Goal: Task Accomplishment & Management: Manage account settings

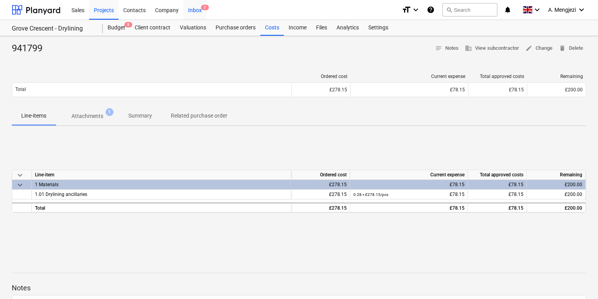
click at [205, 5] on span "2" at bounding box center [205, 7] width 8 height 5
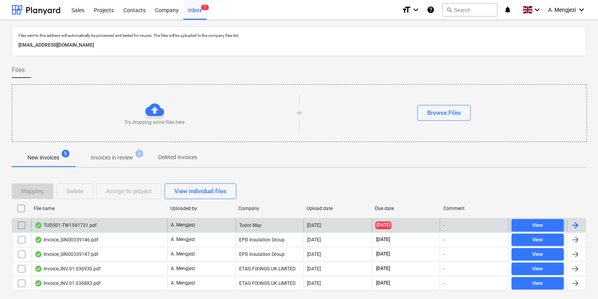
click at [220, 220] on div "A. Mengjezi" at bounding box center [201, 225] width 68 height 13
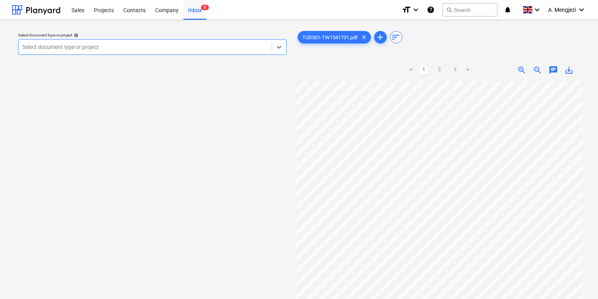
scroll to position [31, 0]
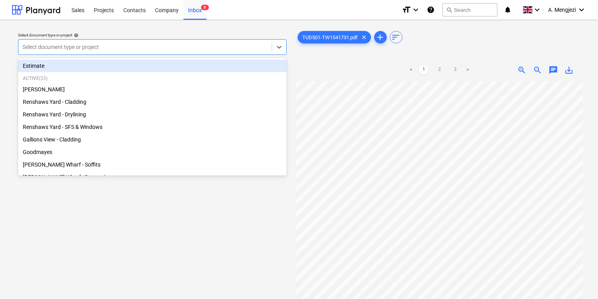
click at [207, 50] on div at bounding box center [144, 47] width 245 height 8
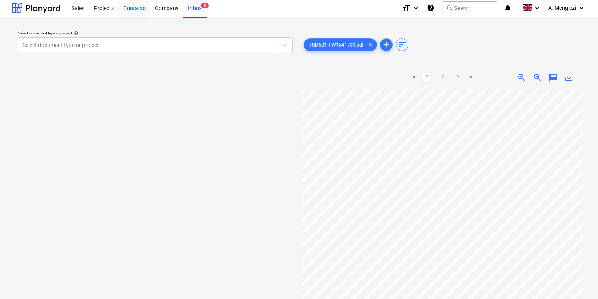
scroll to position [0, 0]
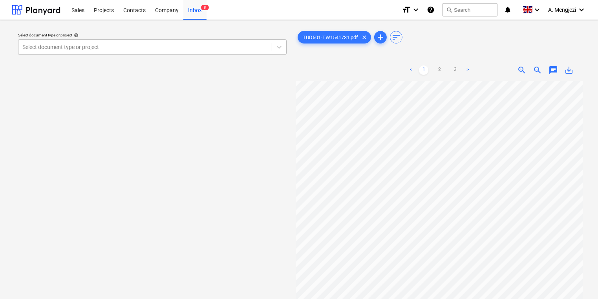
click at [134, 47] on div at bounding box center [144, 47] width 245 height 8
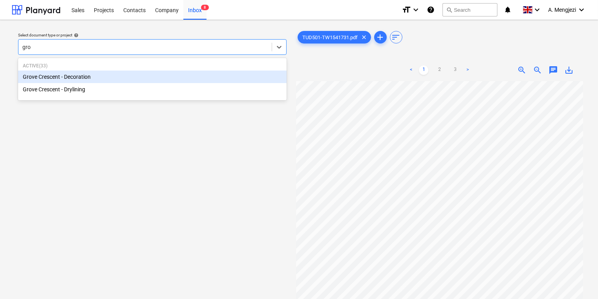
type input "grov"
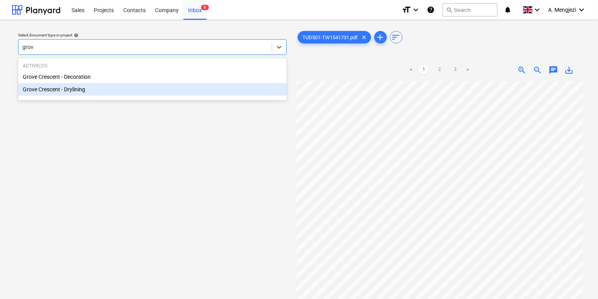
click at [173, 88] on div "Grove Crescent - Drylining" at bounding box center [152, 89] width 268 height 13
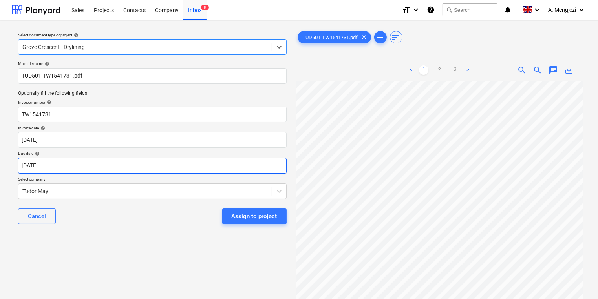
click at [67, 166] on body "Sales Projects Contacts Company Inbox 8 format_size keyboard_arrow_down help se…" at bounding box center [299, 149] width 598 height 299
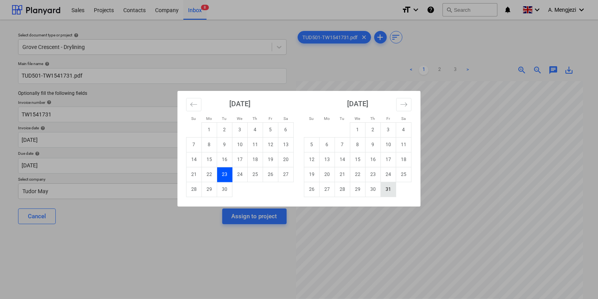
click at [388, 192] on td "31" at bounding box center [388, 189] width 15 height 15
type input "[DATE]"
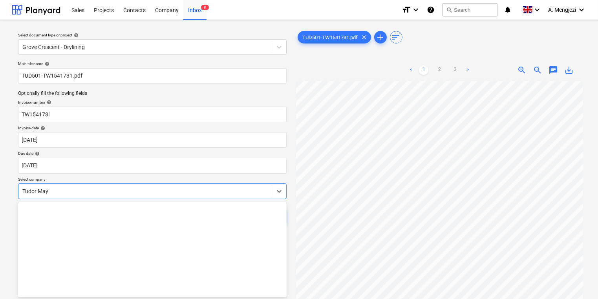
scroll to position [25, 0]
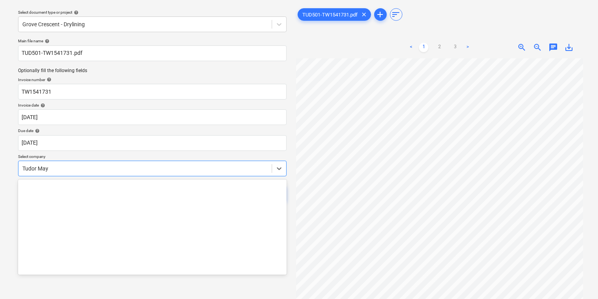
click at [182, 184] on body "Sales Projects Contacts Company Inbox 8 format_size keyboard_arrow_down help se…" at bounding box center [299, 126] width 598 height 299
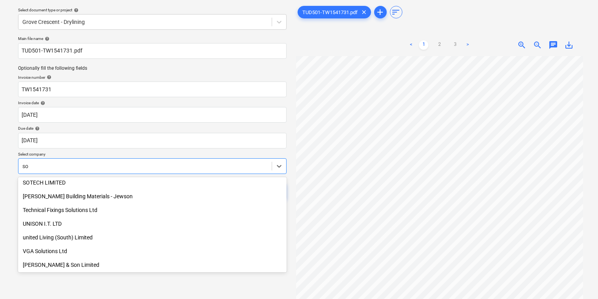
scroll to position [318, 0]
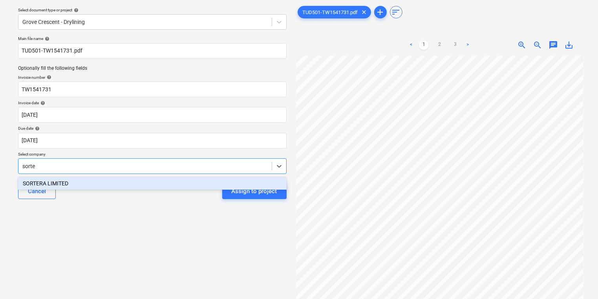
type input "sorter"
click at [177, 177] on div "SORTERA LIMITED" at bounding box center [152, 183] width 268 height 13
click at [175, 190] on div "SORTERA LIMITED" at bounding box center [152, 183] width 268 height 13
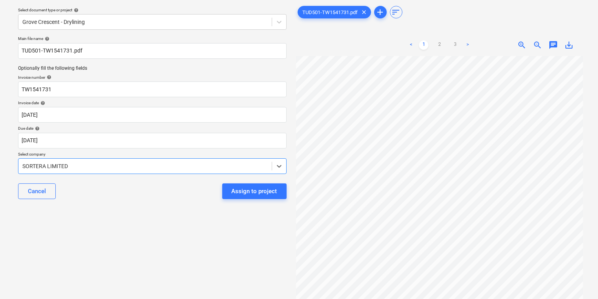
click at [223, 210] on div "Select document type or project help Grove Crescent - Drylining Main file name …" at bounding box center [152, 169] width 281 height 336
click at [254, 203] on div "Cancel Assign to project" at bounding box center [152, 191] width 268 height 28
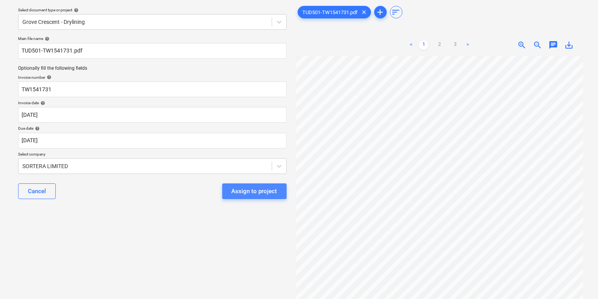
click at [256, 192] on div "Assign to project" at bounding box center [255, 191] width 46 height 10
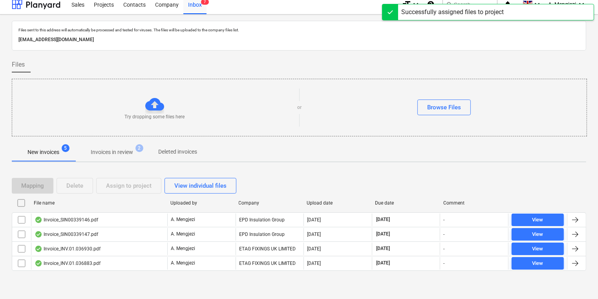
scroll to position [4, 0]
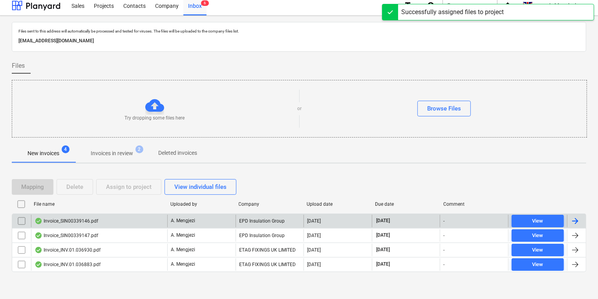
click at [146, 223] on div "Invoice_SIN00339146.pdf" at bounding box center [99, 221] width 136 height 13
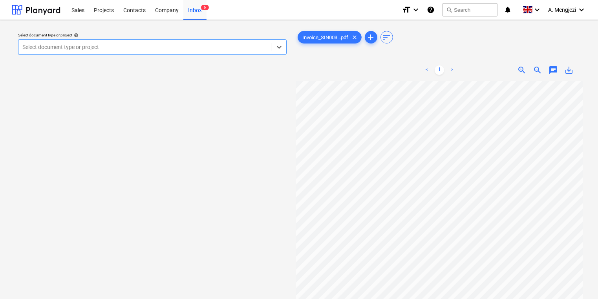
scroll to position [0, 9]
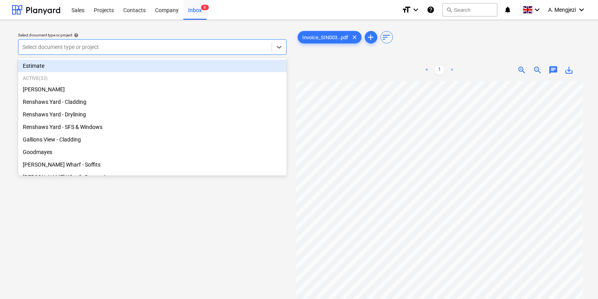
click at [205, 45] on div at bounding box center [144, 47] width 245 height 8
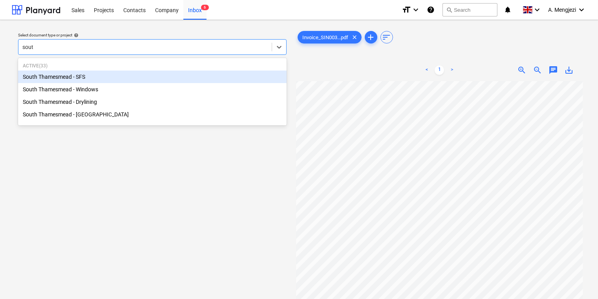
type input "south"
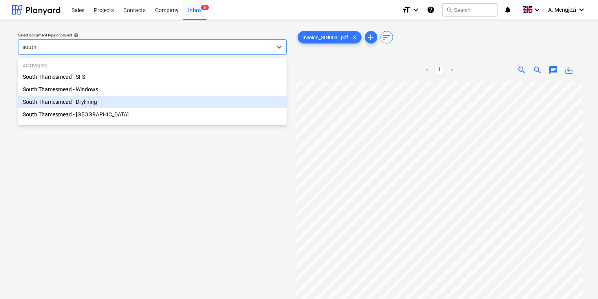
click at [152, 104] on div "South Thamesmead - Drylining" at bounding box center [152, 102] width 268 height 13
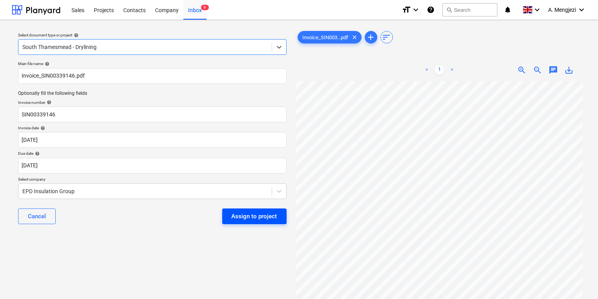
click at [240, 212] on div "Assign to project" at bounding box center [255, 217] width 46 height 10
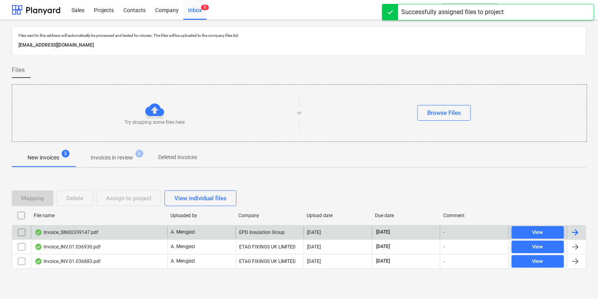
click at [239, 226] on div "EPD Insulation Group" at bounding box center [269, 232] width 68 height 13
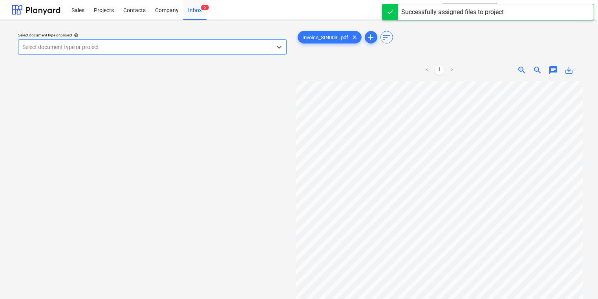
click at [186, 52] on div "Select document type or project" at bounding box center [144, 47] width 253 height 11
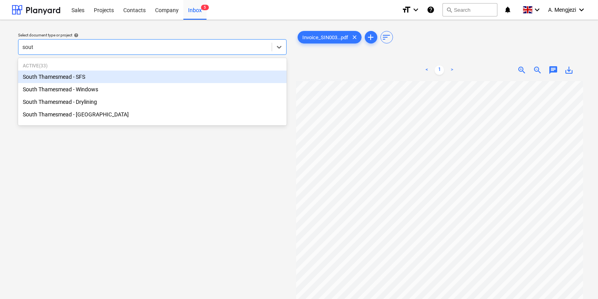
type input "south"
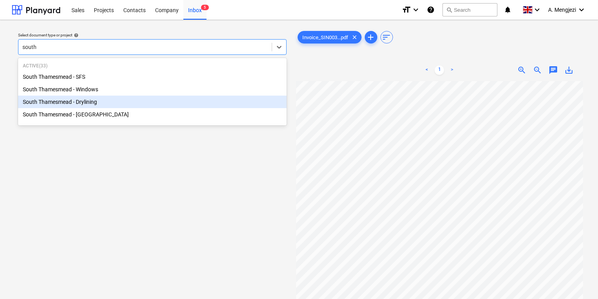
click at [190, 97] on div "South Thamesmead - Drylining" at bounding box center [152, 102] width 268 height 13
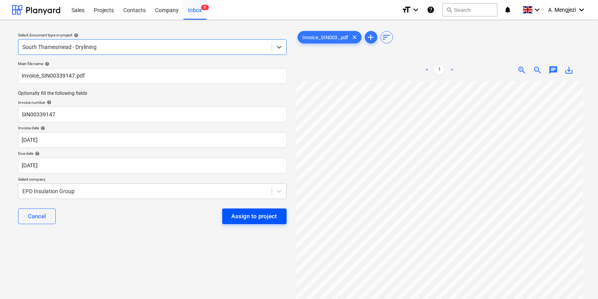
click at [270, 220] on div "Assign to project" at bounding box center [255, 217] width 46 height 10
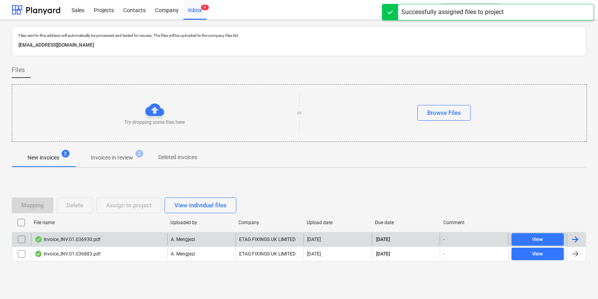
click at [261, 237] on div "ETAG FIXINGS UK LIMITED" at bounding box center [269, 240] width 68 height 13
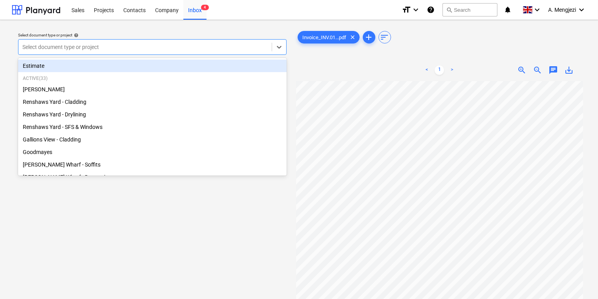
click at [173, 44] on div at bounding box center [144, 47] width 245 height 8
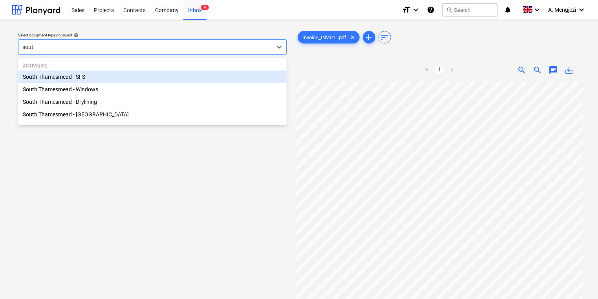
type input "south"
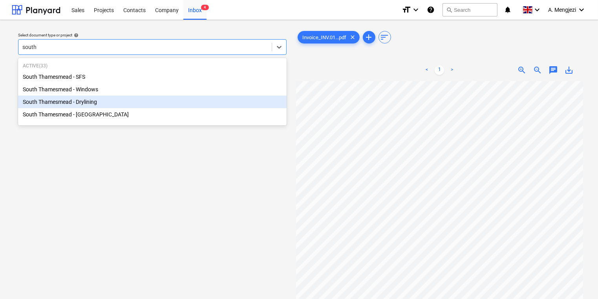
click at [173, 107] on div "South Thamesmead - Drylining" at bounding box center [152, 102] width 268 height 13
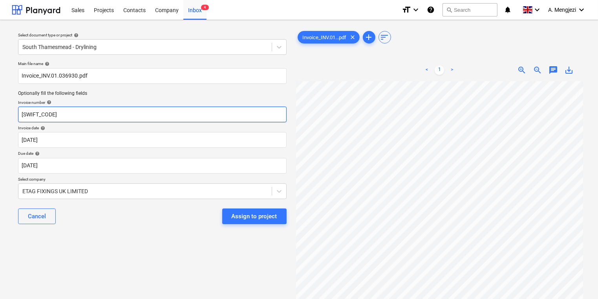
drag, startPoint x: 154, startPoint y: 111, endPoint x: -63, endPoint y: 120, distance: 217.6
click at [0, 120] on html "Sales Projects Contacts Company Inbox 4 format_size keyboard_arrow_down help se…" at bounding box center [299, 149] width 598 height 299
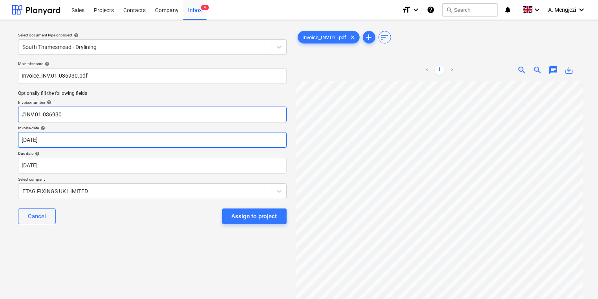
type input "#INV.01.036930"
click at [203, 142] on body "Sales Projects Contacts Company Inbox 4 format_size keyboard_arrow_down help se…" at bounding box center [299, 149] width 598 height 299
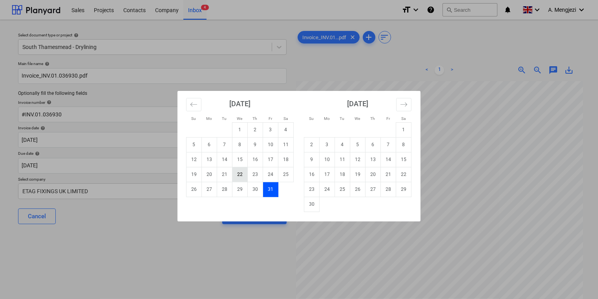
click at [243, 174] on td "22" at bounding box center [239, 174] width 15 height 15
type input "[DATE]"
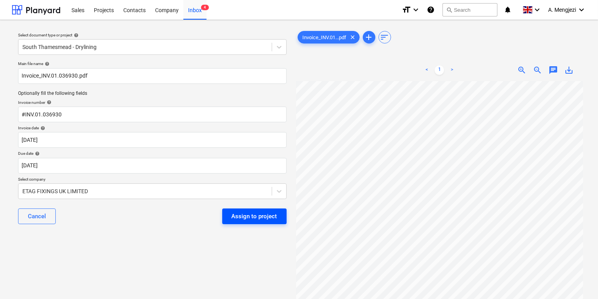
click at [251, 212] on div "Assign to project" at bounding box center [255, 217] width 46 height 10
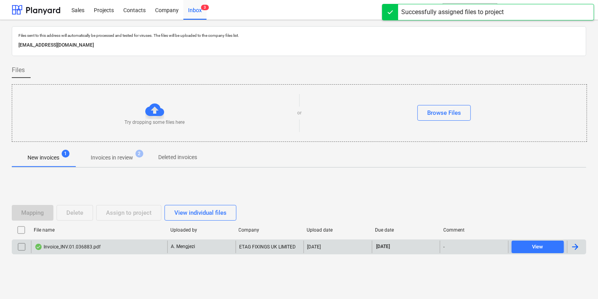
click at [94, 242] on div "Invoice_INV.01.036883.pdf" at bounding box center [99, 247] width 136 height 13
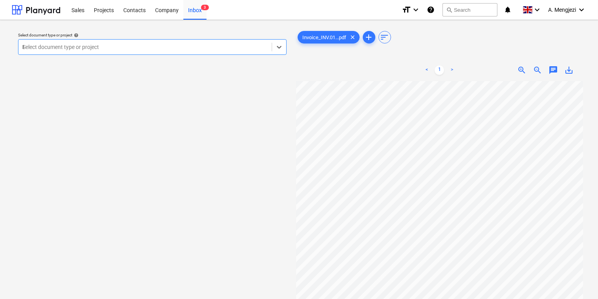
type input "RE"
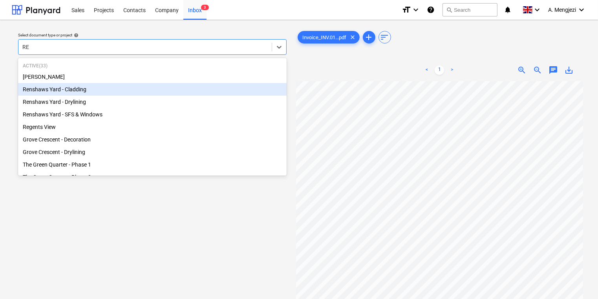
click at [33, 100] on div "Renshaws Yard - Drylining" at bounding box center [152, 102] width 268 height 13
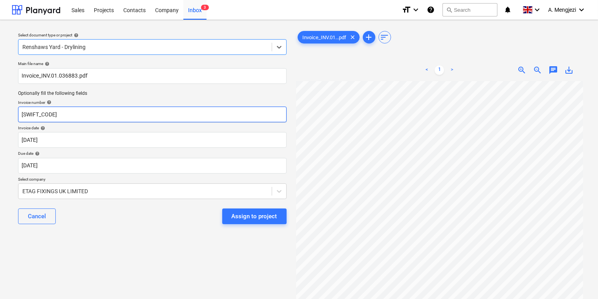
drag, startPoint x: 84, startPoint y: 108, endPoint x: -93, endPoint y: 111, distance: 177.0
click at [0, 111] on html "Sales Projects Contacts Company Inbox 3 format_size keyboard_arrow_down help se…" at bounding box center [299, 149] width 598 height 299
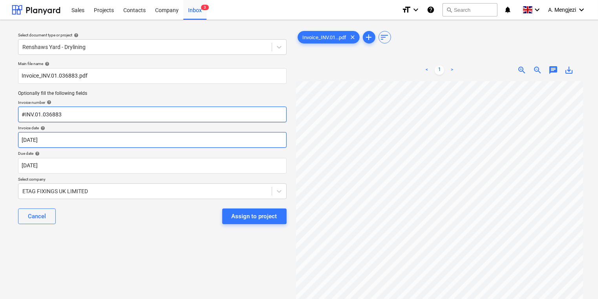
type input "#INV.01.036883"
click at [152, 140] on body "Sales Projects Contacts Company Inbox 3 format_size keyboard_arrow_down help se…" at bounding box center [299, 149] width 598 height 299
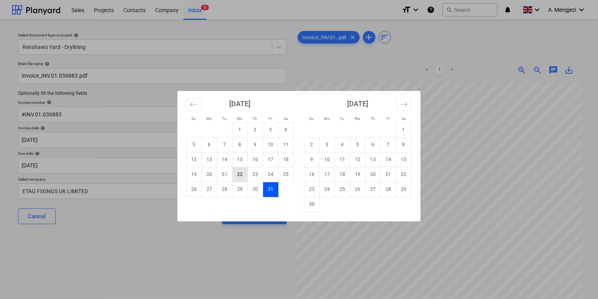
click at [235, 175] on td "22" at bounding box center [239, 174] width 15 height 15
type input "[DATE]"
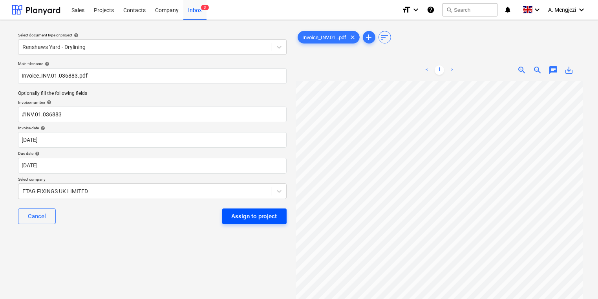
click at [259, 217] on div "Assign to project" at bounding box center [255, 217] width 46 height 10
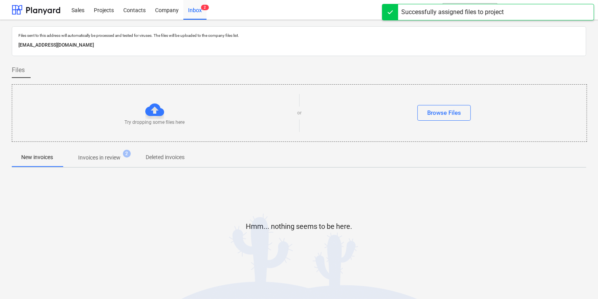
click at [115, 161] on p "Invoices in review" at bounding box center [99, 158] width 42 height 8
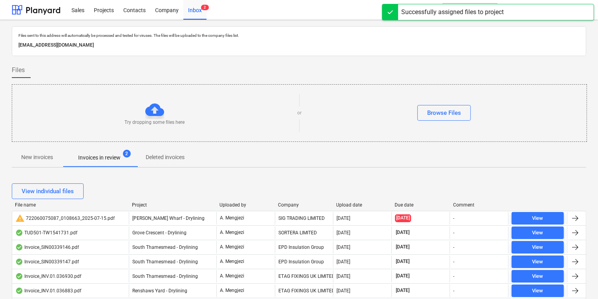
click at [283, 206] on div "Company" at bounding box center [304, 205] width 52 height 5
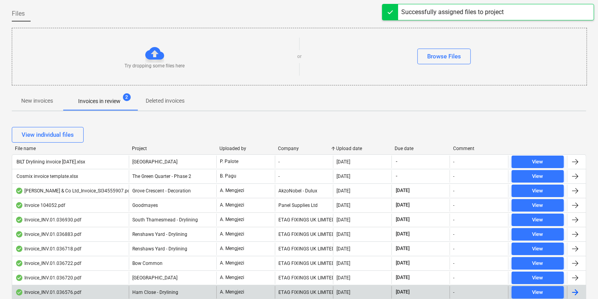
scroll to position [157, 0]
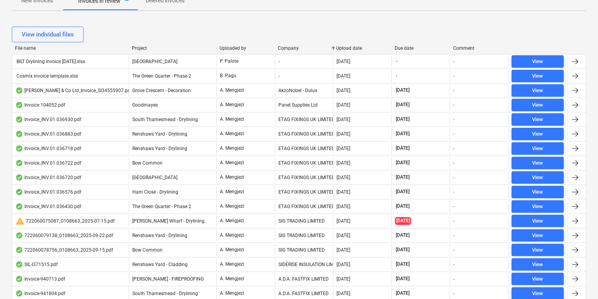
click at [354, 47] on div "Upload date" at bounding box center [362, 48] width 52 height 5
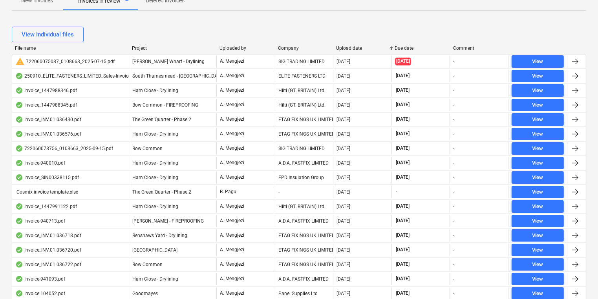
click at [354, 47] on div "Upload date" at bounding box center [362, 48] width 52 height 5
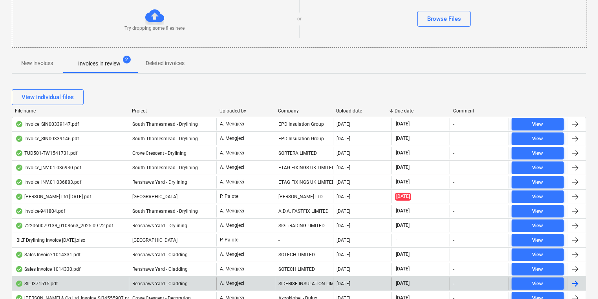
scroll to position [126, 0]
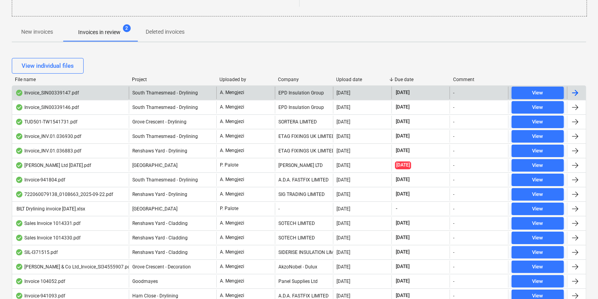
click at [290, 92] on div "EPD Insulation Group" at bounding box center [304, 93] width 58 height 13
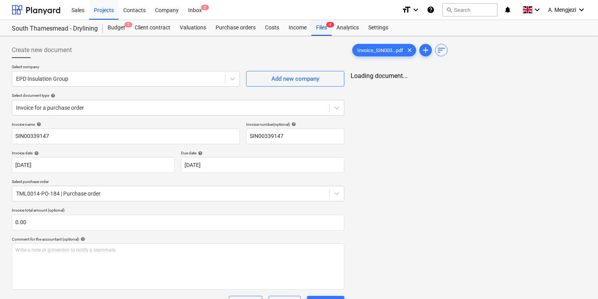
click at [324, 24] on div "Files 4" at bounding box center [321, 28] width 20 height 16
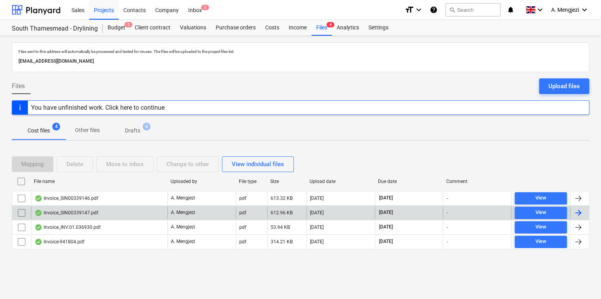
click at [97, 212] on div "Invoice_SIN00339147.pdf" at bounding box center [67, 213] width 64 height 6
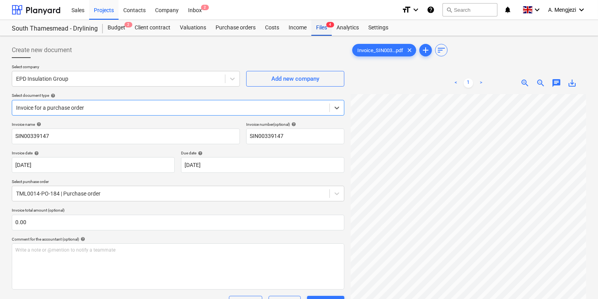
click at [327, 23] on span "4" at bounding box center [330, 24] width 8 height 5
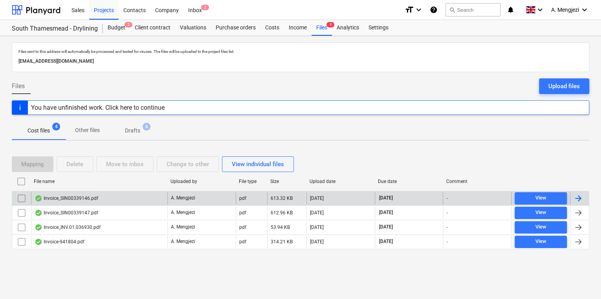
click at [144, 202] on div "Invoice_SIN00339146.pdf" at bounding box center [99, 198] width 136 height 13
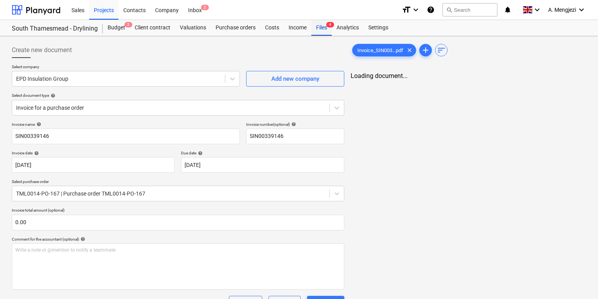
click at [325, 35] on div "Files 4" at bounding box center [321, 28] width 20 height 16
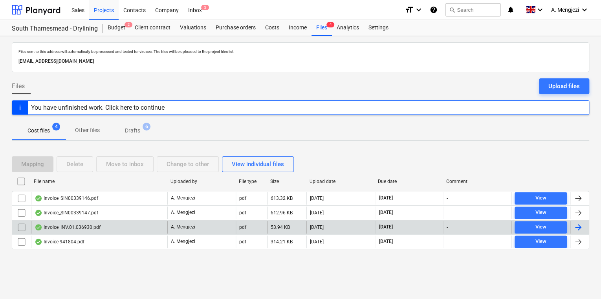
click at [217, 229] on div "A. Mengjezi" at bounding box center [201, 227] width 68 height 13
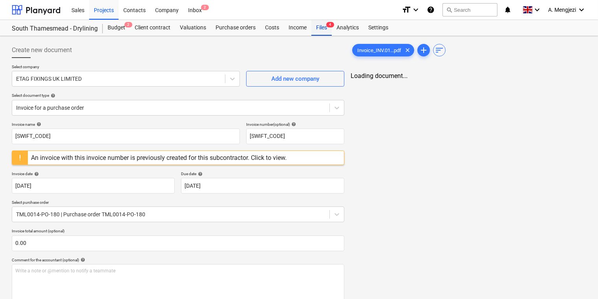
click at [325, 28] on div "Files 4" at bounding box center [321, 28] width 20 height 16
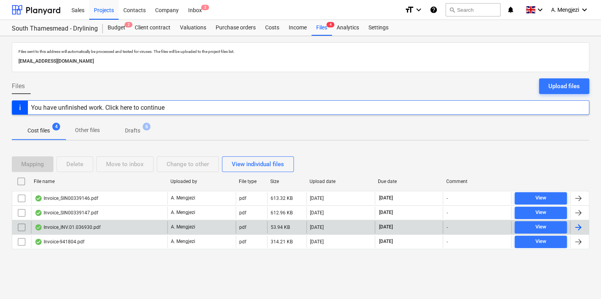
click at [77, 228] on div "Invoice_INV.01.036930.pdf" at bounding box center [68, 228] width 66 height 6
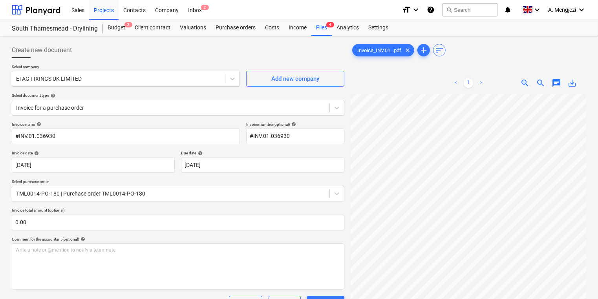
scroll to position [92, 0]
drag, startPoint x: 336, startPoint y: 29, endPoint x: 332, endPoint y: 30, distance: 4.0
click at [336, 29] on div "Analytics" at bounding box center [348, 28] width 32 height 16
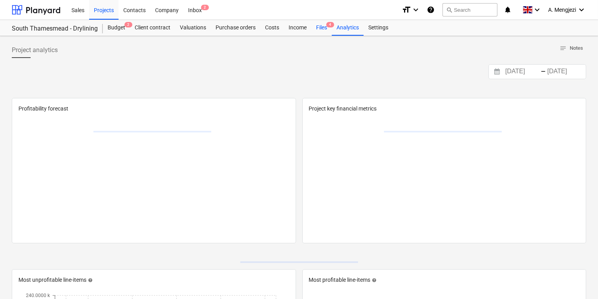
click at [325, 30] on div "Files 4" at bounding box center [321, 28] width 20 height 16
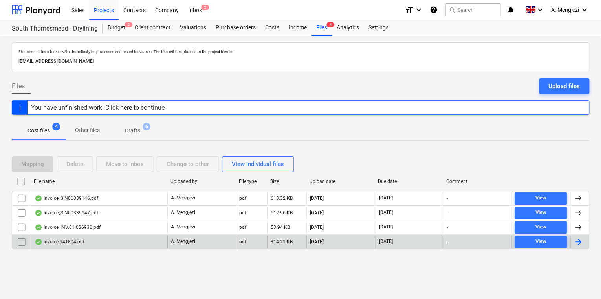
click at [114, 239] on div "Invoice-941804.pdf" at bounding box center [99, 242] width 136 height 13
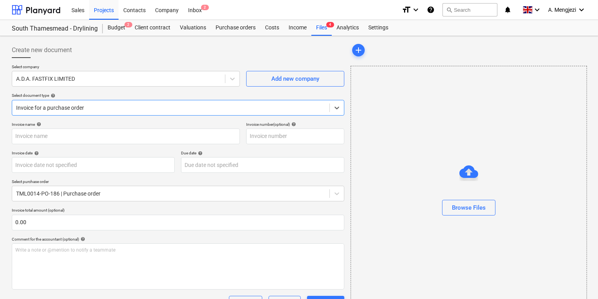
type input "941804"
type input "[DATE]"
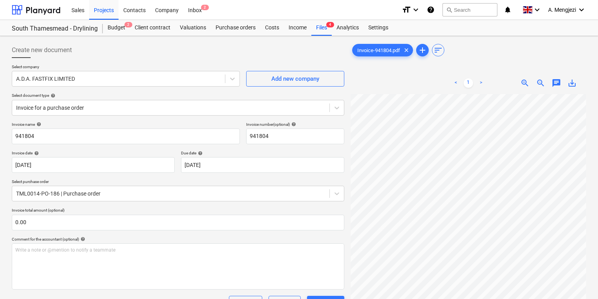
click at [212, 11] on div "Sales Projects Contacts Company Inbox 2" at bounding box center [231, 10] width 329 height 20
click at [201, 11] on div "Inbox 2" at bounding box center [194, 10] width 23 height 20
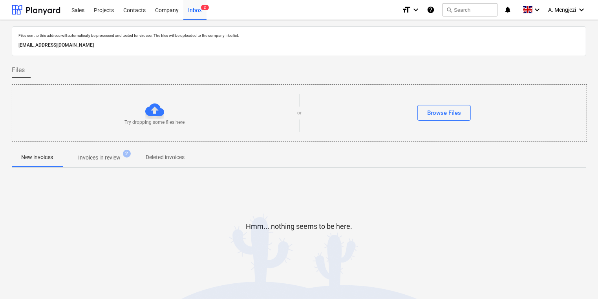
click at [90, 141] on div "Try dropping some files here or Browse Files" at bounding box center [299, 113] width 575 height 58
click at [98, 156] on p "Invoices in review" at bounding box center [99, 158] width 42 height 8
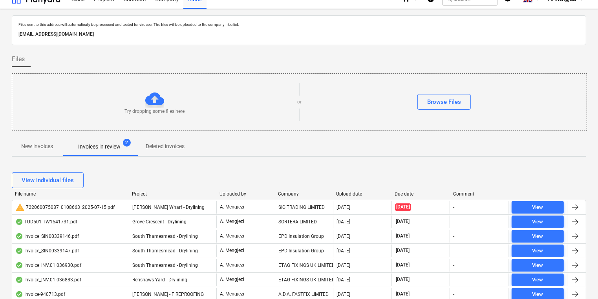
scroll to position [31, 0]
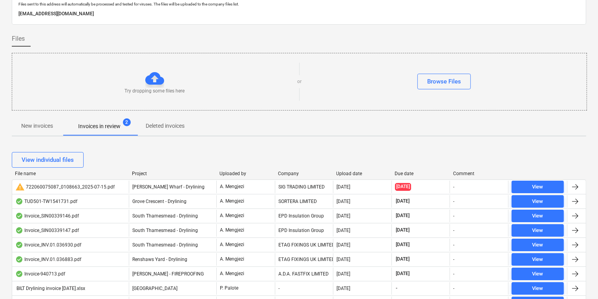
click at [345, 202] on div "[DATE]" at bounding box center [343, 201] width 14 height 5
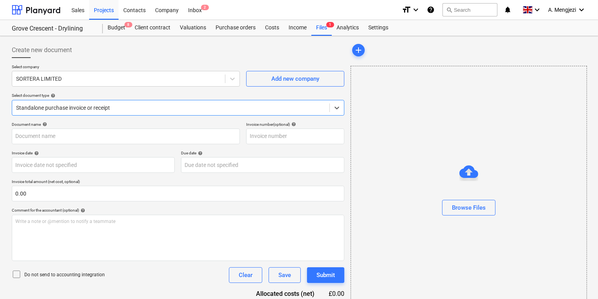
type input "TW1541731"
type input "[DATE]"
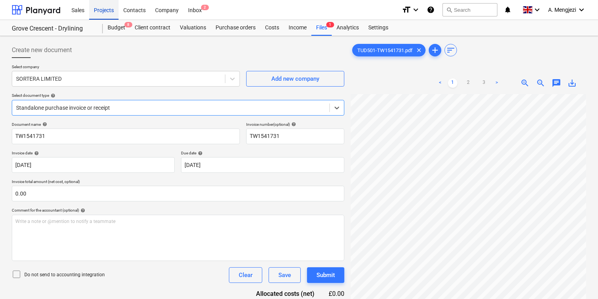
click at [99, 15] on div "Projects" at bounding box center [103, 10] width 29 height 20
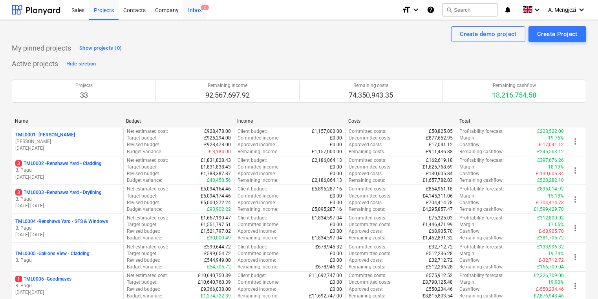
click at [186, 6] on div "Inbox 2" at bounding box center [194, 10] width 23 height 20
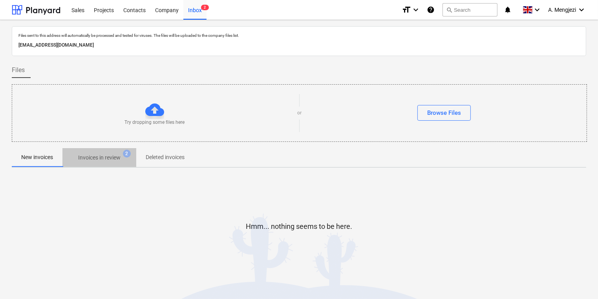
drag, startPoint x: 123, startPoint y: 157, endPoint x: 190, endPoint y: 157, distance: 66.7
click at [124, 157] on span "Invoices in review 2" at bounding box center [99, 158] width 55 height 8
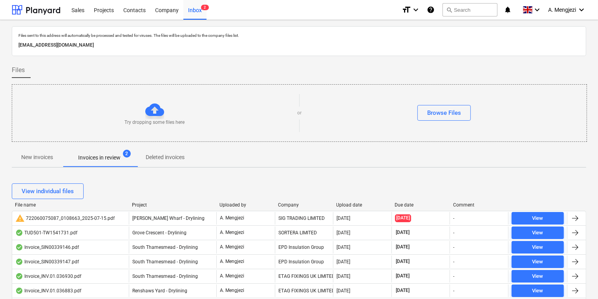
click at [344, 203] on div "Upload date" at bounding box center [362, 205] width 52 height 5
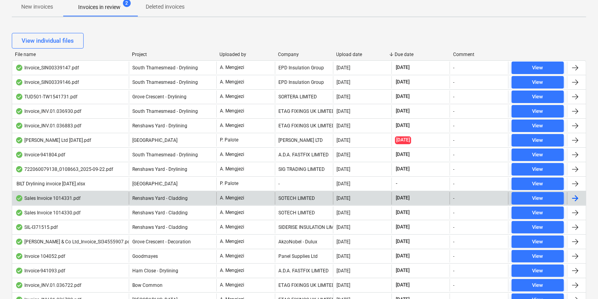
scroll to position [157, 0]
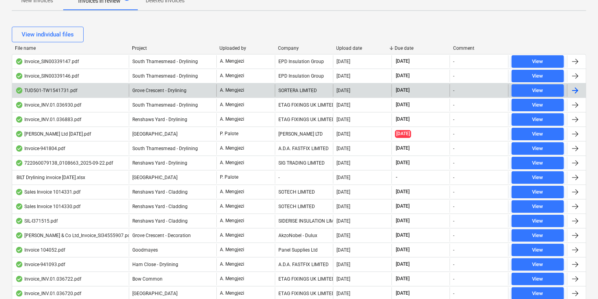
click at [257, 88] on div "A. Mengjezi" at bounding box center [245, 90] width 58 height 13
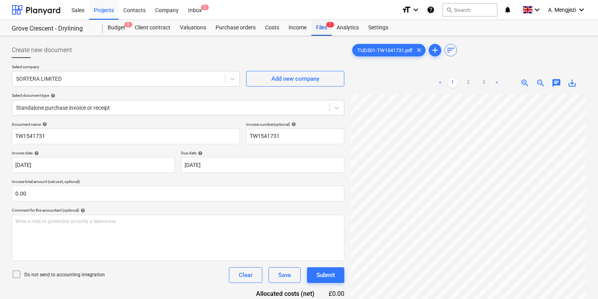
click at [322, 27] on div "Files 1" at bounding box center [321, 28] width 20 height 16
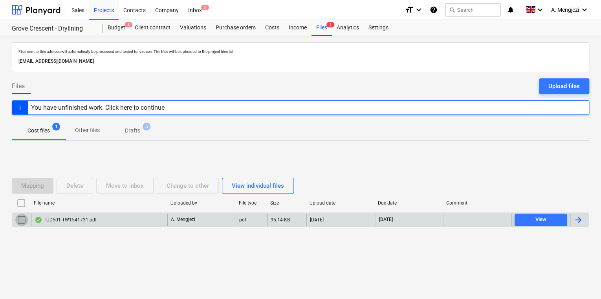
click at [25, 222] on input "checkbox" at bounding box center [21, 220] width 13 height 13
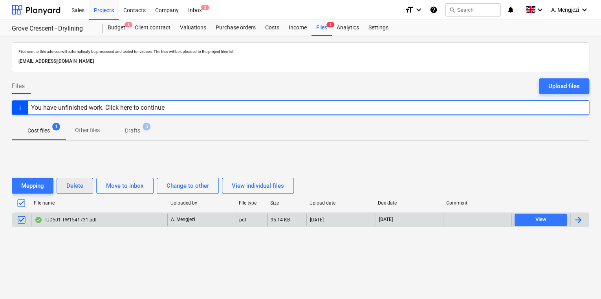
click at [64, 181] on button "Delete" at bounding box center [75, 186] width 37 height 16
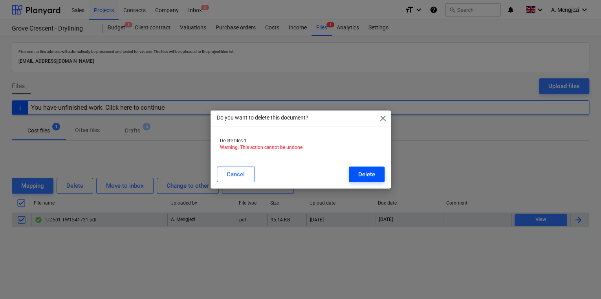
click at [363, 177] on div "Delete" at bounding box center [366, 175] width 17 height 10
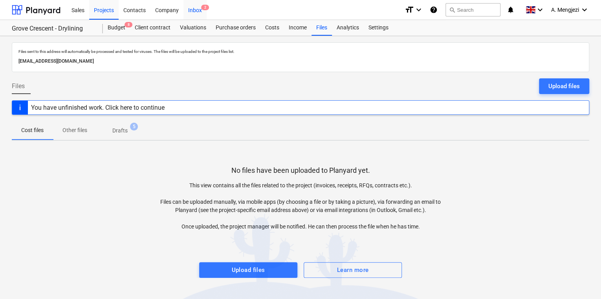
click at [204, 13] on div "Inbox 2" at bounding box center [194, 10] width 23 height 20
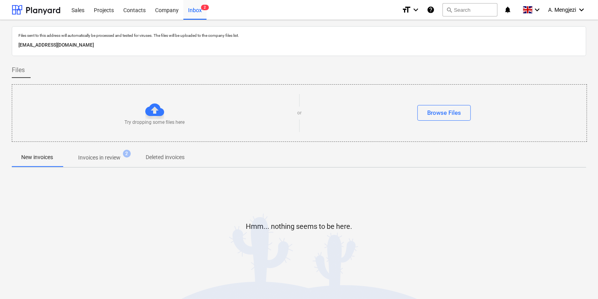
click at [102, 151] on span "Invoices in review 2" at bounding box center [99, 158] width 74 height 14
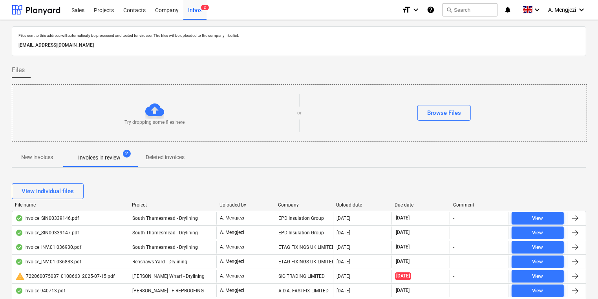
click at [353, 204] on div "Upload date" at bounding box center [362, 205] width 52 height 5
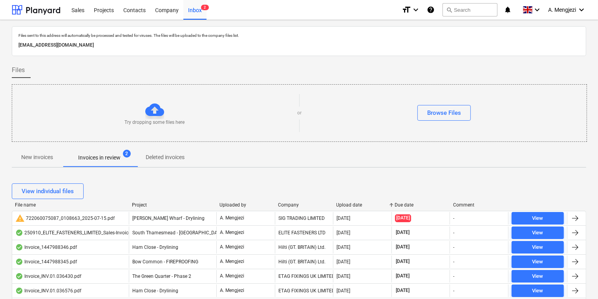
click at [353, 204] on div "Upload date" at bounding box center [362, 205] width 52 height 5
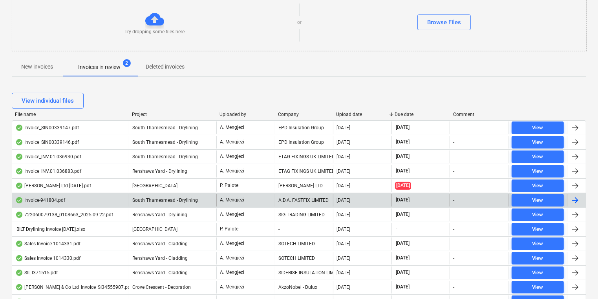
scroll to position [94, 0]
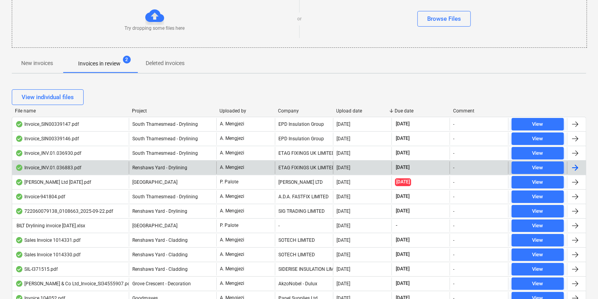
click at [279, 172] on div "ETAG FIXINGS UK LIMITED" at bounding box center [304, 168] width 58 height 13
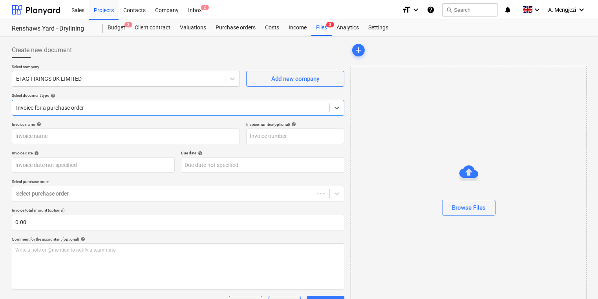
type input "#INV.01.036883"
type input "[DATE]"
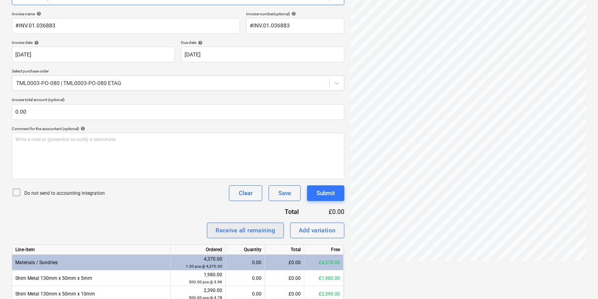
scroll to position [145, 0]
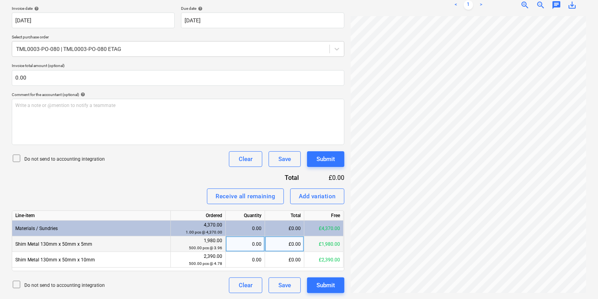
click at [232, 237] on div "0.00" at bounding box center [245, 245] width 33 height 16
type input "500"
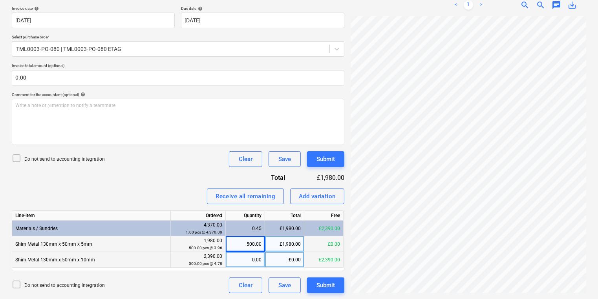
click at [235, 256] on div "0.00" at bounding box center [245, 260] width 33 height 16
type input "500"
click at [330, 283] on div "Submit" at bounding box center [325, 286] width 18 height 10
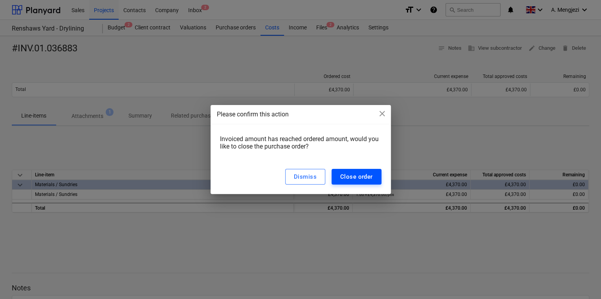
click at [359, 182] on div "Close order" at bounding box center [356, 177] width 33 height 10
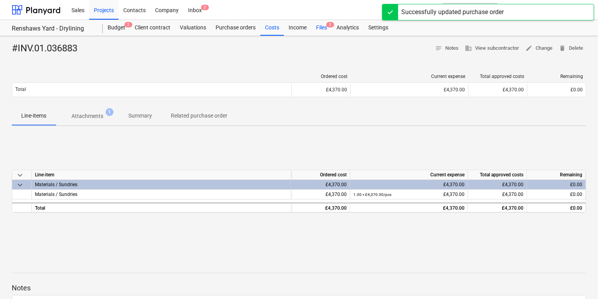
click at [320, 29] on div "Files 2" at bounding box center [321, 28] width 20 height 16
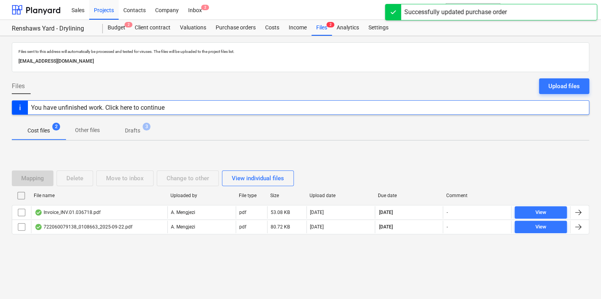
click at [110, 236] on div "File name Uploaded by File type Size Upload date Due date Comment Invoice_INV.0…" at bounding box center [300, 214] width 577 height 48
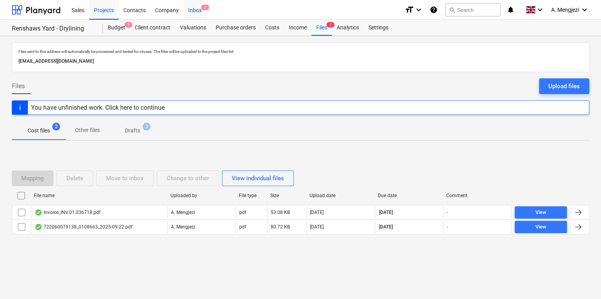
click at [200, 10] on div "Inbox 2" at bounding box center [194, 10] width 23 height 20
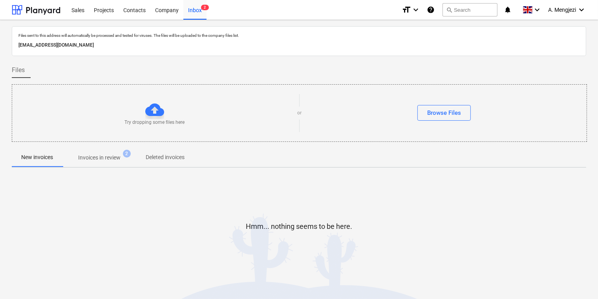
click at [108, 160] on p "Invoices in review" at bounding box center [99, 158] width 42 height 8
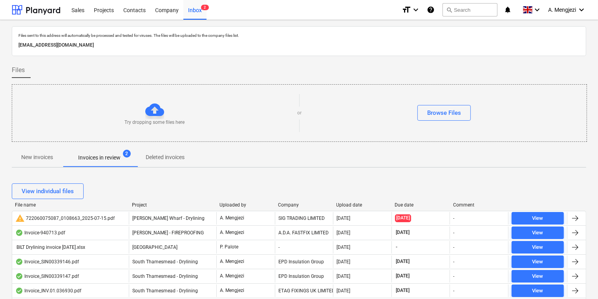
click at [348, 201] on div "View individual files" at bounding box center [299, 192] width 574 height 22
click at [348, 203] on div "Upload date" at bounding box center [362, 205] width 52 height 5
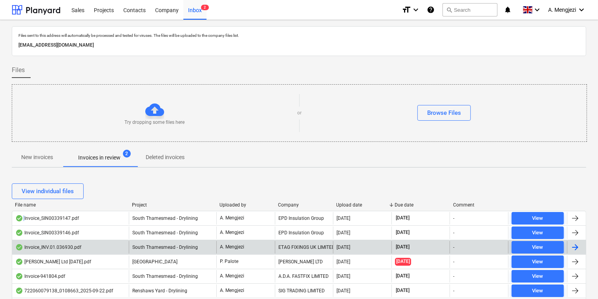
scroll to position [63, 0]
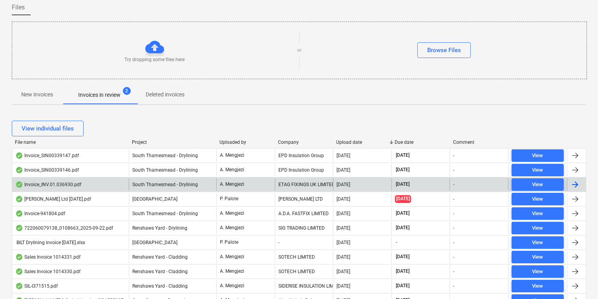
click at [286, 181] on div "ETAG FIXINGS UK LIMITED" at bounding box center [304, 185] width 58 height 13
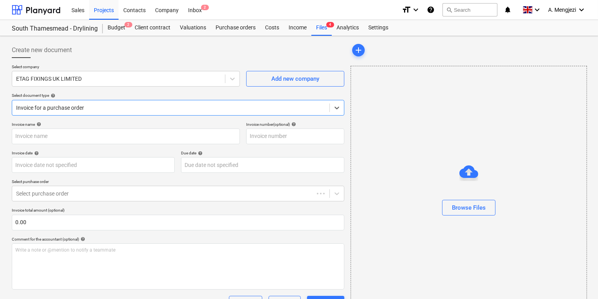
type input "#INV.01.036930"
type input "[DATE]"
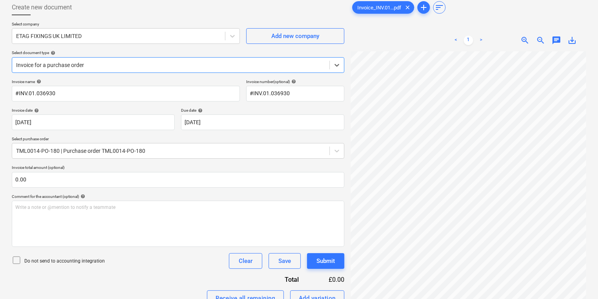
scroll to position [157, 0]
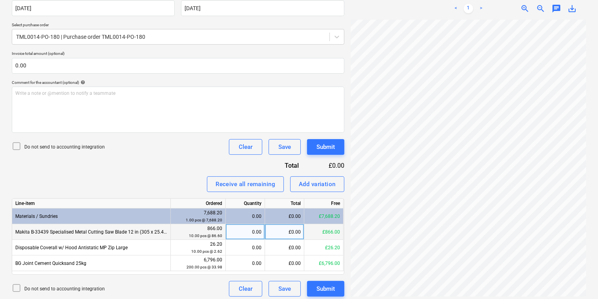
click at [239, 231] on div "0.00" at bounding box center [245, 233] width 33 height 16
type input "4"
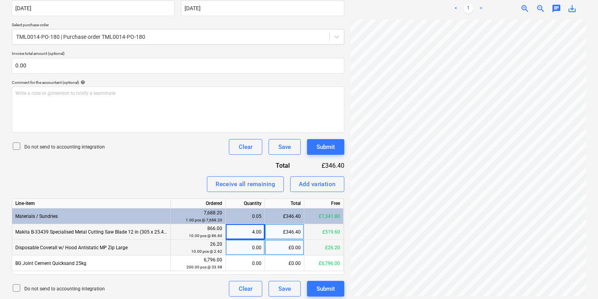
click at [246, 246] on div "0.00" at bounding box center [245, 248] width 33 height 16
type input "10"
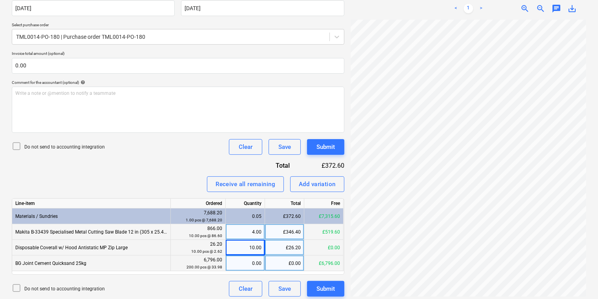
click at [251, 261] on div "0.00" at bounding box center [245, 264] width 33 height 16
type input "1"
type input "79"
click at [319, 294] on div "Submit" at bounding box center [325, 289] width 18 height 10
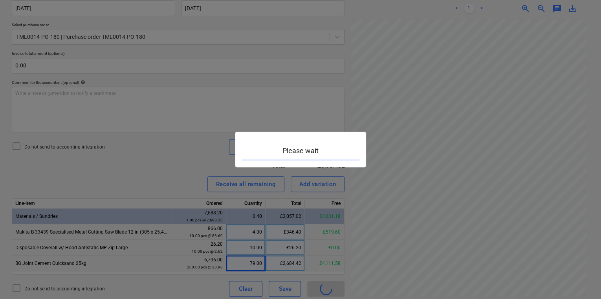
scroll to position [0, 68]
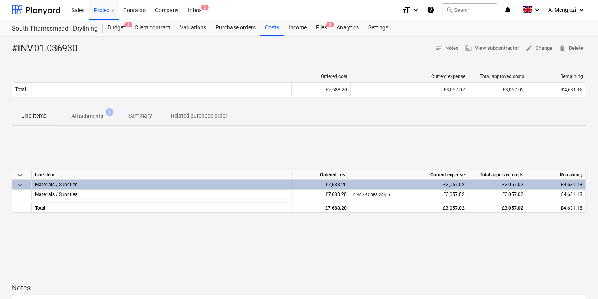
click at [208, 12] on div "Sales Projects Contacts Company Inbox 2" at bounding box center [231, 10] width 329 height 20
click at [205, 12] on div "Inbox 2" at bounding box center [194, 10] width 23 height 20
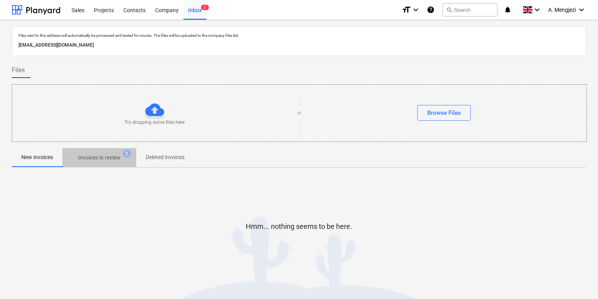
click at [110, 155] on p "Invoices in review" at bounding box center [99, 158] width 42 height 8
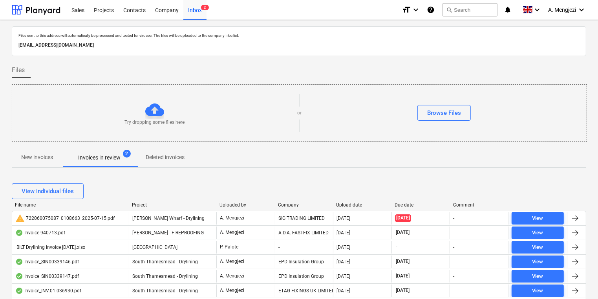
click at [345, 203] on div "Upload date" at bounding box center [362, 205] width 52 height 5
click at [347, 204] on div "Upload date" at bounding box center [362, 205] width 52 height 5
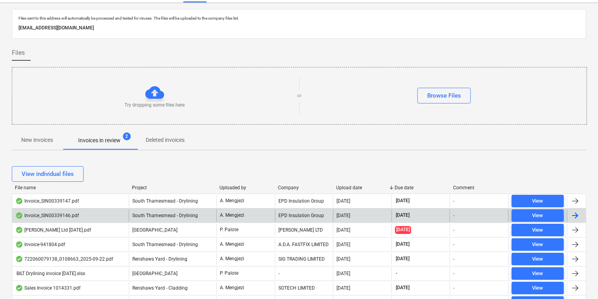
scroll to position [63, 0]
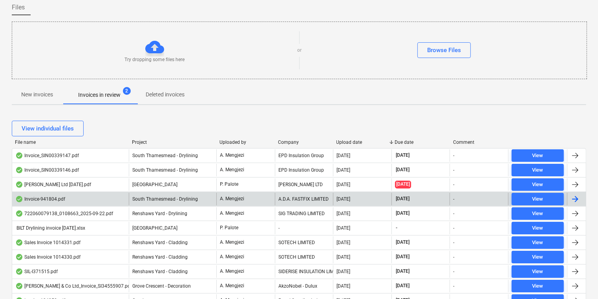
click at [250, 202] on div "A. Mengjezi" at bounding box center [245, 199] width 58 height 13
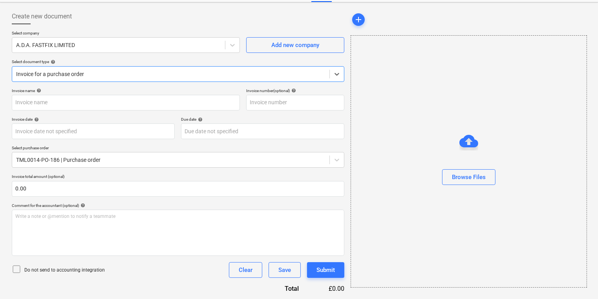
type input "941804"
type input "[DATE]"
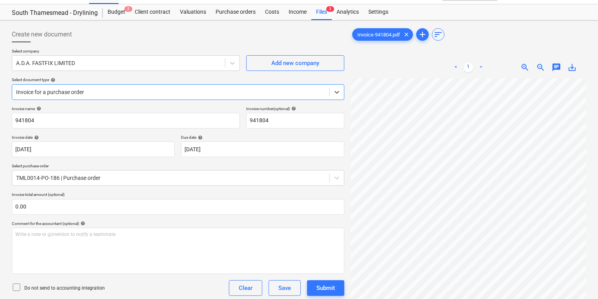
scroll to position [0, 0]
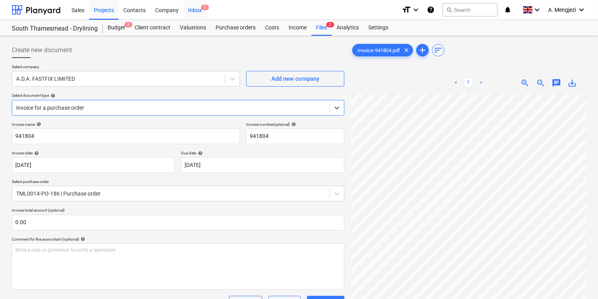
click at [193, 16] on div "Inbox 2" at bounding box center [194, 10] width 23 height 20
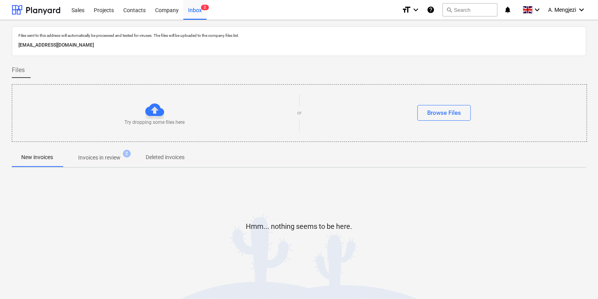
click at [122, 151] on span "Invoices in review 2" at bounding box center [99, 158] width 74 height 14
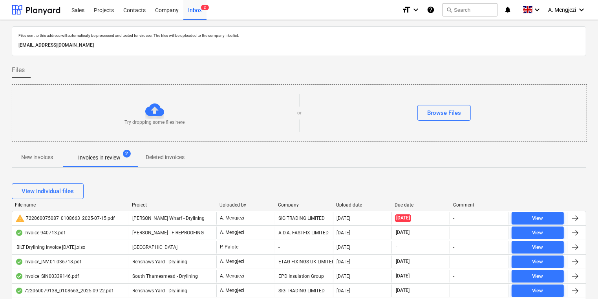
click at [362, 201] on div "View individual files" at bounding box center [299, 192] width 574 height 22
click at [359, 205] on div "Upload date" at bounding box center [362, 205] width 52 height 5
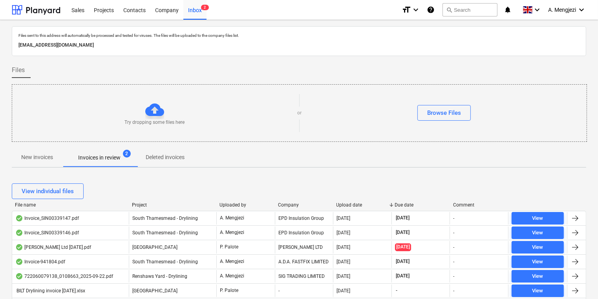
click at [134, 201] on div "View individual files" at bounding box center [299, 192] width 574 height 22
click at [135, 205] on div at bounding box center [129, 205] width 14 height 5
click at [140, 204] on div "Project" at bounding box center [172, 205] width 81 height 5
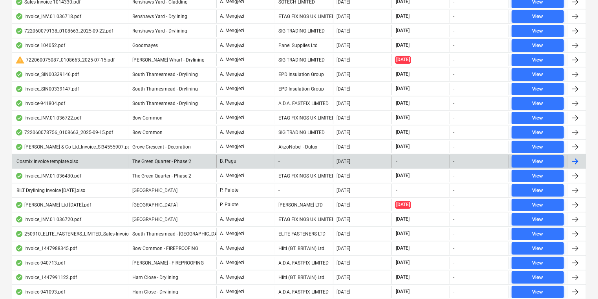
scroll to position [330, 0]
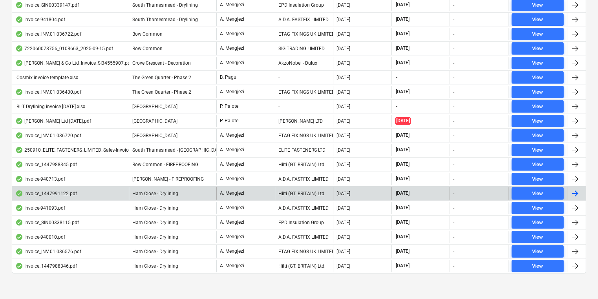
click at [179, 198] on div "Invoice_1447991122.pdf Ham Close - Drylining A. [PERSON_NAME] (GT. BRITAIN) Ltd…" at bounding box center [299, 193] width 574 height 15
click at [177, 192] on div "Ham Close - Drylining" at bounding box center [173, 194] width 88 height 13
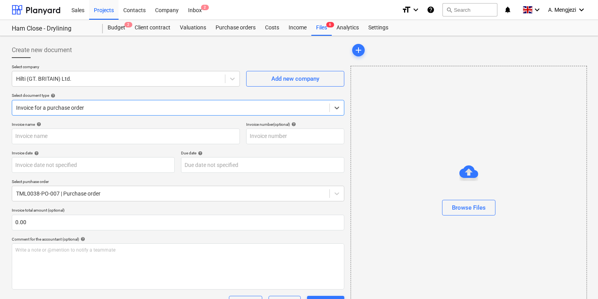
type input "1447991122"
type input "[DATE]"
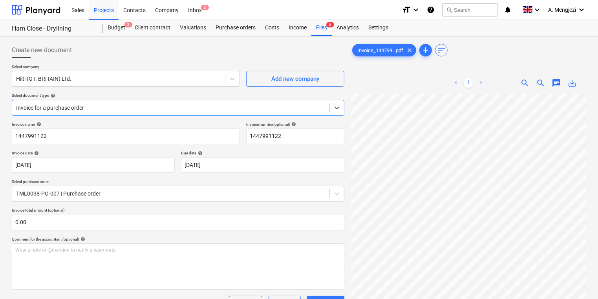
scroll to position [145, 0]
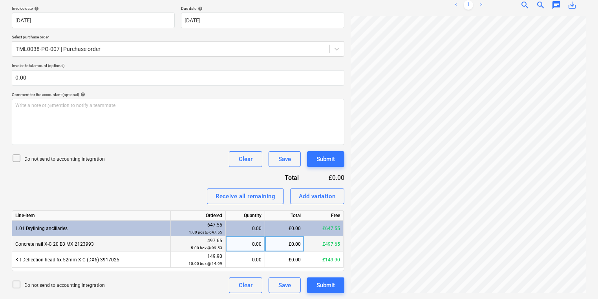
click at [231, 245] on div "0.00" at bounding box center [245, 245] width 33 height 16
type input "5"
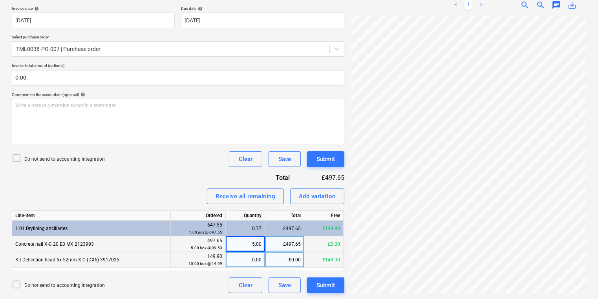
click at [246, 259] on div "0.00" at bounding box center [245, 260] width 33 height 16
type input "10"
drag, startPoint x: 513, startPoint y: 291, endPoint x: 536, endPoint y: 289, distance: 23.2
click at [536, 289] on div "Invoice_144799...pdf clear add sort < 1 > zoom_in zoom_out chat 0 save_alt" at bounding box center [468, 95] width 242 height 402
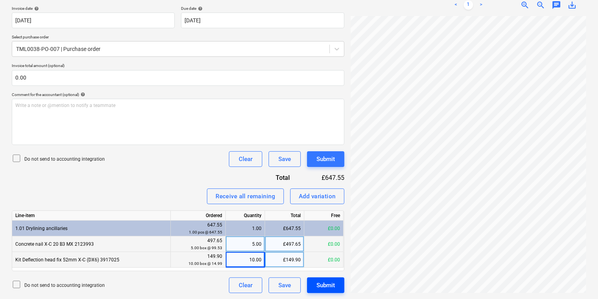
click at [329, 288] on div "Submit" at bounding box center [325, 286] width 18 height 10
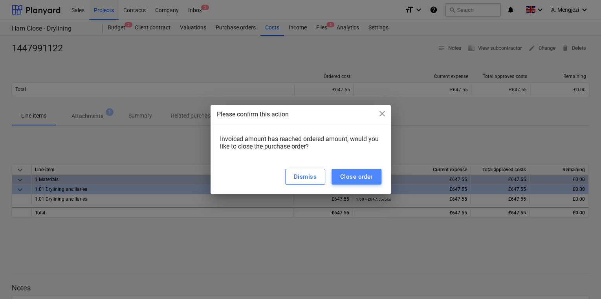
click at [367, 170] on button "Close order" at bounding box center [356, 177] width 50 height 16
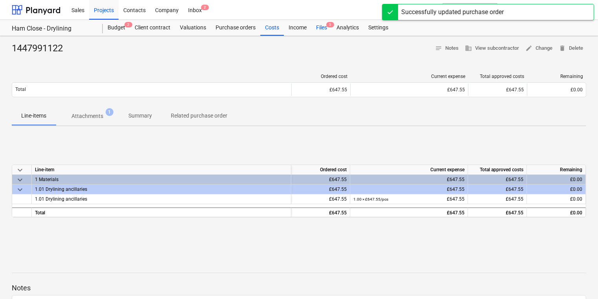
click at [321, 22] on div "Files 5" at bounding box center [321, 28] width 20 height 16
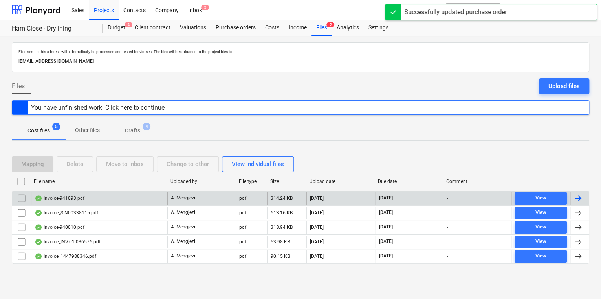
click at [66, 200] on div "Invoice-941093.pdf" at bounding box center [60, 198] width 50 height 6
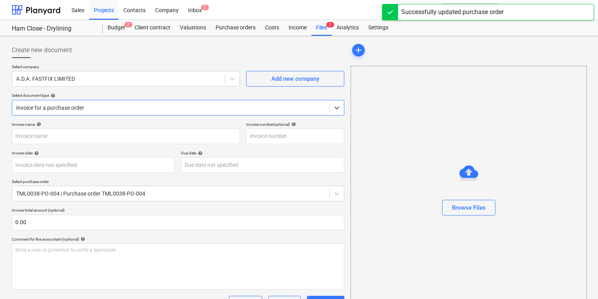
type input "941093"
type input "[DATE]"
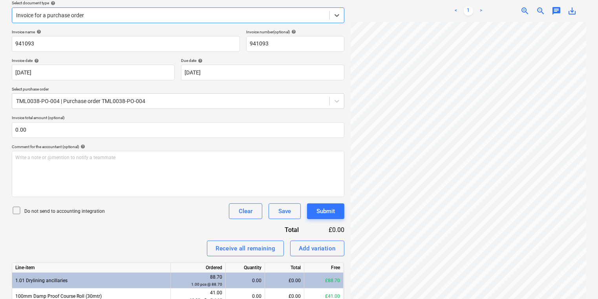
scroll to position [145, 0]
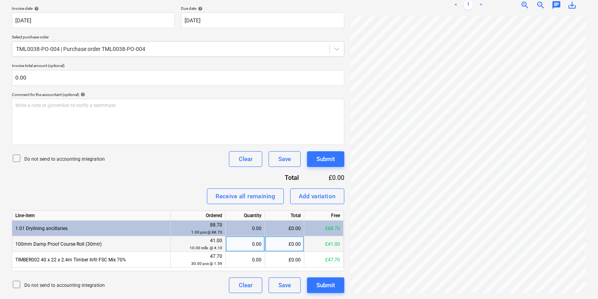
click at [281, 242] on div "£0.00" at bounding box center [284, 245] width 39 height 16
click at [259, 246] on div "0.00" at bounding box center [245, 245] width 33 height 16
type input "10"
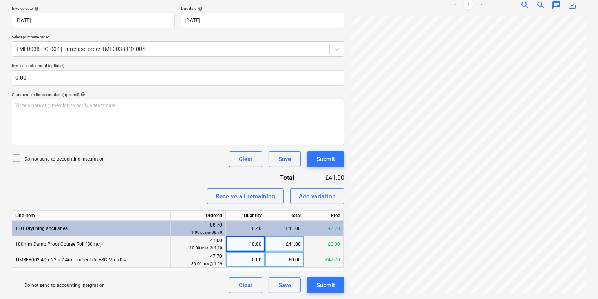
click at [240, 259] on div "0.00" at bounding box center [245, 260] width 33 height 16
type input "30"
click at [550, 285] on div "Invoice-941093.pdf clear add sort < 1 > zoom_in zoom_out chat 0 save_alt" at bounding box center [468, 95] width 242 height 402
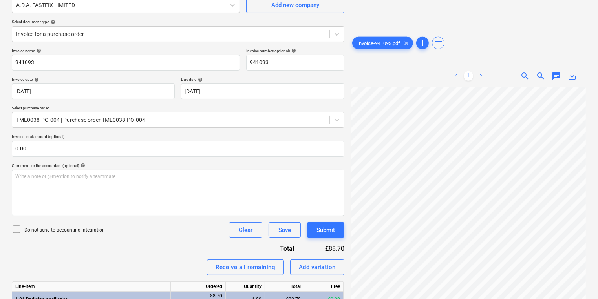
scroll to position [0, 0]
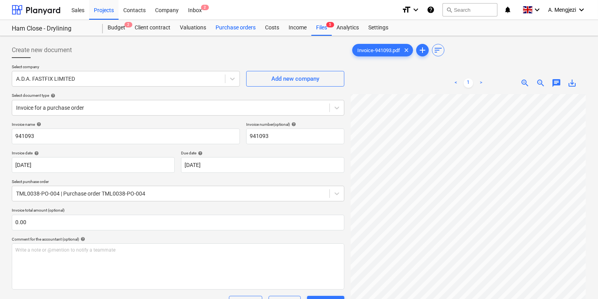
click at [232, 27] on div "Purchase orders" at bounding box center [235, 28] width 49 height 16
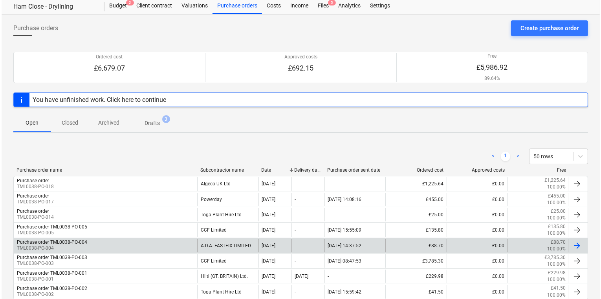
scroll to position [31, 0]
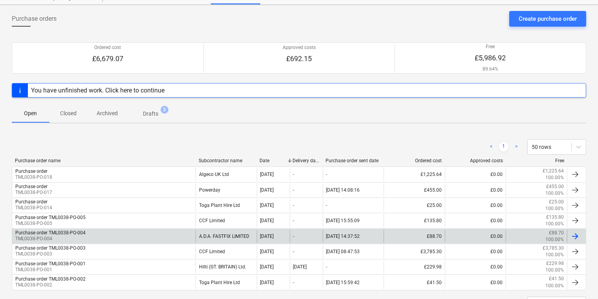
click at [124, 235] on div "Purchase order TML0038-PO-004 TML0038-PO-004" at bounding box center [103, 236] width 183 height 13
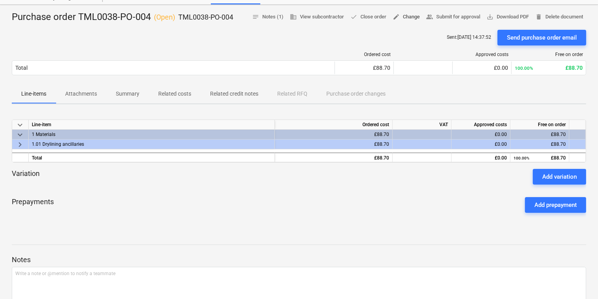
click at [403, 11] on div "Purchase order TML0038-PO-004 ( Open ) TML0038-PO-004 notes Notes (1) business …" at bounding box center [299, 218] width 598 height 427
click at [403, 16] on span "edit Change" at bounding box center [405, 17] width 27 height 9
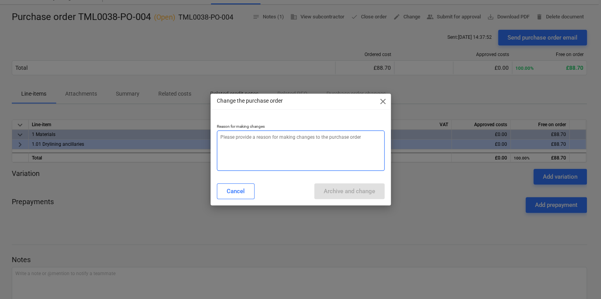
click at [268, 145] on textarea at bounding box center [301, 151] width 168 height 40
type textarea "x"
type textarea "p"
type textarea "x"
type textarea "pr"
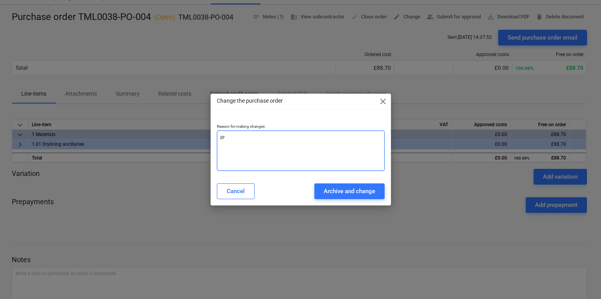
type textarea "x"
type textarea "pri"
type textarea "x"
type textarea "pric"
type textarea "x"
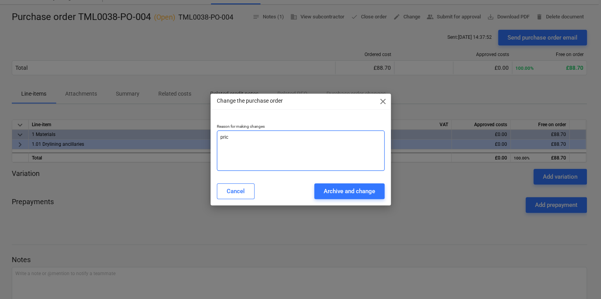
type textarea "price"
type textarea "x"
type textarea "price"
type textarea "x"
type textarea "price e"
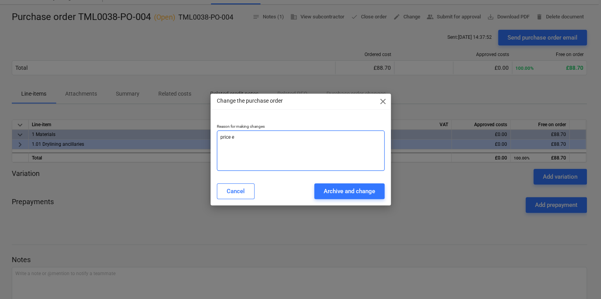
type textarea "x"
type textarea "price er"
type textarea "x"
type textarea "price err"
type textarea "x"
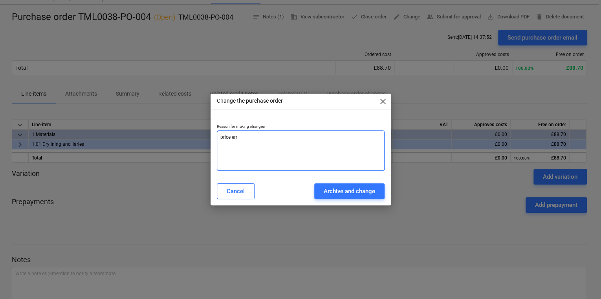
type textarea "price erro"
type textarea "x"
type textarea "price error"
type textarea "x"
type textarea "price error"
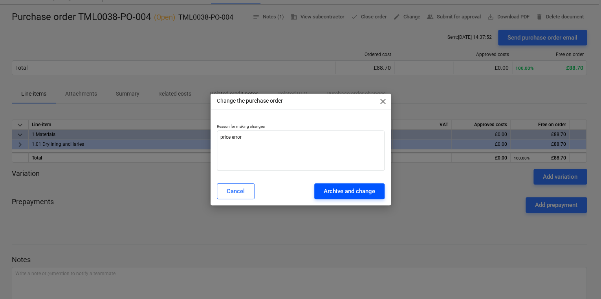
click at [361, 190] on div "Archive and change" at bounding box center [348, 191] width 51 height 10
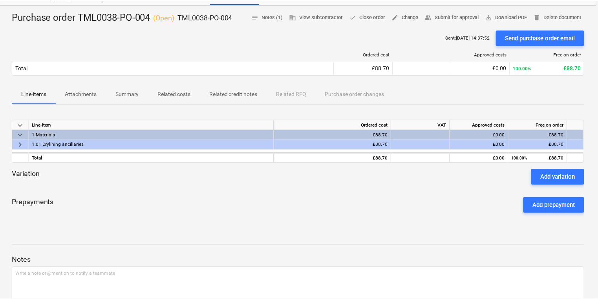
scroll to position [28, 0]
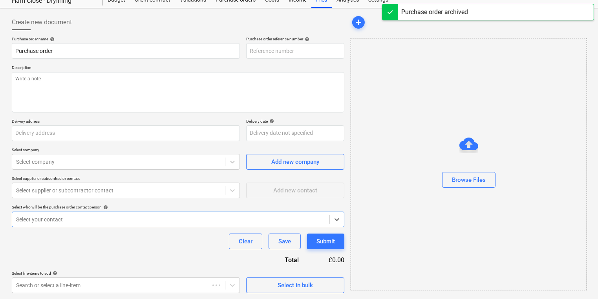
type textarea "x"
type input "Purchase order TML0038-PO-004"
type input "TML0038-PO-004"
type textarea "Afternoon, Please proceed with attached order. Delivery ASAP. Site Contact : Ra…"
type input "[STREET_ADDRESS]"
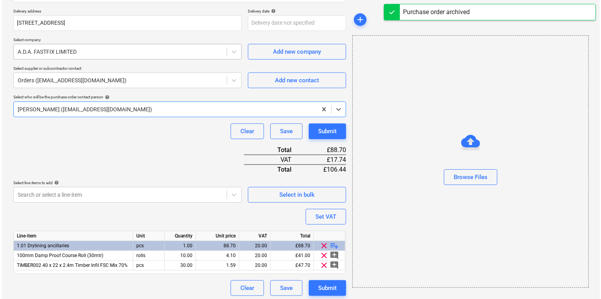
scroll to position [182, 0]
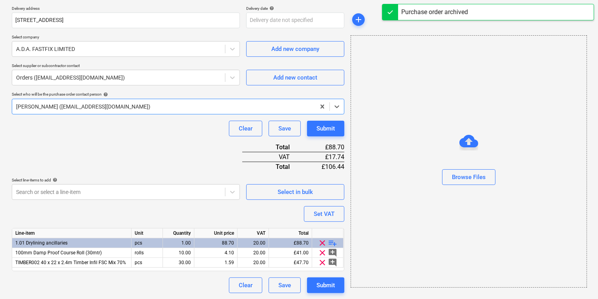
type textarea "x"
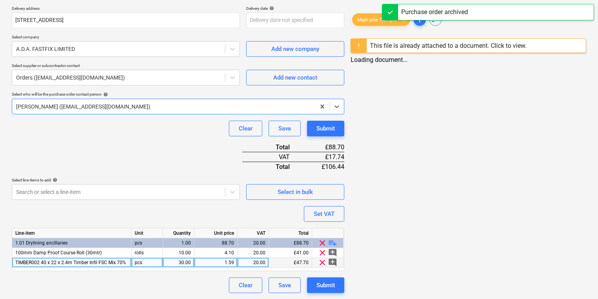
click at [221, 261] on div "1.59" at bounding box center [215, 263] width 37 height 10
type input "1.35"
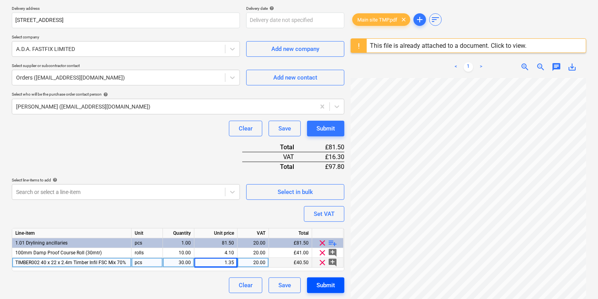
click at [328, 281] on div "Submit" at bounding box center [325, 286] width 18 height 10
type textarea "x"
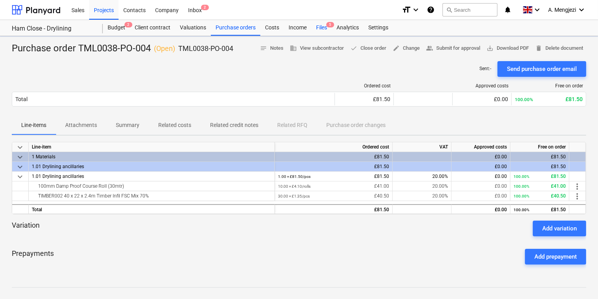
click at [314, 33] on div "Files 5" at bounding box center [321, 28] width 20 height 16
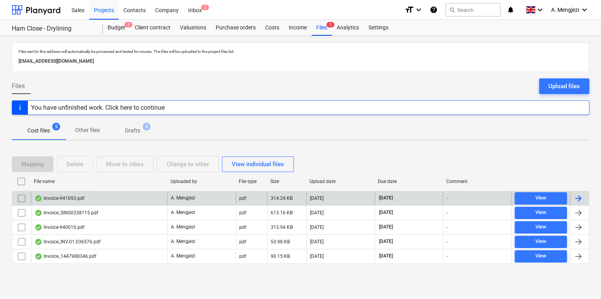
click at [135, 197] on div "Invoice-941093.pdf" at bounding box center [99, 198] width 136 height 13
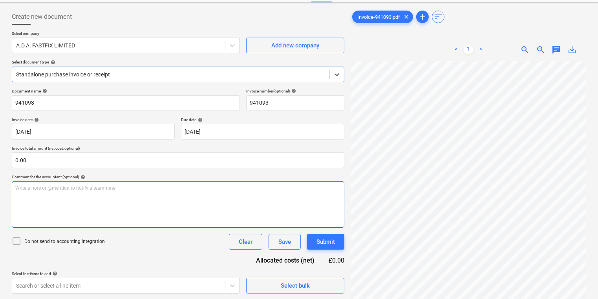
scroll to position [34, 0]
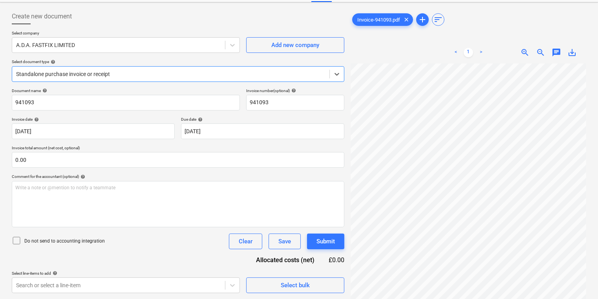
click at [242, 77] on div at bounding box center [170, 74] width 309 height 8
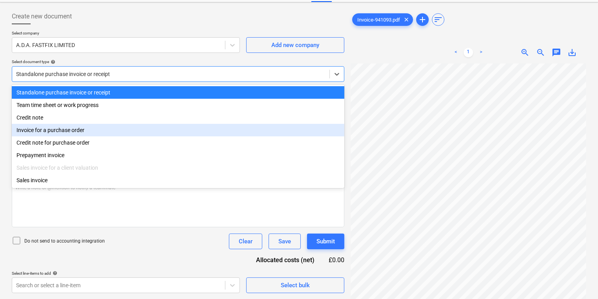
click at [199, 131] on div "Invoice for a purchase order" at bounding box center [178, 130] width 332 height 13
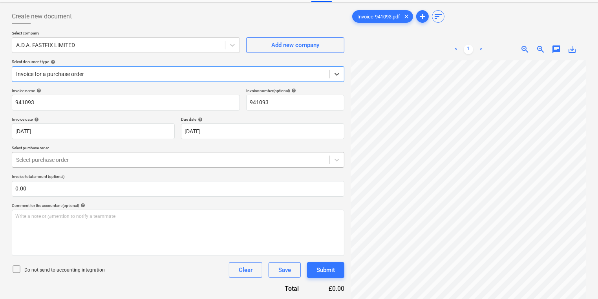
drag, startPoint x: 180, startPoint y: 170, endPoint x: 181, endPoint y: 159, distance: 10.6
click at [179, 169] on div "Invoice name help 941093 Invoice number (optional) help 941093 Invoice date hel…" at bounding box center [178, 190] width 332 height 205
click at [181, 159] on div at bounding box center [170, 160] width 309 height 8
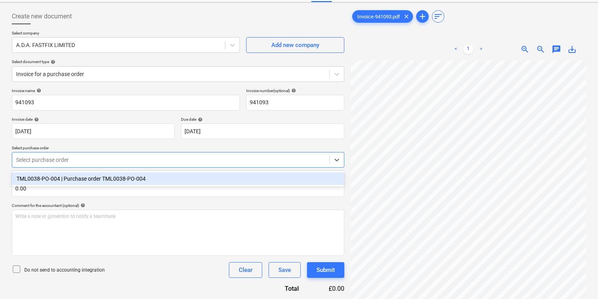
click at [185, 183] on div "TML0038-PO-004 | Purchase order TML0038-PO-004" at bounding box center [178, 179] width 332 height 13
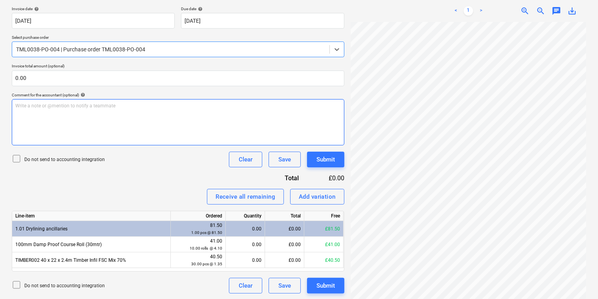
scroll to position [145, 0]
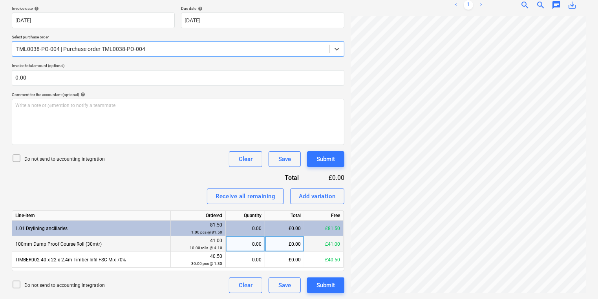
click at [242, 248] on div "0.00" at bounding box center [245, 245] width 33 height 16
type input "10"
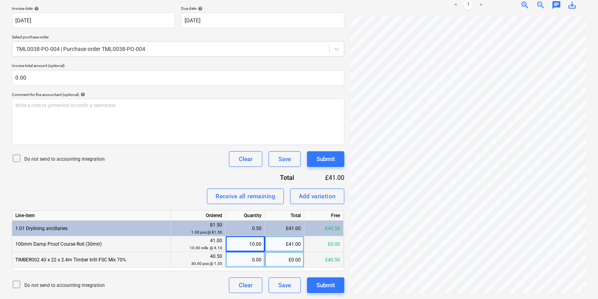
click at [240, 264] on div "0.00" at bounding box center [245, 260] width 33 height 16
type input "30"
click at [338, 286] on button "Submit" at bounding box center [325, 286] width 37 height 16
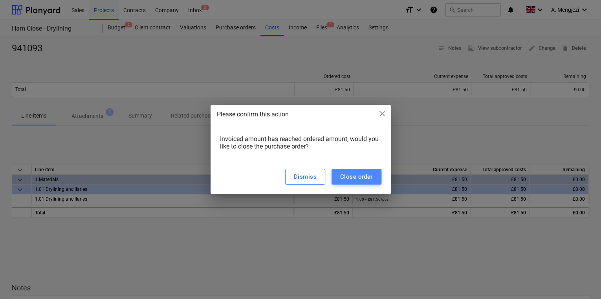
click at [343, 182] on div "Close order" at bounding box center [356, 177] width 33 height 10
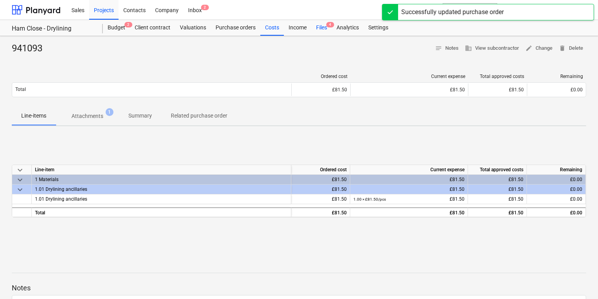
click at [322, 28] on div "Files 4" at bounding box center [321, 28] width 20 height 16
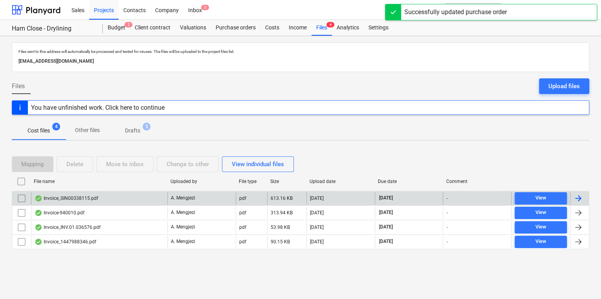
click at [107, 200] on div "Invoice_SIN00338115.pdf" at bounding box center [99, 198] width 136 height 13
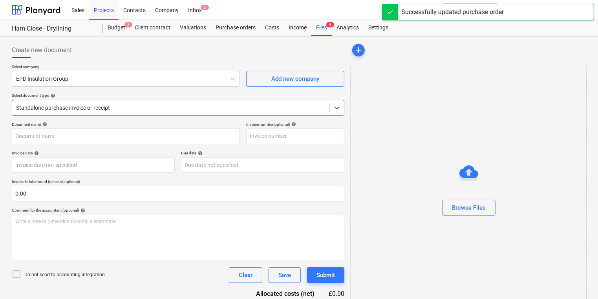
type input "SIN00338115"
type input "[DATE]"
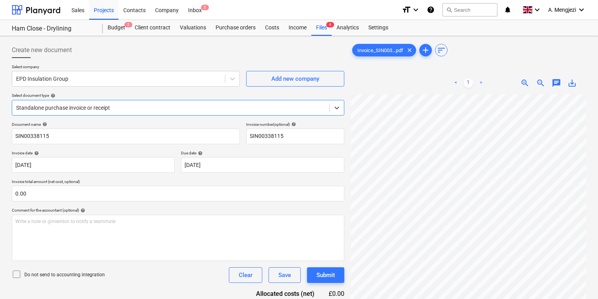
click at [245, 108] on div at bounding box center [170, 108] width 309 height 8
click at [318, 26] on div "Files 4" at bounding box center [321, 28] width 20 height 16
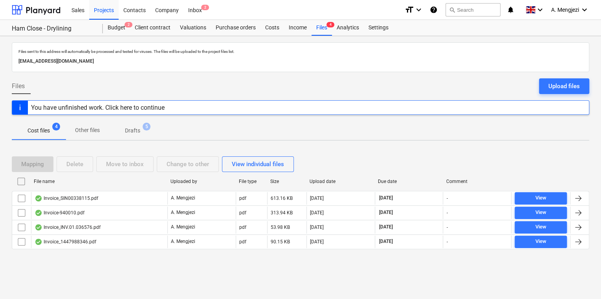
click at [20, 195] on input "checkbox" at bounding box center [21, 198] width 13 height 13
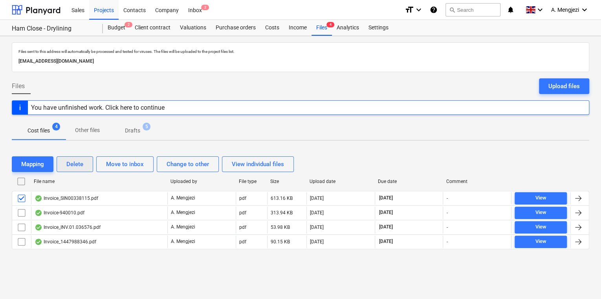
click at [85, 162] on button "Delete" at bounding box center [75, 165] width 37 height 16
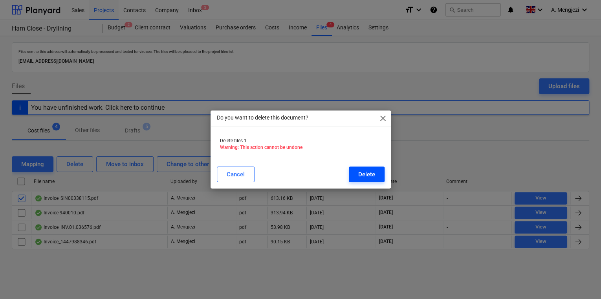
click at [362, 168] on button "Delete" at bounding box center [367, 175] width 36 height 16
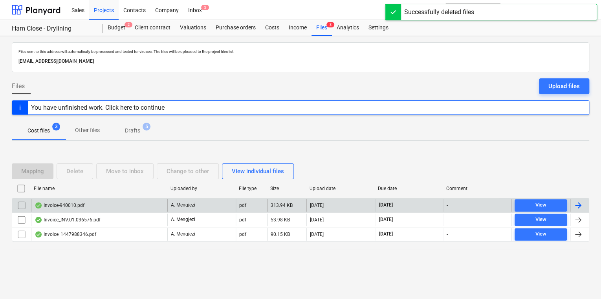
click at [146, 210] on div "Invoice-940010.pdf" at bounding box center [99, 205] width 136 height 13
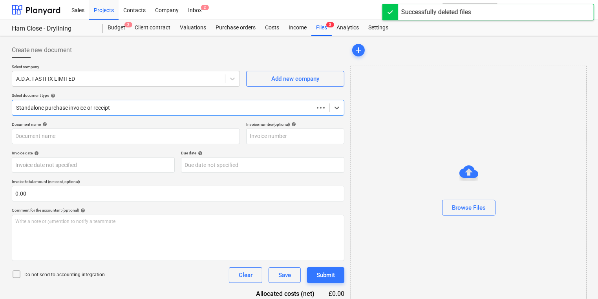
type input "940010"
type input "[DATE]"
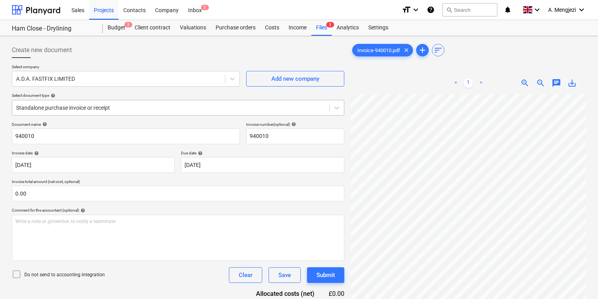
click at [168, 106] on div at bounding box center [170, 108] width 309 height 8
click at [229, 24] on div "Purchase orders" at bounding box center [235, 28] width 49 height 16
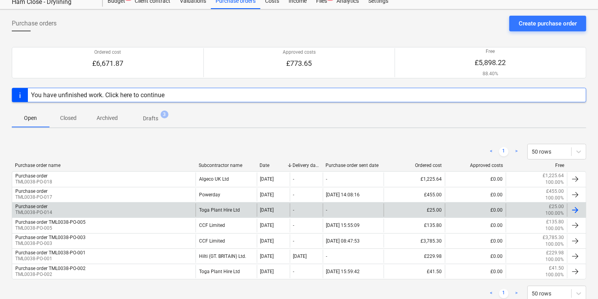
scroll to position [50, 0]
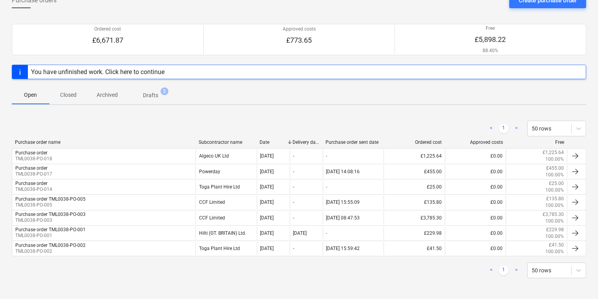
click at [74, 89] on span "Closed" at bounding box center [68, 95] width 38 height 13
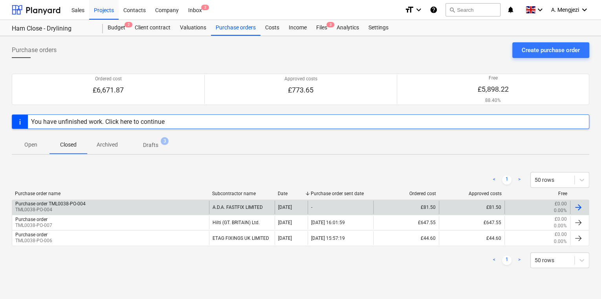
click at [94, 208] on div "Purchase order TML0038-PO-004 TML0038-PO-004" at bounding box center [110, 207] width 197 height 13
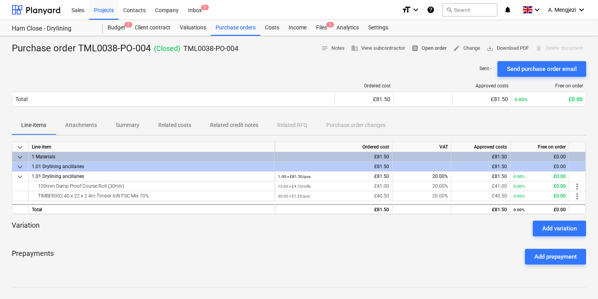
click at [440, 50] on span "receipt Open order" at bounding box center [428, 48] width 35 height 9
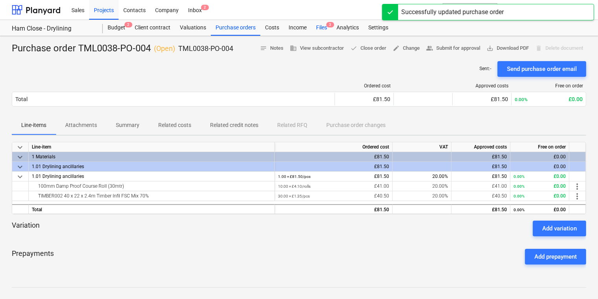
click at [331, 25] on span "3" at bounding box center [330, 24] width 8 height 5
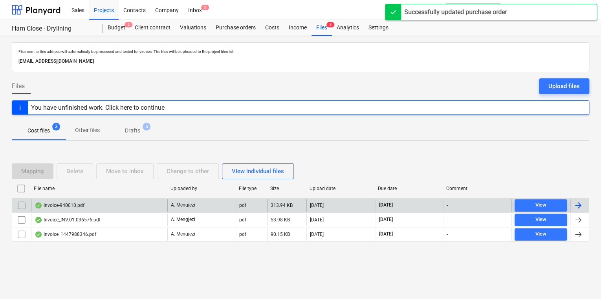
click at [100, 204] on div "Invoice-940010.pdf" at bounding box center [99, 205] width 136 height 13
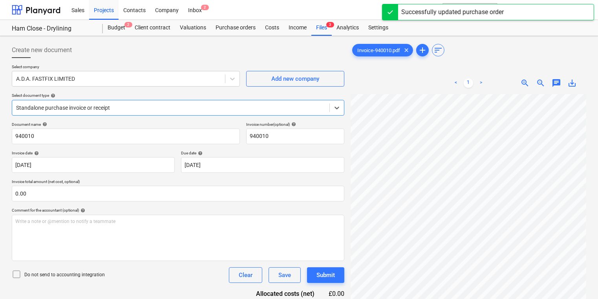
click at [244, 120] on div "Select company A.D.A. FASTFIX LIMITED Add new company Select document type help…" at bounding box center [178, 93] width 332 height 58
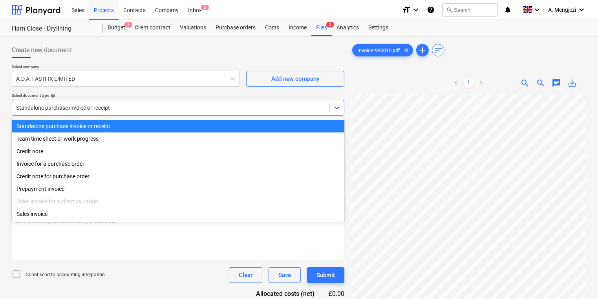
click at [237, 112] on div "Standalone purchase invoice or receipt" at bounding box center [170, 107] width 317 height 11
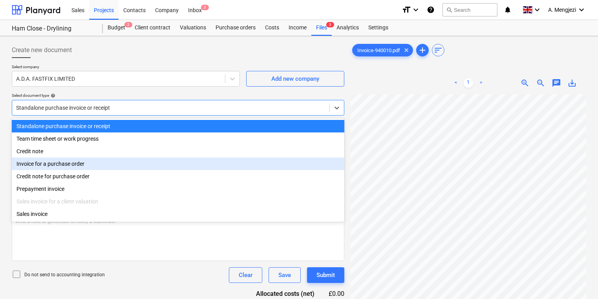
click at [146, 170] on div "Invoice for a purchase order" at bounding box center [178, 164] width 332 height 13
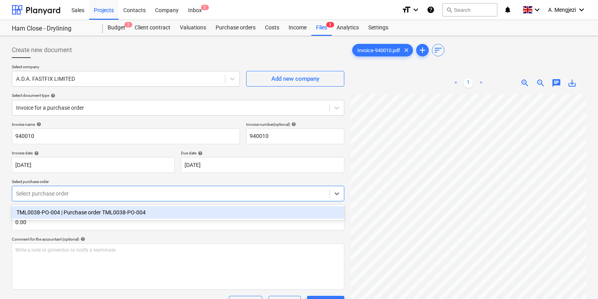
click at [111, 193] on div at bounding box center [170, 194] width 309 height 8
click at [115, 211] on div "TML0038-PO-004 | Purchase order TML0038-PO-004" at bounding box center [178, 212] width 332 height 13
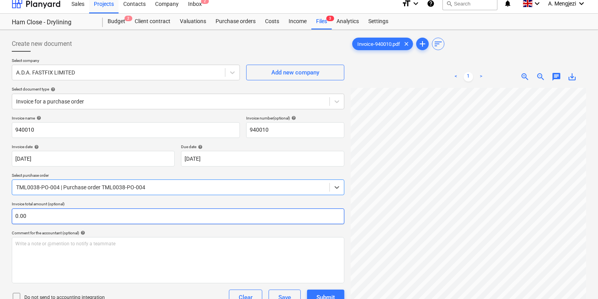
scroll to position [145, 0]
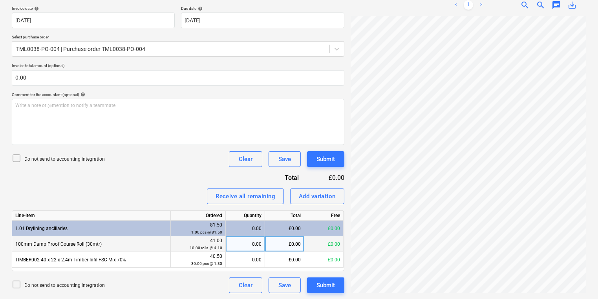
click at [240, 246] on div "0.00" at bounding box center [245, 245] width 33 height 16
type input "10"
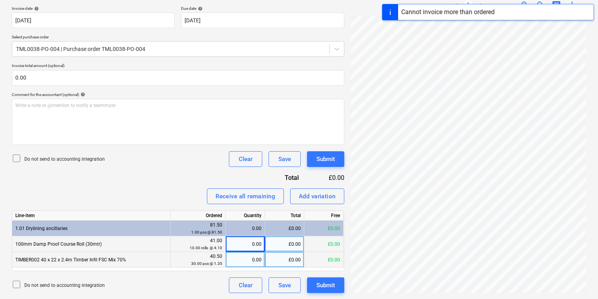
click at [243, 257] on div "0.00" at bounding box center [245, 260] width 33 height 16
type input "10"
click at [17, 283] on icon at bounding box center [16, 284] width 9 height 9
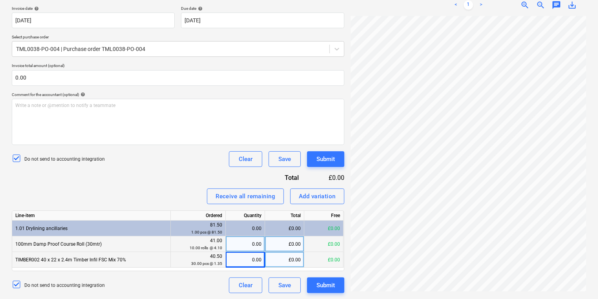
drag, startPoint x: 331, startPoint y: 281, endPoint x: 326, endPoint y: 282, distance: 5.3
click at [331, 281] on button "Submit" at bounding box center [325, 286] width 37 height 16
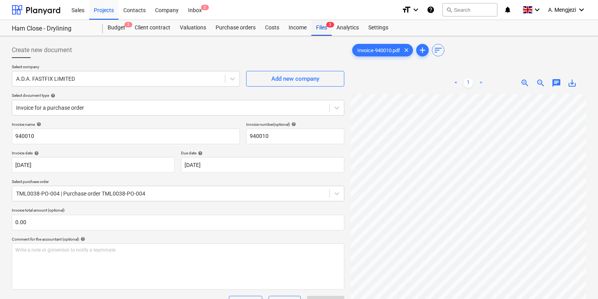
click at [323, 26] on div "Files 3" at bounding box center [321, 28] width 20 height 16
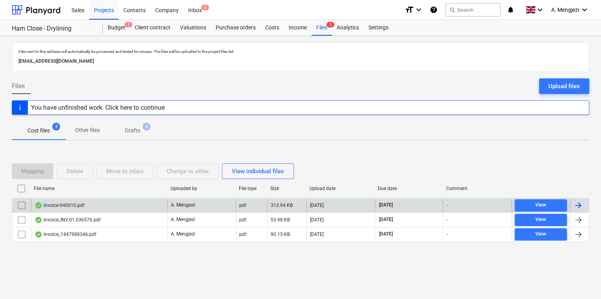
click at [23, 206] on input "checkbox" at bounding box center [21, 205] width 13 height 13
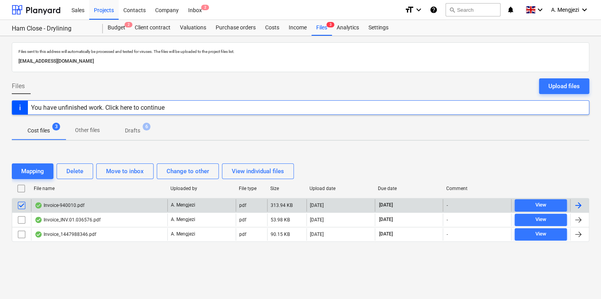
click at [66, 261] on div "Mapping Delete Move to inbox Change to other View individual files File name Up…" at bounding box center [300, 206] width 577 height 118
click at [242, 30] on div "Purchase orders" at bounding box center [235, 28] width 49 height 16
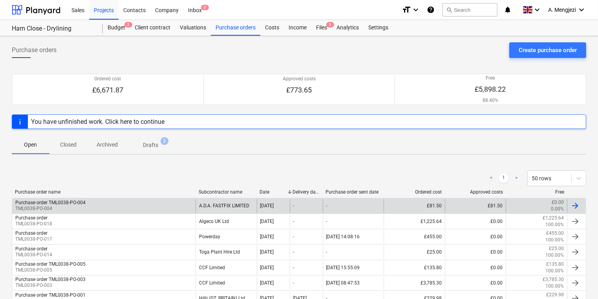
click at [62, 206] on p "TML0038-PO-004" at bounding box center [50, 209] width 70 height 7
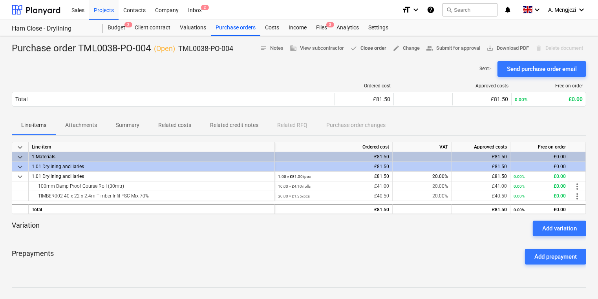
click at [374, 42] on button "done Close order" at bounding box center [368, 48] width 42 height 12
click at [187, 62] on div "Sent : - Send purchase order email" at bounding box center [299, 69] width 574 height 16
click at [319, 26] on div "Files 3" at bounding box center [321, 28] width 20 height 16
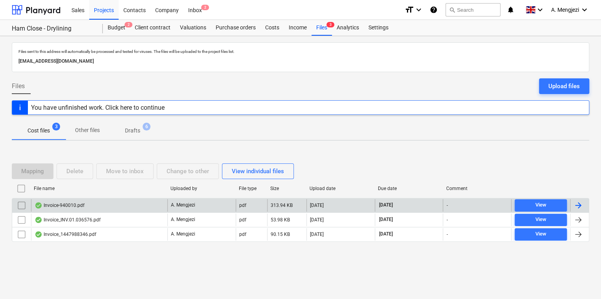
click at [16, 203] on input "checkbox" at bounding box center [21, 205] width 13 height 13
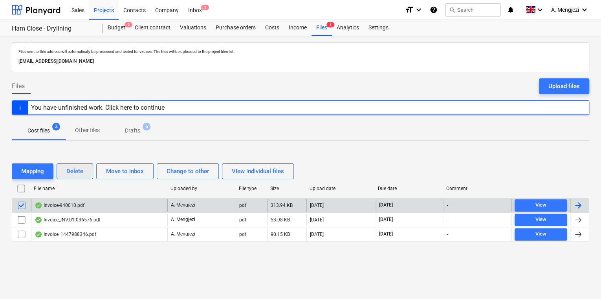
click at [66, 179] on button "Delete" at bounding box center [75, 172] width 37 height 16
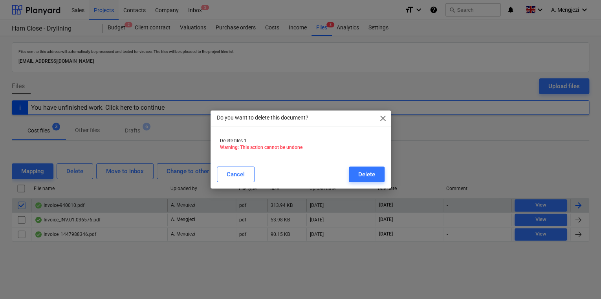
click at [71, 175] on div "Do you want to delete this document? close Delete files 1 Warning: This action …" at bounding box center [300, 149] width 601 height 299
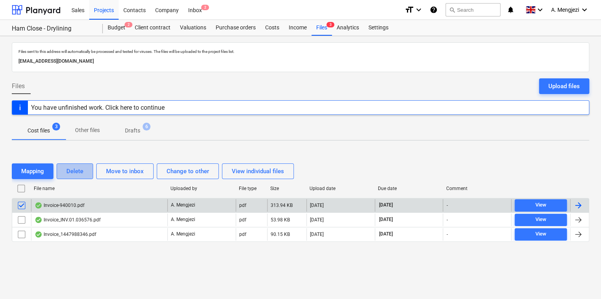
click at [80, 172] on div "Delete" at bounding box center [74, 171] width 17 height 10
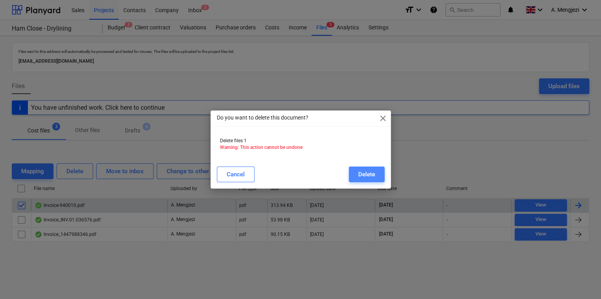
click at [366, 171] on div "Delete" at bounding box center [366, 175] width 17 height 10
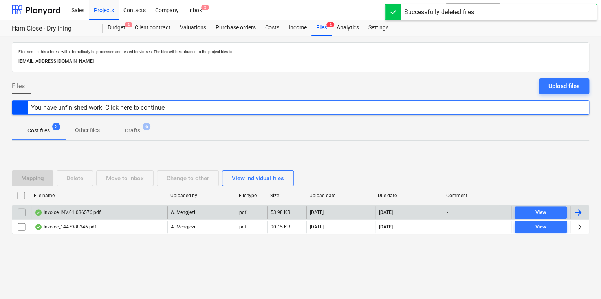
click at [122, 209] on div "Invoice_INV.01.036576.pdf" at bounding box center [99, 212] width 136 height 13
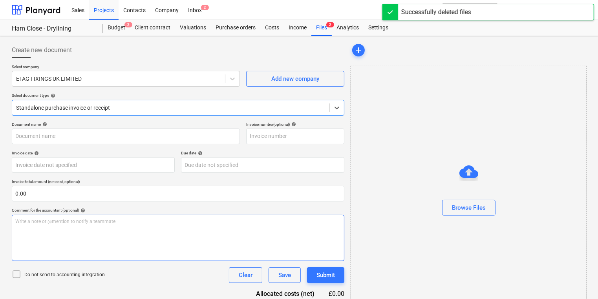
type input "#INV.01.036576"
type input "[DATE]"
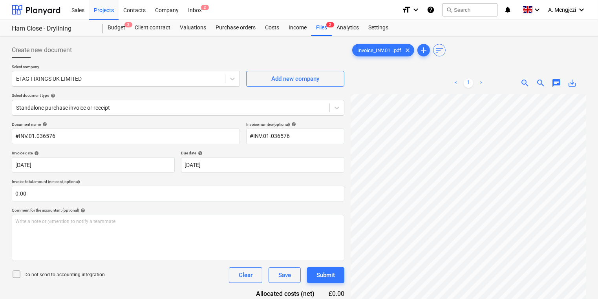
scroll to position [69, 0]
click at [190, 13] on div "Inbox 2" at bounding box center [194, 10] width 23 height 20
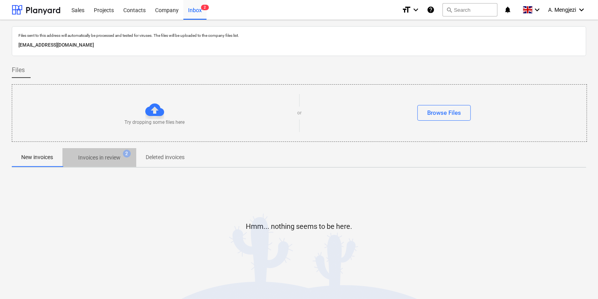
click at [117, 160] on p "Invoices in review" at bounding box center [99, 158] width 42 height 8
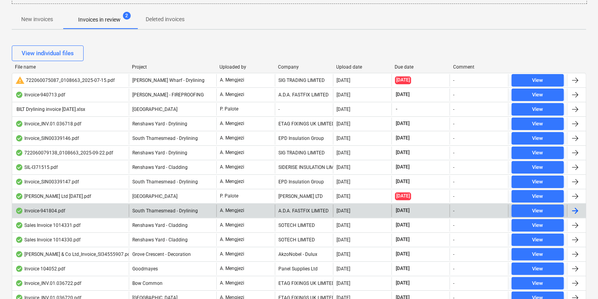
scroll to position [83, 0]
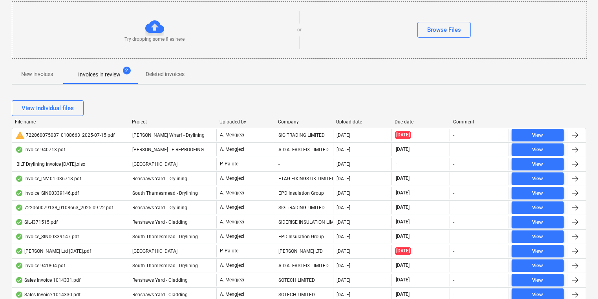
click at [138, 124] on div "Project" at bounding box center [172, 121] width 81 height 5
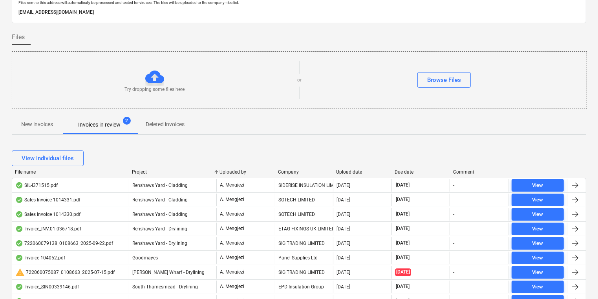
scroll to position [0, 0]
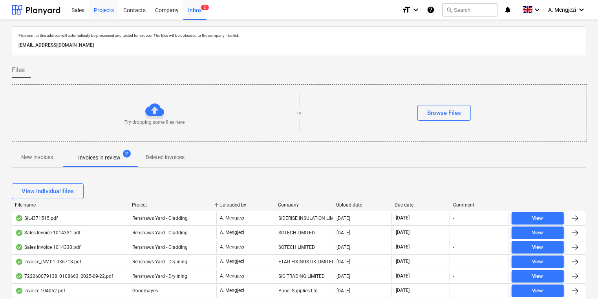
click at [110, 9] on div "Projects" at bounding box center [103, 10] width 29 height 20
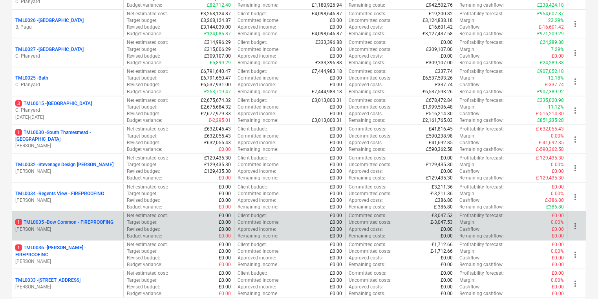
scroll to position [841, 0]
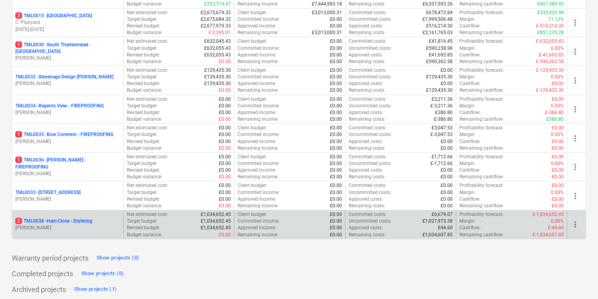
click at [90, 214] on div "2 TML0038 - Ham Close - Drylining [PERSON_NAME]" at bounding box center [67, 225] width 111 height 27
click at [85, 234] on div "2 TML0038 - Ham Close - Drylining [PERSON_NAME]" at bounding box center [67, 225] width 111 height 27
click at [91, 227] on p "[PERSON_NAME]" at bounding box center [67, 228] width 105 height 7
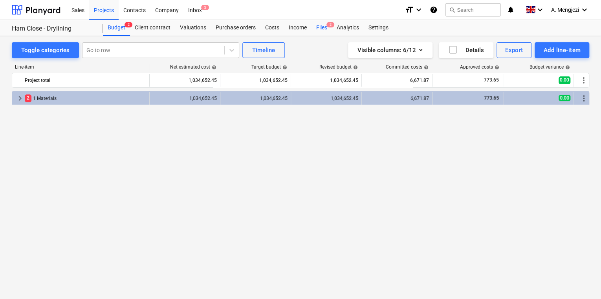
click at [327, 28] on div "Files 2" at bounding box center [321, 28] width 20 height 16
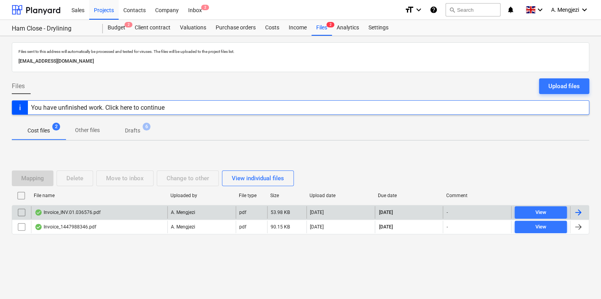
click at [156, 215] on div "Invoice_INV.01.036576.pdf" at bounding box center [99, 212] width 136 height 13
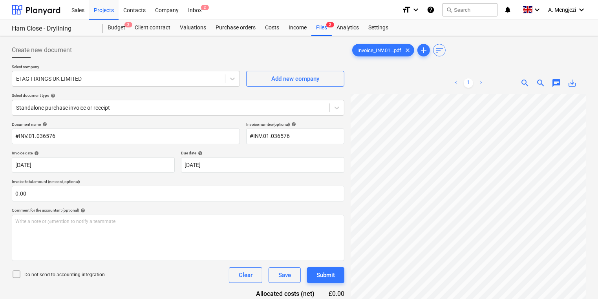
scroll to position [58, 20]
click at [124, 113] on div "Standalone purchase invoice or receipt" at bounding box center [178, 108] width 332 height 16
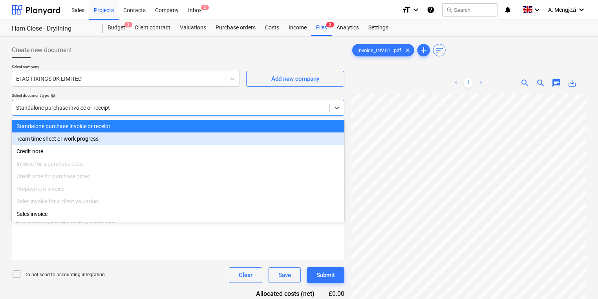
click at [96, 154] on div "Credit note" at bounding box center [178, 151] width 332 height 13
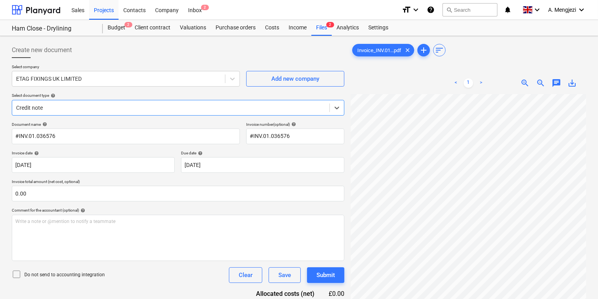
click at [140, 105] on div at bounding box center [170, 108] width 309 height 8
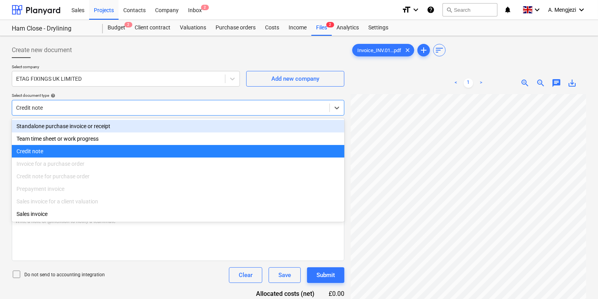
click at [145, 127] on div "Standalone purchase invoice or receipt" at bounding box center [178, 126] width 332 height 13
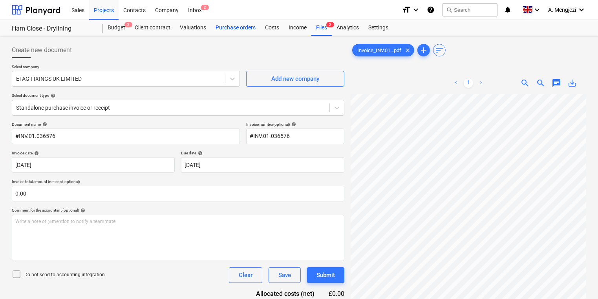
click at [226, 31] on div "Purchase orders" at bounding box center [235, 28] width 49 height 16
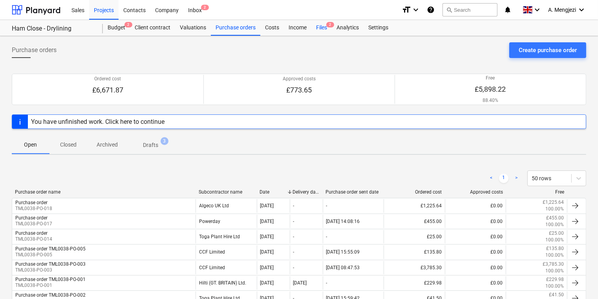
click at [322, 30] on div "Files 2" at bounding box center [321, 28] width 20 height 16
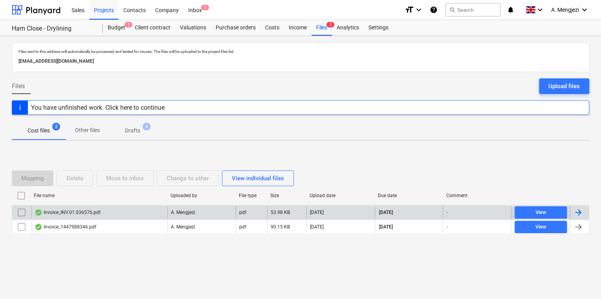
click at [117, 214] on div "Invoice_INV.01.036576.pdf" at bounding box center [99, 212] width 136 height 13
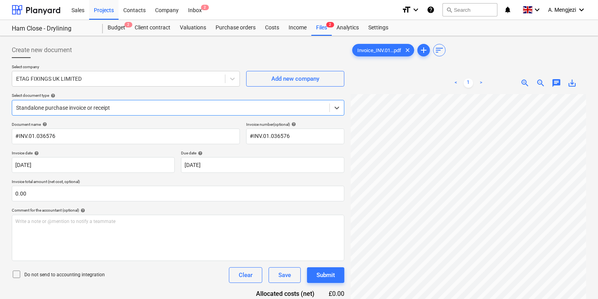
click at [235, 99] on p "Select document type help" at bounding box center [178, 96] width 332 height 7
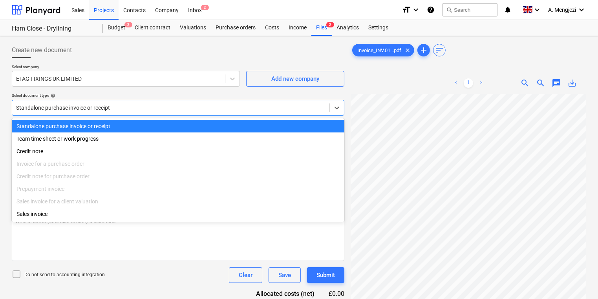
click at [235, 106] on div at bounding box center [170, 108] width 309 height 8
click at [325, 21] on div "Files 2" at bounding box center [321, 28] width 20 height 16
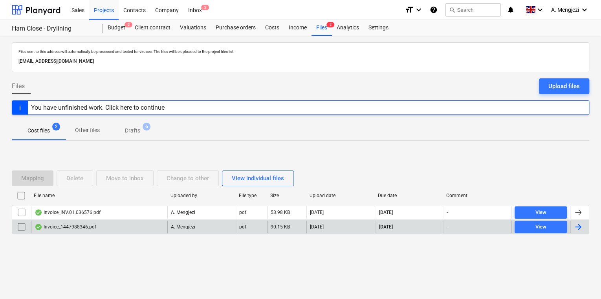
click at [139, 225] on div "Invoice_1447988346.pdf" at bounding box center [99, 227] width 136 height 13
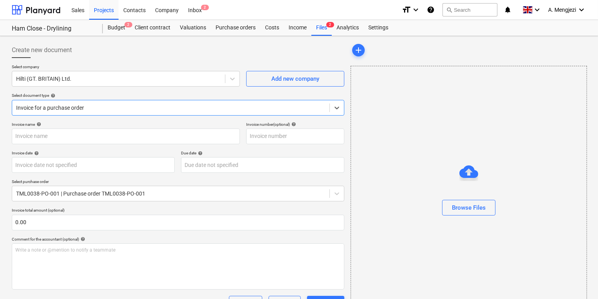
type input "1447988346"
type input "[DATE]"
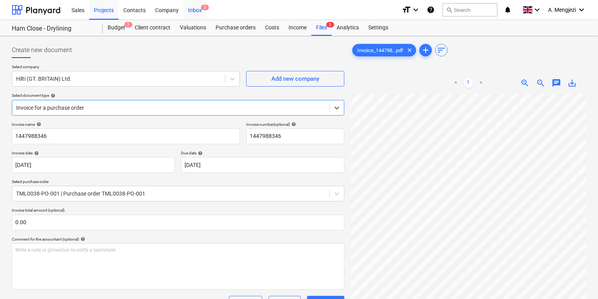
click at [197, 14] on div "Inbox 2" at bounding box center [194, 10] width 23 height 20
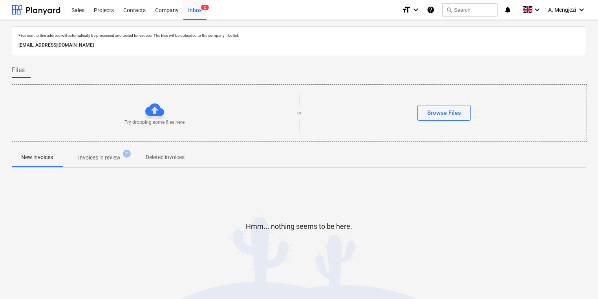
click at [102, 171] on div "Files sent to this address will automatically be processed and tested for virus…" at bounding box center [299, 159] width 574 height 266
click at [102, 161] on p "Invoices in review" at bounding box center [99, 158] width 42 height 8
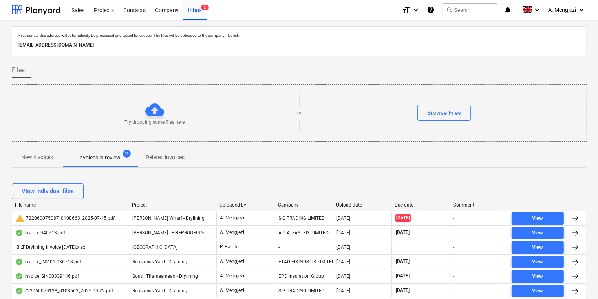
click at [146, 201] on div "View individual files" at bounding box center [299, 192] width 574 height 22
click at [143, 205] on div "Project" at bounding box center [172, 205] width 81 height 5
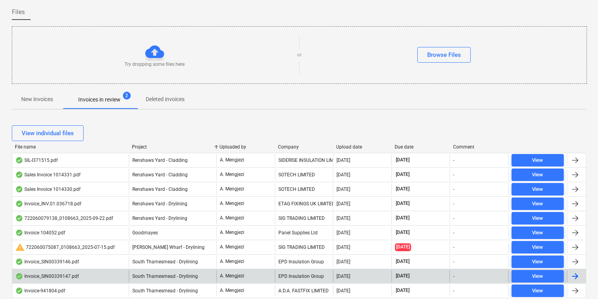
scroll to position [126, 0]
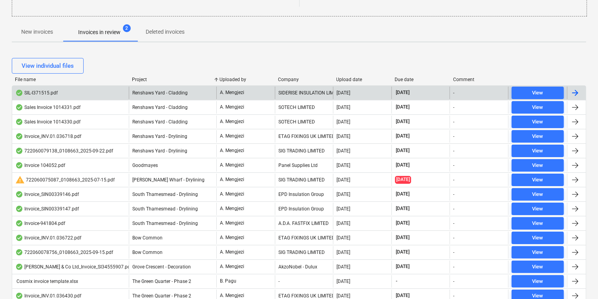
click at [360, 96] on div "[DATE]" at bounding box center [362, 93] width 58 height 13
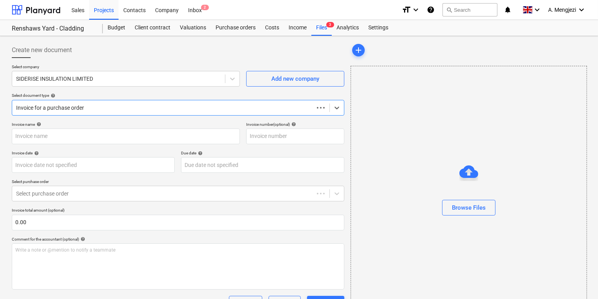
type input "SIL-I371515"
type input "[DATE]"
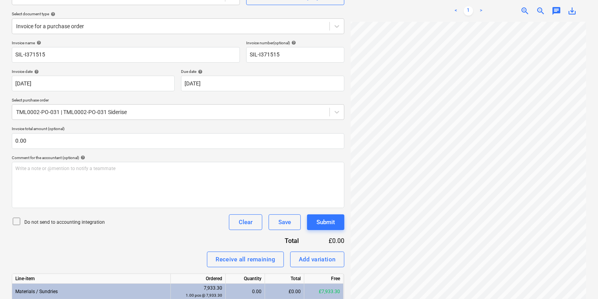
scroll to position [145, 0]
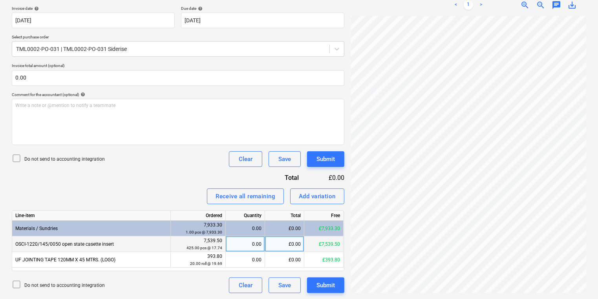
click at [246, 246] on div "0.00" at bounding box center [245, 245] width 33 height 16
type input "425"
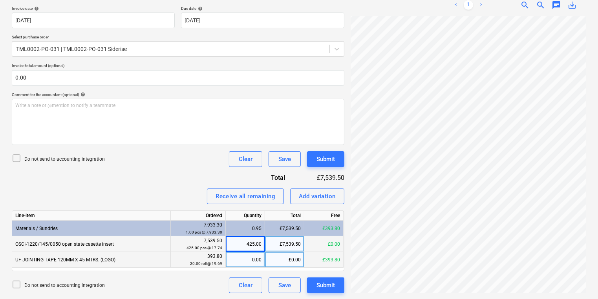
click at [236, 263] on div "0.00" at bounding box center [245, 260] width 33 height 16
type input "20"
click at [331, 289] on div "Submit" at bounding box center [325, 286] width 18 height 10
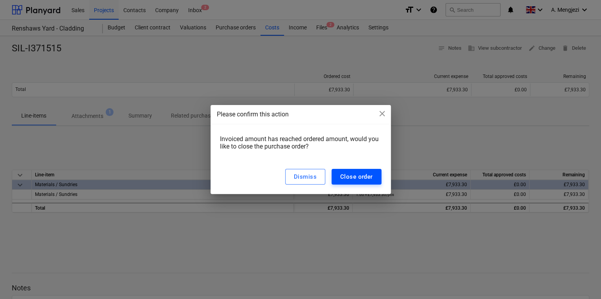
click at [357, 172] on div "Close order" at bounding box center [356, 177] width 33 height 10
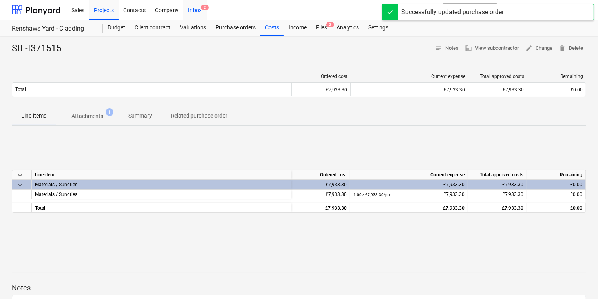
click at [200, 13] on div "Inbox 2" at bounding box center [194, 10] width 23 height 20
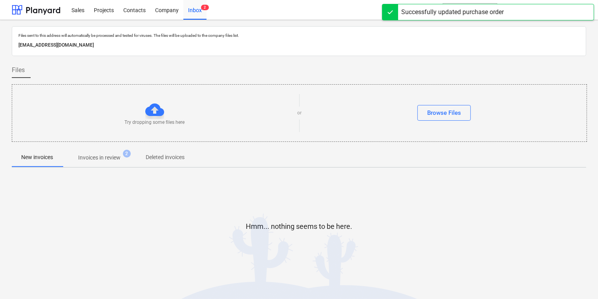
click at [109, 169] on div "Files sent to this address will automatically be processed and tested for virus…" at bounding box center [299, 159] width 574 height 266
click at [113, 159] on p "Invoices in review" at bounding box center [99, 158] width 42 height 8
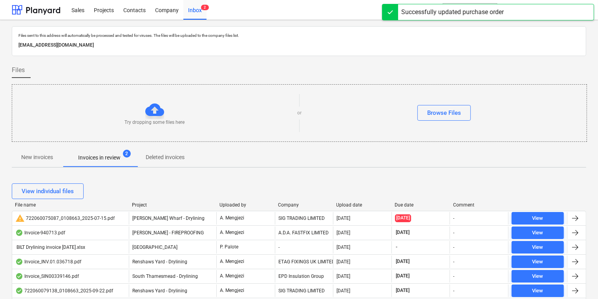
click at [141, 208] on div "File name Project Uploaded by Company Upload date Due date Comment" at bounding box center [299, 207] width 574 height 9
click at [140, 204] on div "Project" at bounding box center [172, 205] width 81 height 5
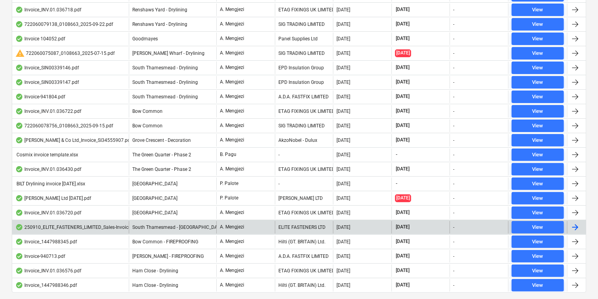
scroll to position [257, 0]
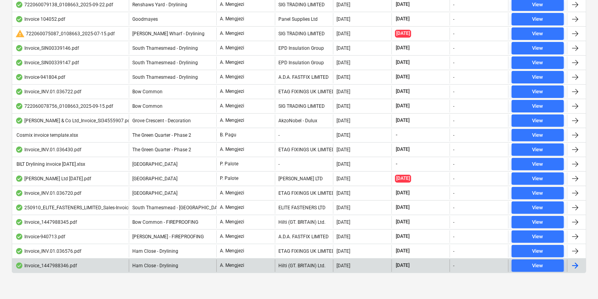
click at [349, 260] on div "[DATE]" at bounding box center [362, 266] width 58 height 13
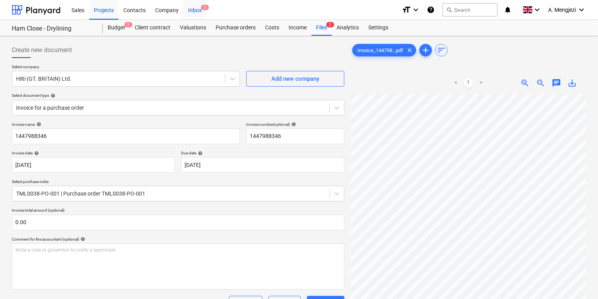
click at [195, 5] on div "Inbox 2" at bounding box center [194, 10] width 23 height 20
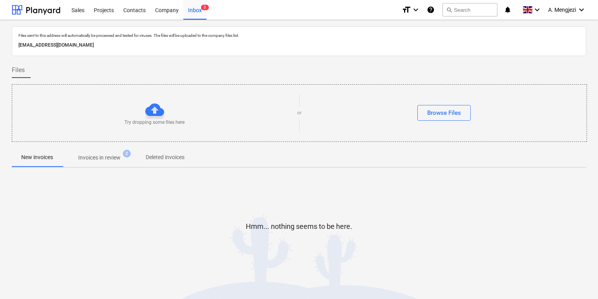
click at [108, 154] on p "Invoices in review" at bounding box center [99, 158] width 42 height 8
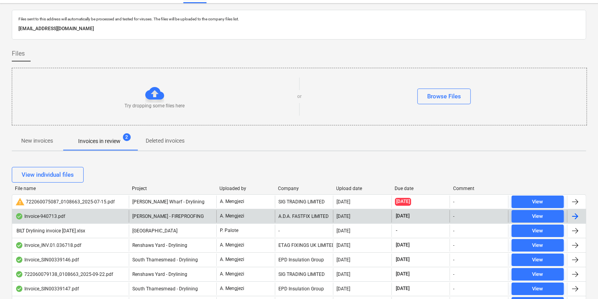
scroll to position [31, 0]
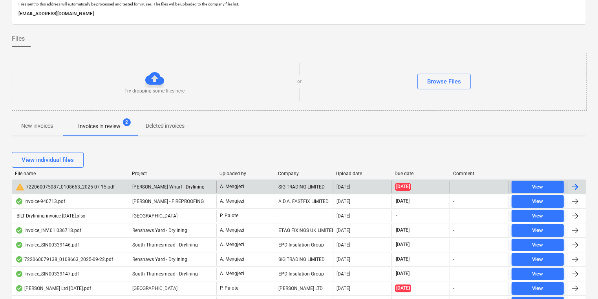
click at [292, 180] on div "warning 722060075087_0108663_2025-07-15.pdf [PERSON_NAME] Wharf - Drylining A. …" at bounding box center [299, 187] width 574 height 15
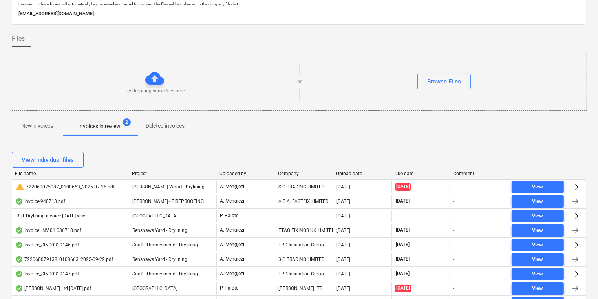
click at [294, 171] on div "Company" at bounding box center [304, 173] width 52 height 5
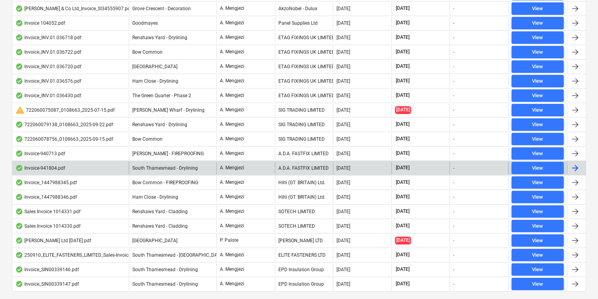
scroll to position [257, 0]
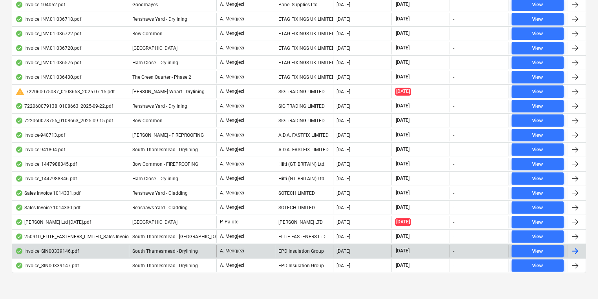
click at [150, 253] on div "South Thamesmead - Drylining" at bounding box center [173, 251] width 88 height 13
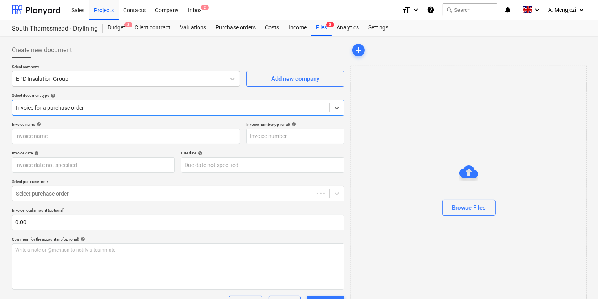
type input "SIN00339146"
type input "[DATE]"
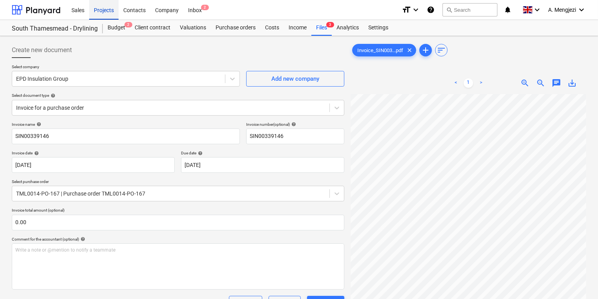
click at [102, 9] on div "Projects" at bounding box center [103, 10] width 29 height 20
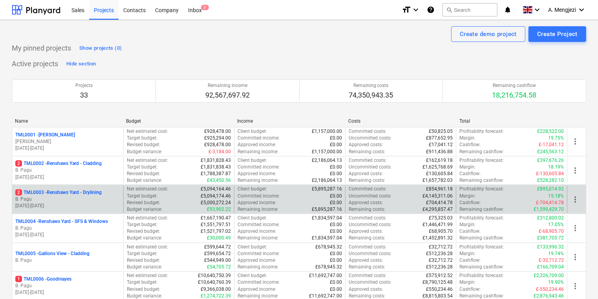
click at [77, 203] on p "[DATE] - [DATE]" at bounding box center [67, 206] width 105 height 7
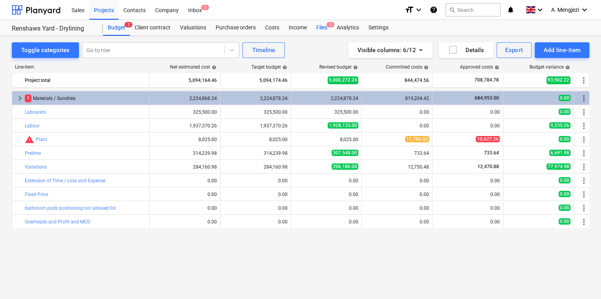
click at [321, 28] on div "Files 2" at bounding box center [321, 28] width 20 height 16
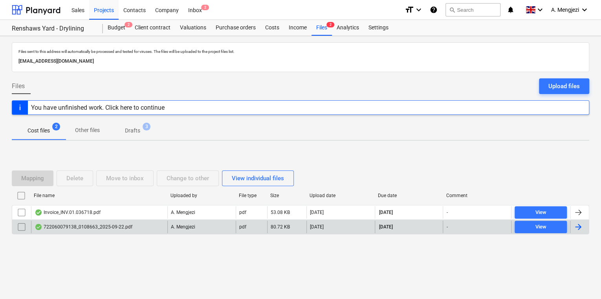
click at [79, 225] on div "722060079138_0108663_2025-09-22.pdf" at bounding box center [84, 227] width 98 height 6
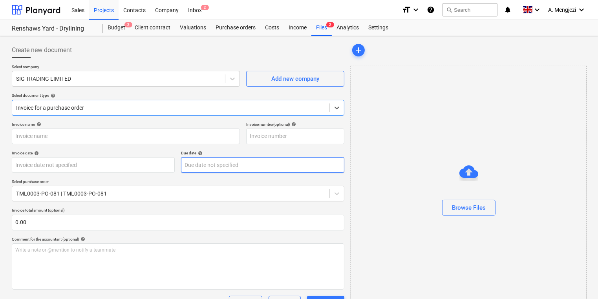
type input "722060079138"
type input "[DATE]"
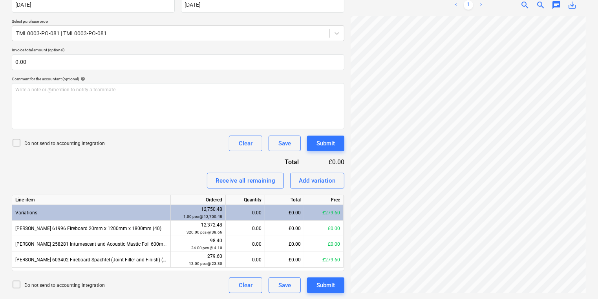
scroll to position [80, 0]
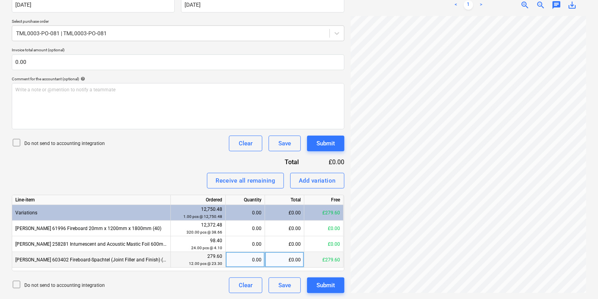
click at [243, 254] on div "0.00" at bounding box center [245, 260] width 33 height 16
type input "5"
click at [328, 288] on div "Submit" at bounding box center [325, 286] width 18 height 10
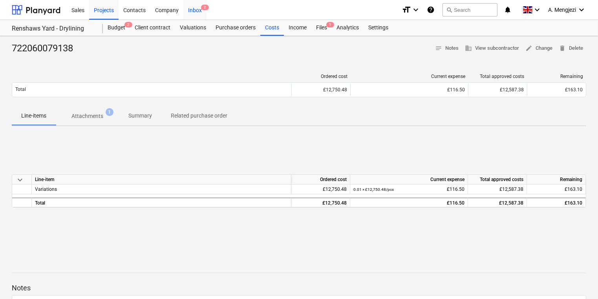
click at [192, 10] on div "Inbox 2" at bounding box center [194, 10] width 23 height 20
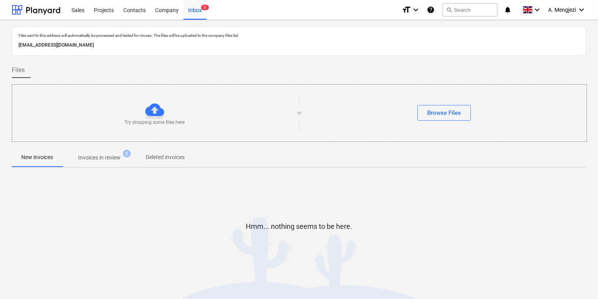
click at [111, 151] on span "Invoices in review 2" at bounding box center [99, 158] width 74 height 14
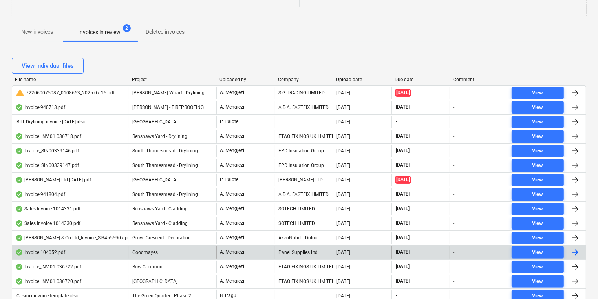
scroll to position [188, 0]
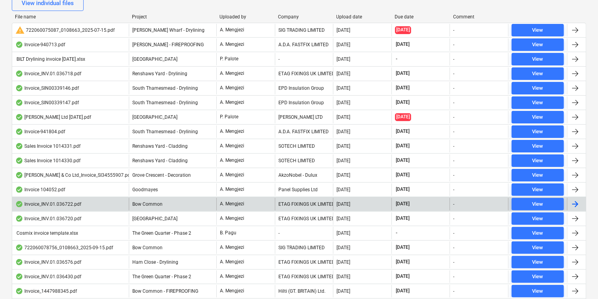
click at [88, 204] on div "Invoice_INV.01.036722.pdf" at bounding box center [70, 204] width 117 height 13
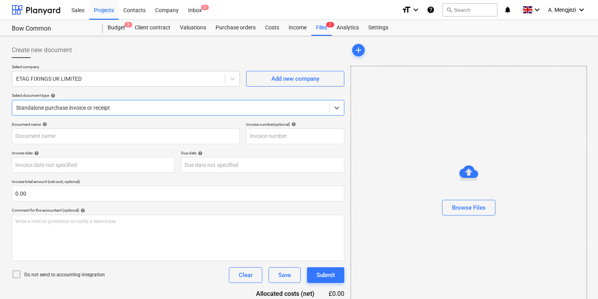
type input "#INV.01.036722"
type input "[DATE]"
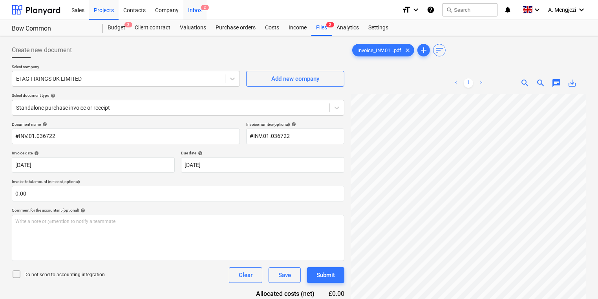
click at [188, 11] on div "Inbox 2" at bounding box center [194, 10] width 23 height 20
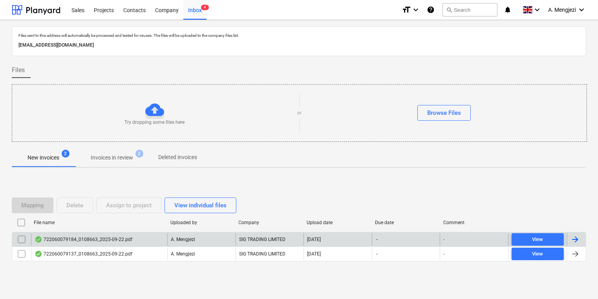
click at [93, 239] on div "722060079184_0108663_2025-09-22.pdf" at bounding box center [84, 240] width 98 height 6
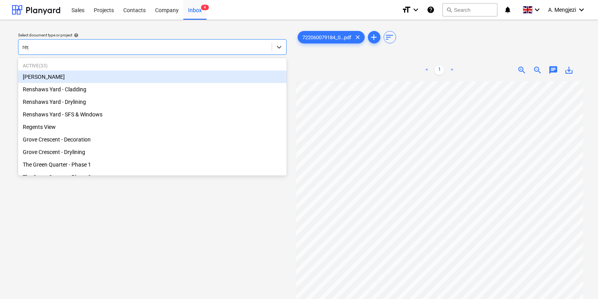
type input "rege"
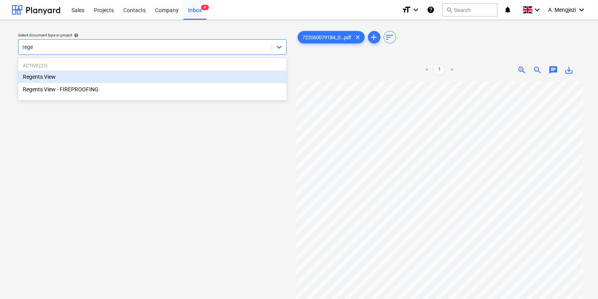
click at [124, 78] on div "Regents View" at bounding box center [152, 77] width 268 height 13
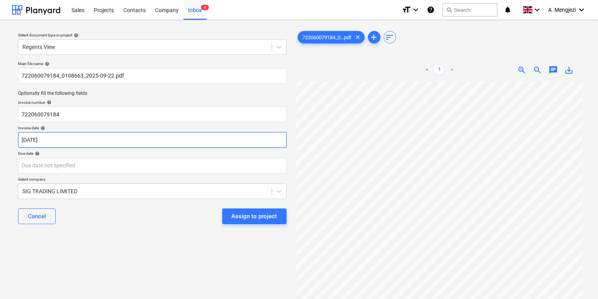
scroll to position [54, 9]
click at [194, 137] on body "Sales Projects Contacts Company Inbox 4 format_size keyboard_arrow_down help se…" at bounding box center [299, 149] width 598 height 299
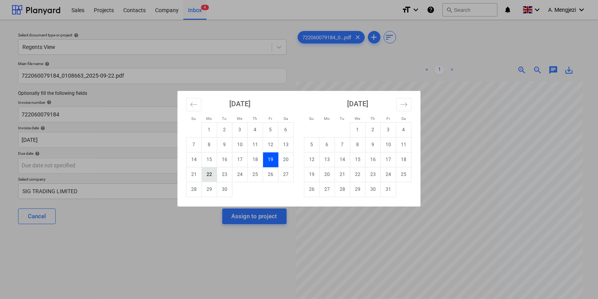
click at [212, 177] on td "22" at bounding box center [209, 174] width 15 height 15
type input "[DATE]"
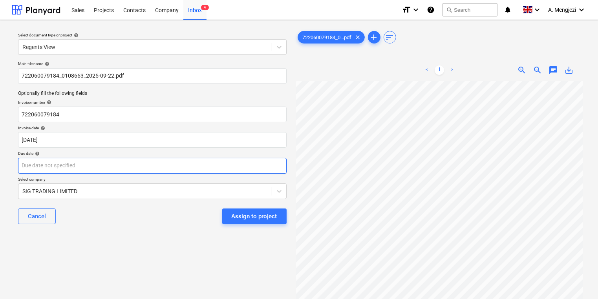
click at [210, 160] on body "Sales Projects Contacts Company Inbox 4 format_size keyboard_arrow_down help se…" at bounding box center [299, 149] width 598 height 299
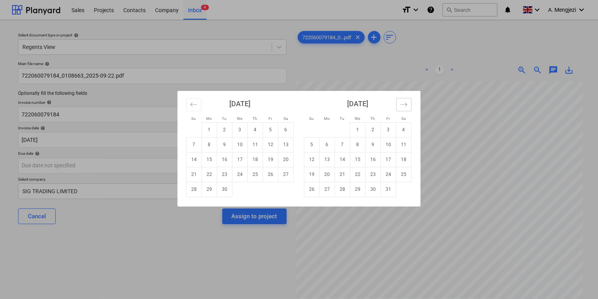
click at [405, 105] on icon "Move forward to switch to the next month." at bounding box center [403, 104] width 7 height 7
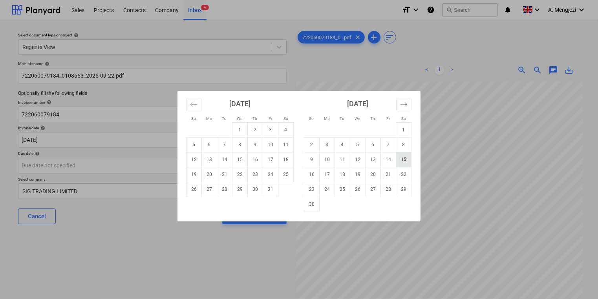
click at [404, 159] on td "15" at bounding box center [403, 159] width 15 height 15
type input "[DATE]"
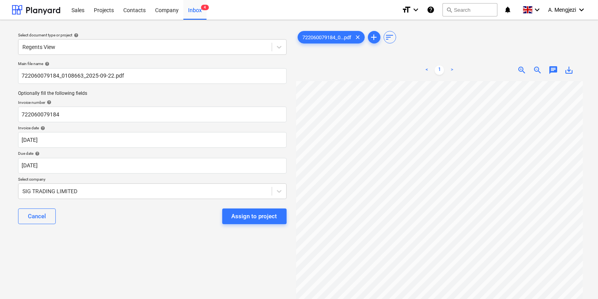
click at [193, 226] on div "Cancel Assign to project" at bounding box center [152, 217] width 268 height 28
click at [276, 215] on div "Assign to project" at bounding box center [255, 217] width 46 height 10
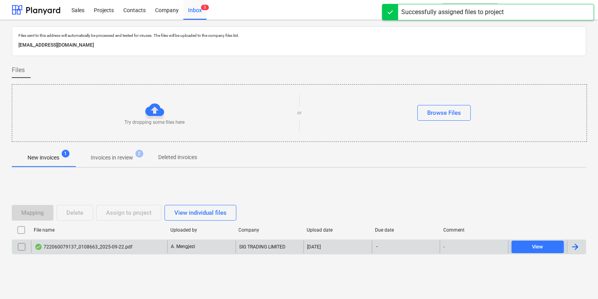
click at [192, 251] on div "A. Mengjezi" at bounding box center [201, 247] width 68 height 13
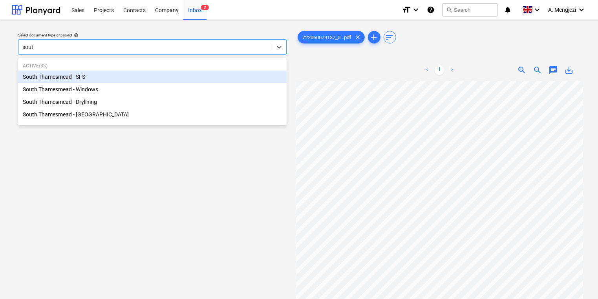
type input "south"
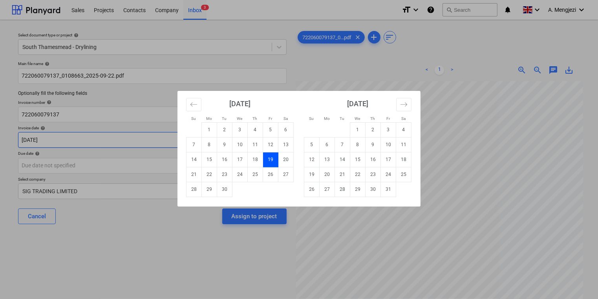
click at [90, 139] on body "Sales Projects Contacts Company Inbox 3 format_size keyboard_arrow_down help se…" at bounding box center [299, 149] width 598 height 299
click at [195, 172] on td "21" at bounding box center [193, 174] width 15 height 15
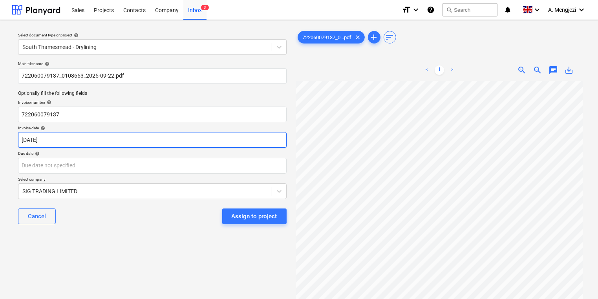
click at [160, 141] on body "Sales Projects Contacts Company Inbox 3 format_size keyboard_arrow_down help se…" at bounding box center [299, 149] width 598 height 299
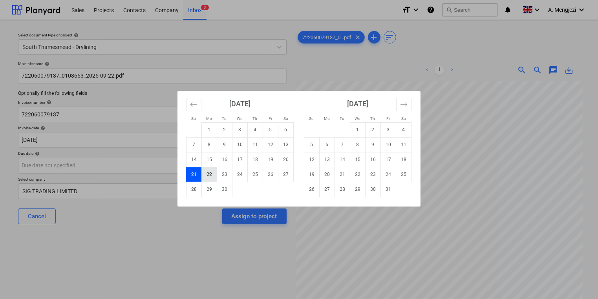
click at [203, 175] on td "22" at bounding box center [209, 174] width 15 height 15
type input "[DATE]"
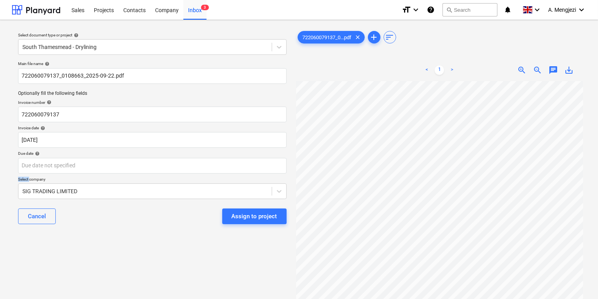
click at [203, 175] on div "Main file name help 722060079137_0108663_2025-09-22.pdf Optionally fill the fol…" at bounding box center [152, 146] width 275 height 176
click at [203, 172] on body "Sales Projects Contacts Company Inbox 3 format_size keyboard_arrow_down help se…" at bounding box center [299, 149] width 598 height 299
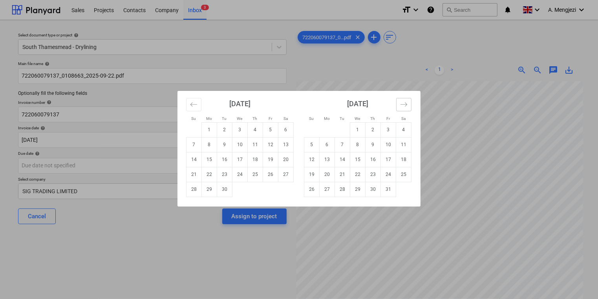
click at [406, 101] on icon "Move forward to switch to the next month." at bounding box center [403, 104] width 7 height 7
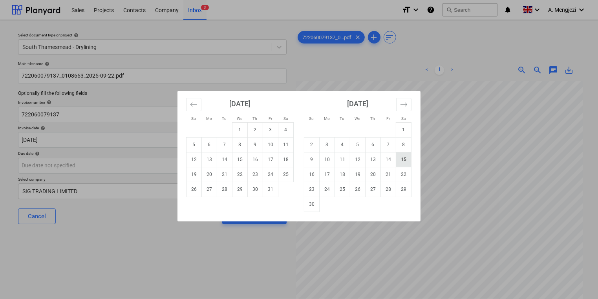
click at [403, 162] on td "15" at bounding box center [403, 159] width 15 height 15
type input "[DATE]"
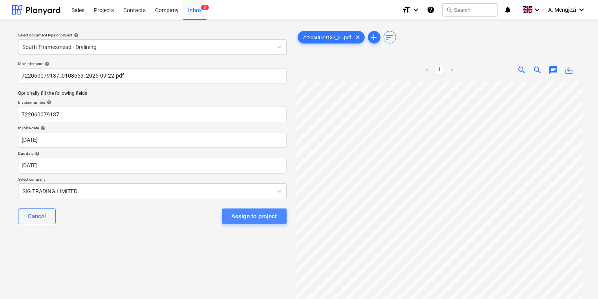
click at [257, 213] on div "Assign to project" at bounding box center [255, 217] width 46 height 10
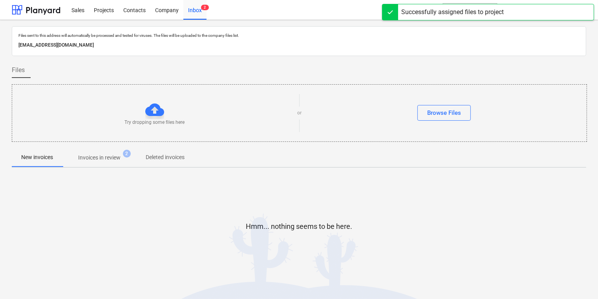
click at [128, 151] on span "2" at bounding box center [127, 154] width 8 height 8
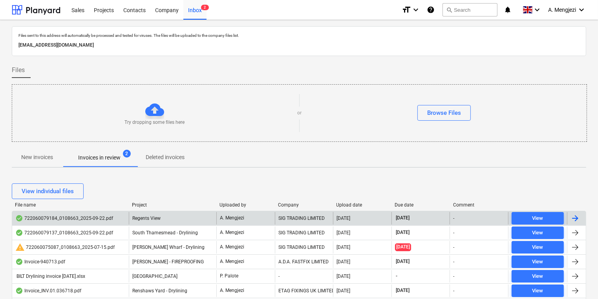
click at [319, 214] on div "SIG TRADING LIMITED" at bounding box center [304, 218] width 58 height 13
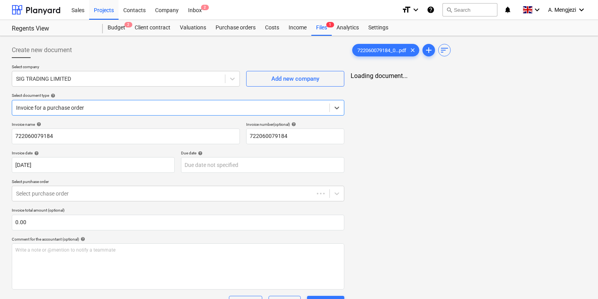
type input "[DATE]"
click at [319, 26] on div "Files 1" at bounding box center [321, 28] width 20 height 16
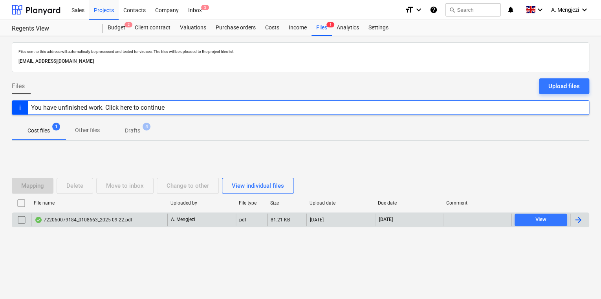
click at [125, 217] on div "722060079184_0108663_2025-09-22.pdf" at bounding box center [84, 220] width 98 height 6
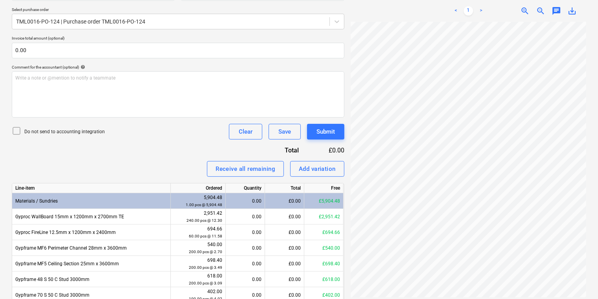
scroll to position [188, 0]
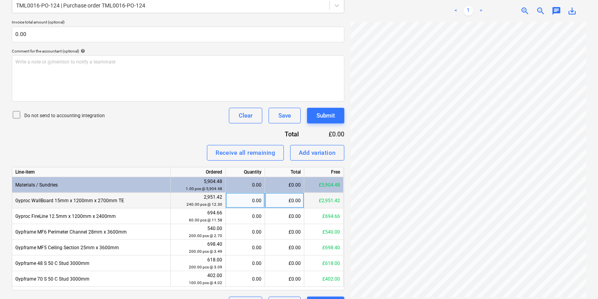
click at [241, 203] on div "0.00" at bounding box center [245, 201] width 33 height 16
type input "240"
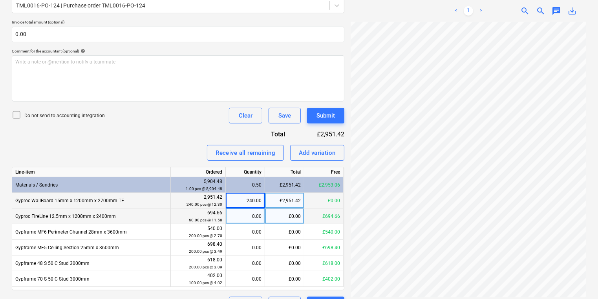
click at [239, 214] on div "0.00" at bounding box center [245, 217] width 33 height 16
type input "60"
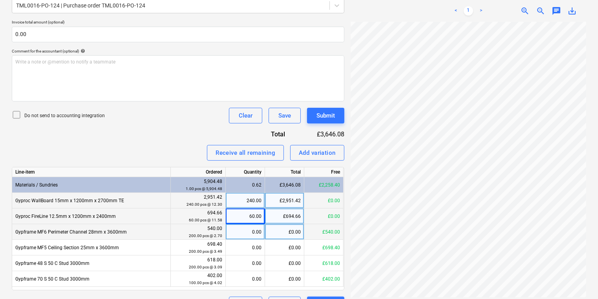
click at [252, 231] on div "0.00" at bounding box center [245, 233] width 33 height 16
type input "200"
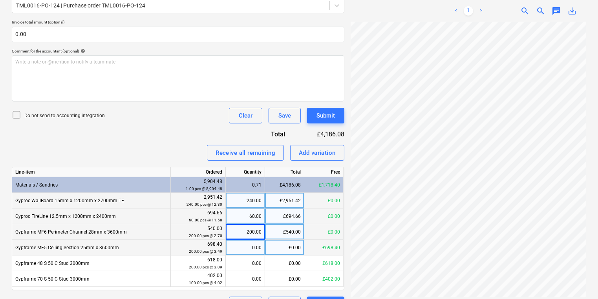
drag, startPoint x: 241, startPoint y: 255, endPoint x: 239, endPoint y: 252, distance: 4.0
click at [239, 252] on div "0.00" at bounding box center [245, 248] width 33 height 16
type input "200"
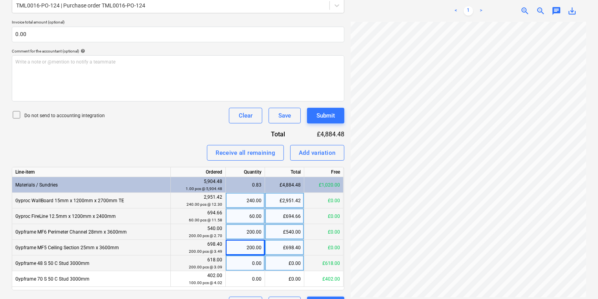
click at [252, 259] on div "0.00" at bounding box center [245, 264] width 33 height 16
type input "200"
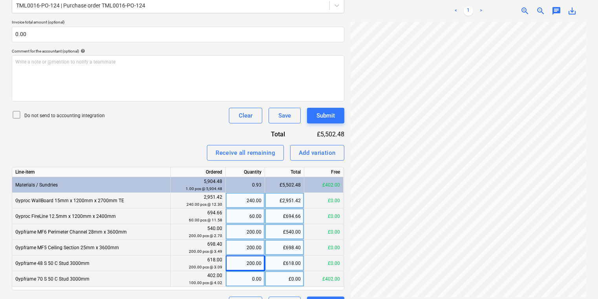
click at [256, 274] on div "0.00" at bounding box center [245, 280] width 33 height 16
type input "100"
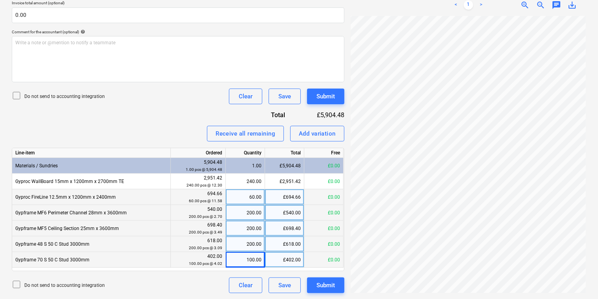
scroll to position [130, 60]
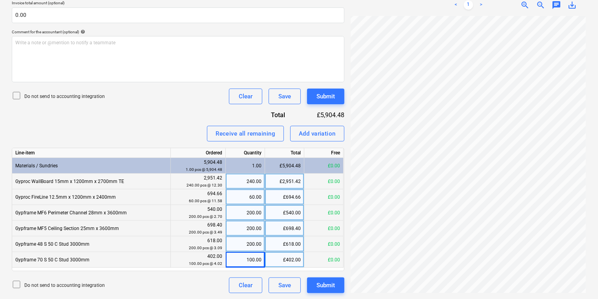
click at [255, 185] on div "240.00" at bounding box center [245, 182] width 33 height 16
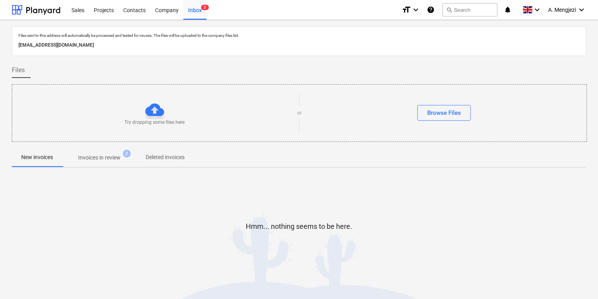
click at [100, 152] on span "Invoices in review 2" at bounding box center [99, 158] width 74 height 14
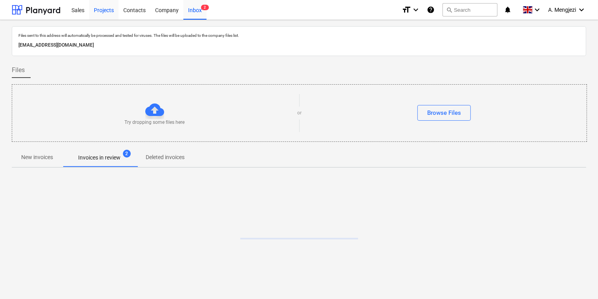
click at [104, 8] on div "Projects" at bounding box center [103, 10] width 29 height 20
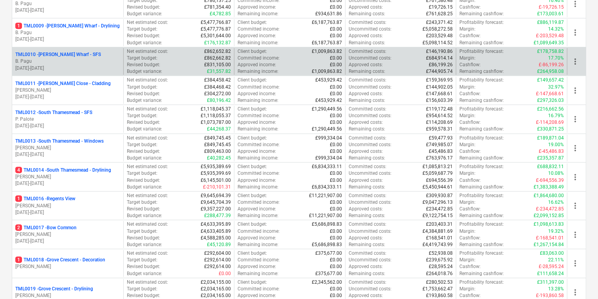
scroll to position [377, 0]
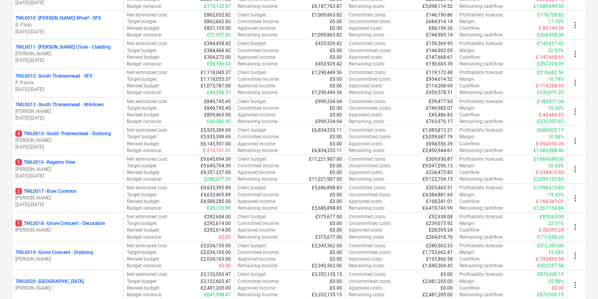
click at [58, 170] on p "[PERSON_NAME]" at bounding box center [67, 169] width 105 height 7
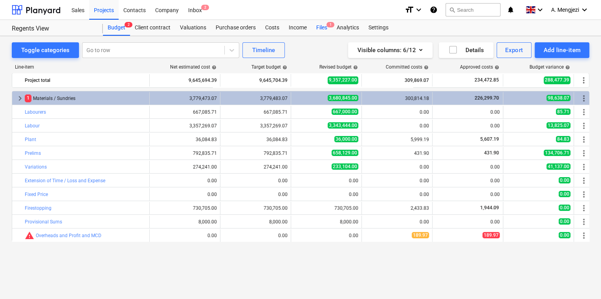
click at [318, 27] on div "Files 1" at bounding box center [321, 28] width 20 height 16
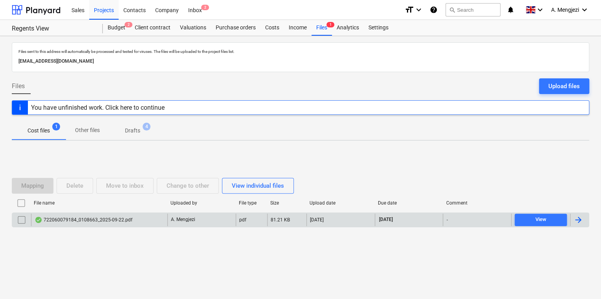
click at [140, 222] on div "722060079184_0108663_2025-09-22.pdf" at bounding box center [99, 220] width 136 height 13
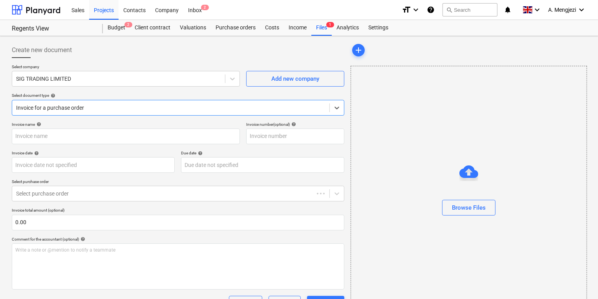
type input "722060079184"
type input "[DATE]"
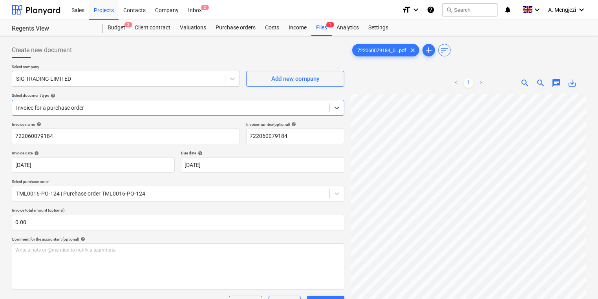
scroll to position [31, 0]
click at [233, 26] on div "Purchase orders" at bounding box center [235, 28] width 49 height 16
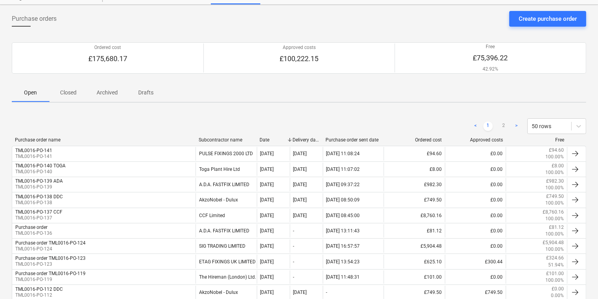
scroll to position [94, 0]
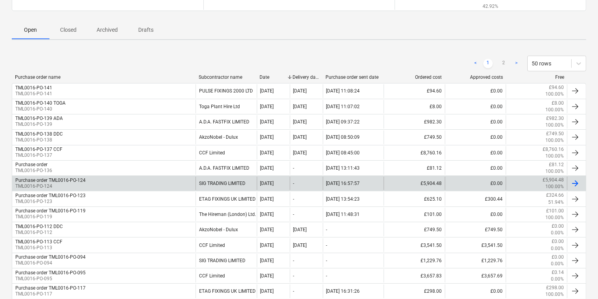
click at [99, 183] on div "Purchase order TML0016-PO-124 TML0016-PO-124" at bounding box center [103, 183] width 183 height 13
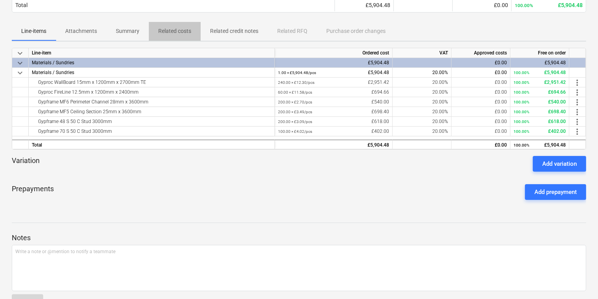
click at [171, 27] on p "Related costs" at bounding box center [174, 31] width 33 height 8
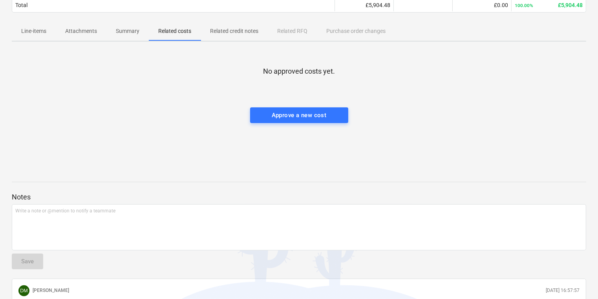
click at [40, 35] on p "Line-items" at bounding box center [33, 31] width 25 height 8
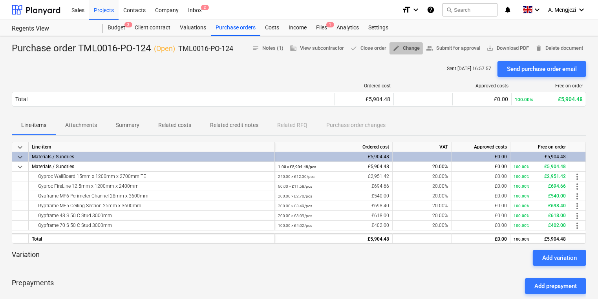
click at [402, 50] on span "edit Change" at bounding box center [405, 48] width 27 height 9
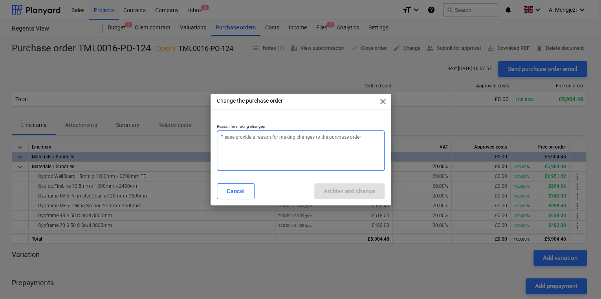
click at [284, 136] on textarea at bounding box center [301, 151] width 168 height 40
type textarea "p"
type textarea "x"
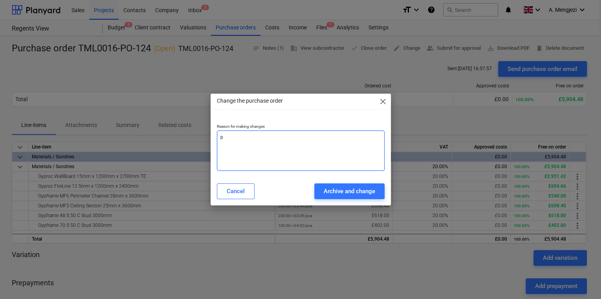
type textarea "pr"
type textarea "x"
type textarea "pri"
type textarea "x"
type textarea "pric"
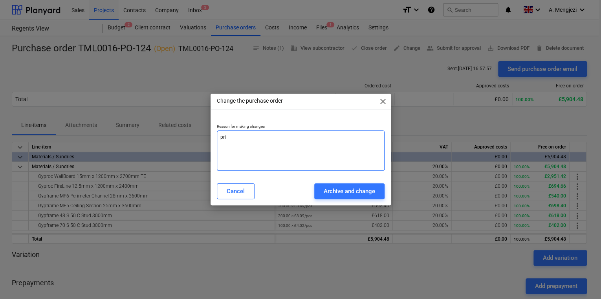
type textarea "x"
type textarea "price"
type textarea "x"
type textarea "price"
type textarea "x"
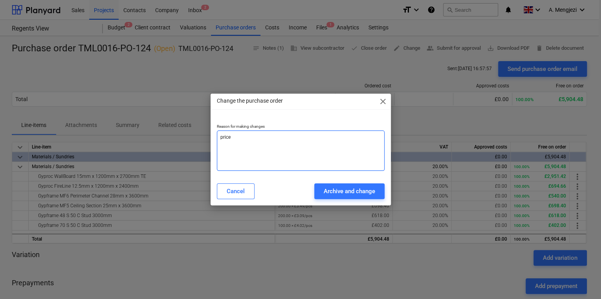
type textarea "price e"
type textarea "x"
type textarea "price er"
type textarea "x"
type textarea "price err"
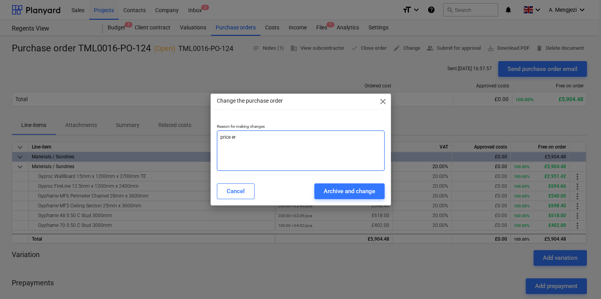
type textarea "x"
type textarea "price erro"
type textarea "x"
type textarea "price error"
type textarea "x"
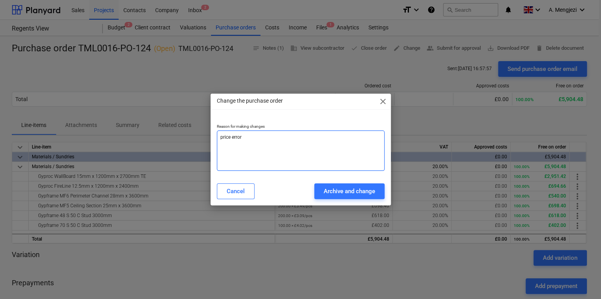
type textarea "price error"
type textarea "x"
type textarea "price error"
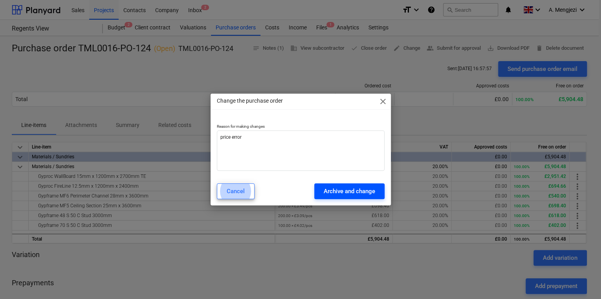
click at [374, 193] on button "Archive and change" at bounding box center [349, 192] width 70 height 16
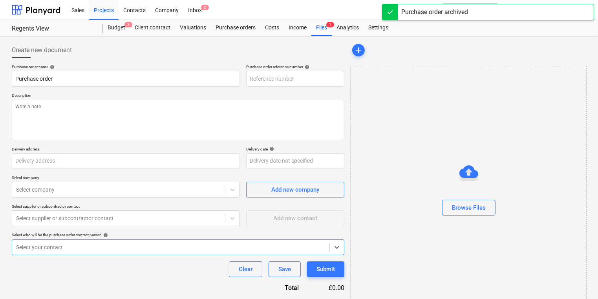
type textarea "x"
type input "TML0016-PO-142"
type textarea "x"
type input "Purchase order TML0016-PO-124"
type input "TML0016-PO-124"
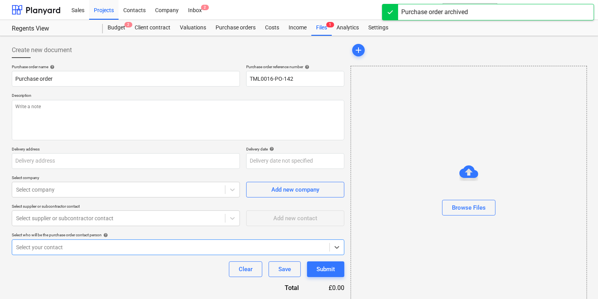
type textarea "Afternoon, Please proceed with attached order delivery required for 19th of Sep…"
type input "St Wiliam, Regents View, 3 Marian Place, Bethnal Green, London, E2 9AX"
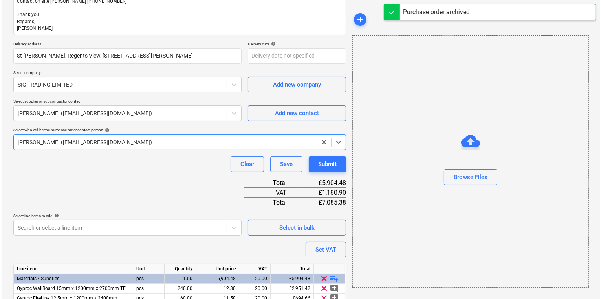
scroll to position [201, 0]
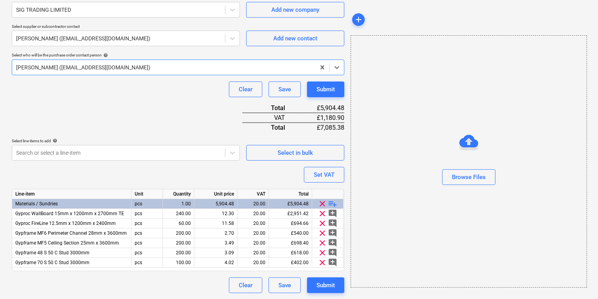
type textarea "x"
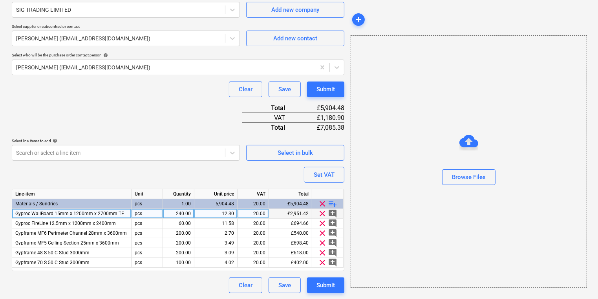
click at [223, 212] on div "12.30" at bounding box center [215, 214] width 37 height 10
type input "11.86"
type textarea "x"
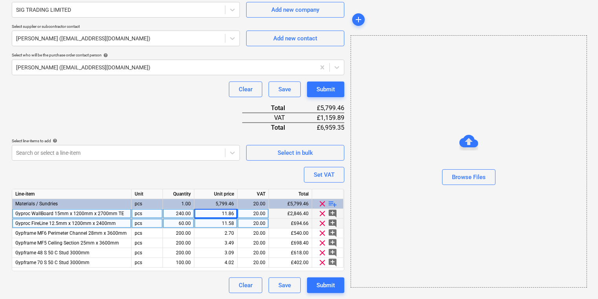
click at [222, 221] on div "11.58" at bounding box center [215, 224] width 37 height 10
click at [234, 225] on input "11.5776" at bounding box center [215, 223] width 43 height 9
type input "11.58"
type textarea "x"
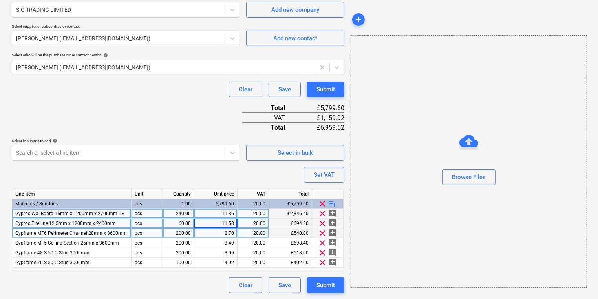
click at [230, 232] on div "2.70" at bounding box center [215, 234] width 37 height 10
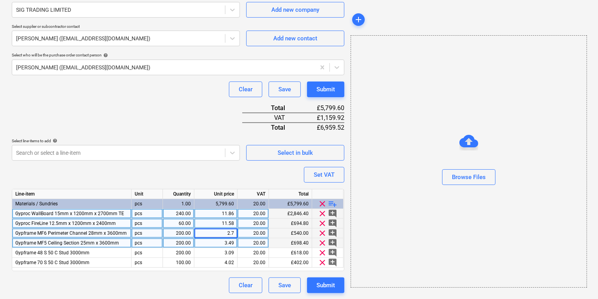
click at [230, 242] on div "3.49" at bounding box center [215, 244] width 37 height 10
click at [234, 229] on div "2.70" at bounding box center [215, 234] width 37 height 10
type input "2.7001"
type textarea "x"
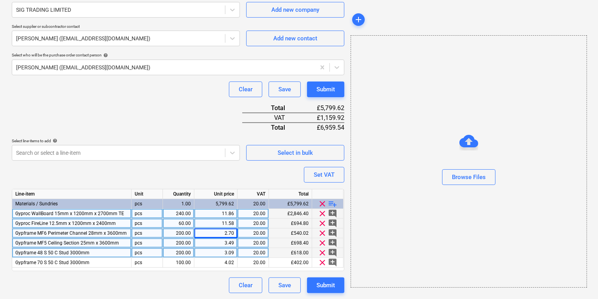
click at [227, 251] on div "3.09" at bounding box center [215, 253] width 37 height 10
type input "3.0902"
type textarea "x"
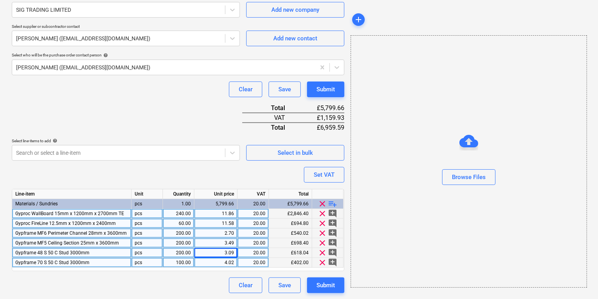
click at [214, 258] on div "4.02" at bounding box center [215, 263] width 37 height 10
type input "4.0196"
type textarea "x"
click at [398, 262] on div "Browse Files" at bounding box center [468, 161] width 236 height 253
click at [218, 211] on div "11.86" at bounding box center [215, 214] width 37 height 10
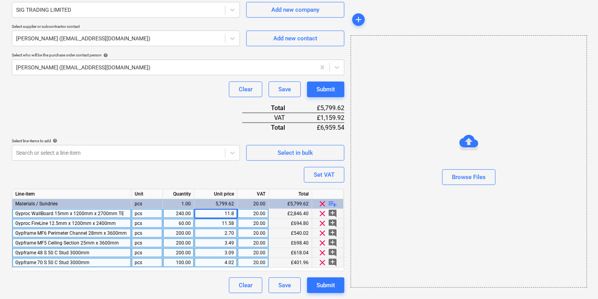
type input "11.85"
click at [226, 211] on div "11.85" at bounding box center [215, 214] width 37 height 10
type textarea "x"
click at [233, 215] on input at bounding box center [215, 213] width 43 height 9
type input "11.8587"
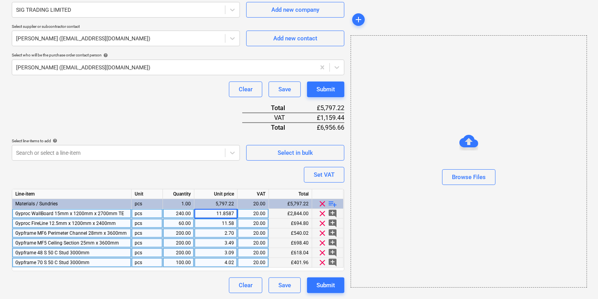
type textarea "x"
click at [195, 221] on div "11.58" at bounding box center [215, 224] width 43 height 10
type input "11.5825"
click at [324, 281] on div "Submit" at bounding box center [325, 286] width 18 height 10
type textarea "x"
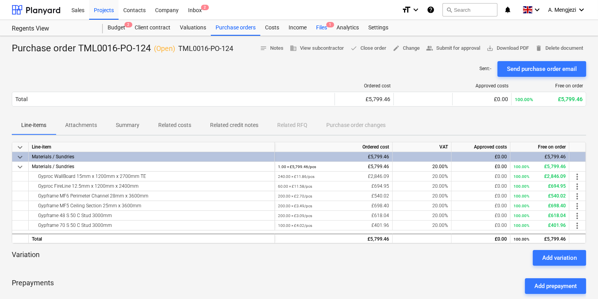
click at [312, 28] on div "Files 1" at bounding box center [321, 28] width 20 height 16
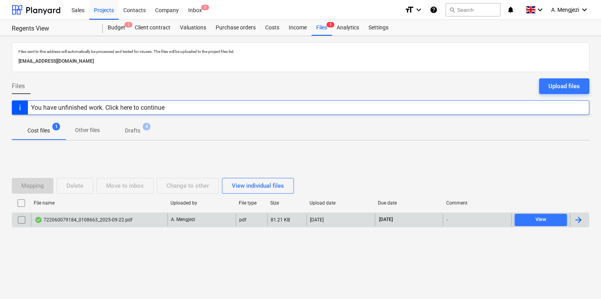
click at [81, 221] on div "722060079184_0108663_2025-09-22.pdf" at bounding box center [84, 220] width 98 height 6
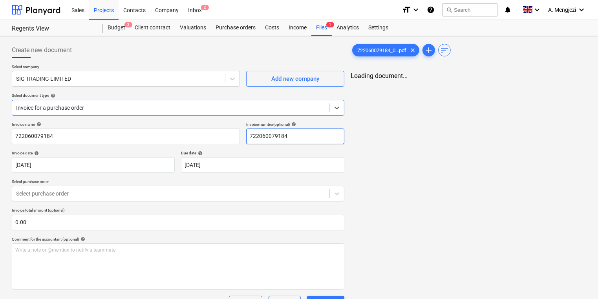
type input "722060079184"
type input "[DATE]"
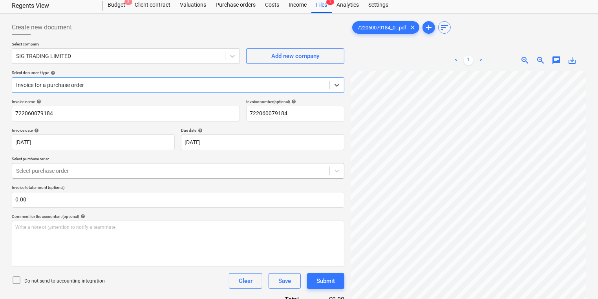
click at [69, 196] on body "Sales Projects Contacts Company Inbox 2 format_size keyboard_arrow_down help se…" at bounding box center [299, 126] width 598 height 299
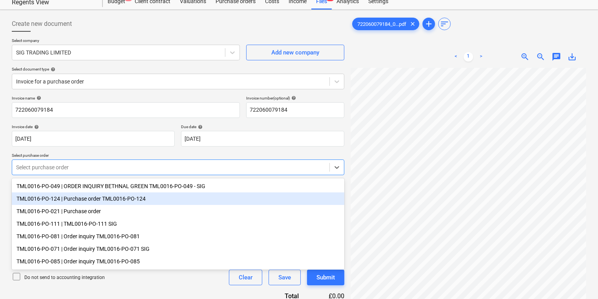
click at [69, 198] on div "TML0016-PO-124 | Purchase order TML0016-PO-124" at bounding box center [178, 199] width 332 height 13
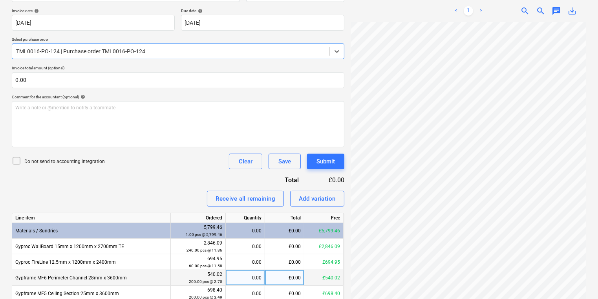
scroll to position [208, 0]
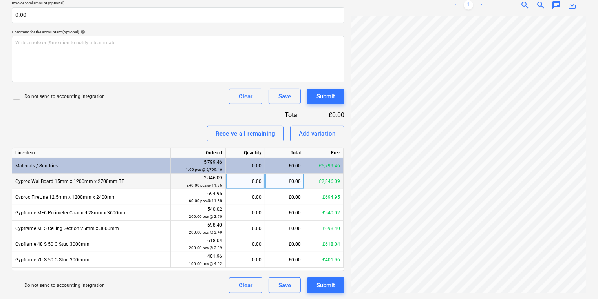
click at [250, 184] on div "0.00" at bounding box center [245, 182] width 33 height 16
type input "240"
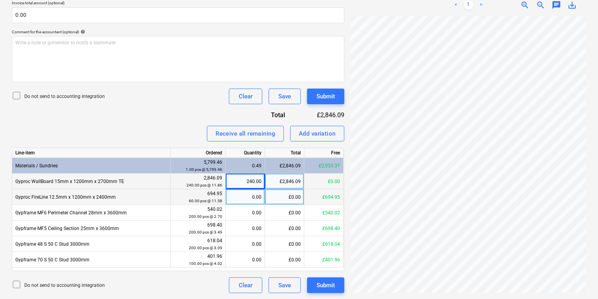
click at [238, 200] on div "0.00" at bounding box center [245, 198] width 33 height 16
type input "60"
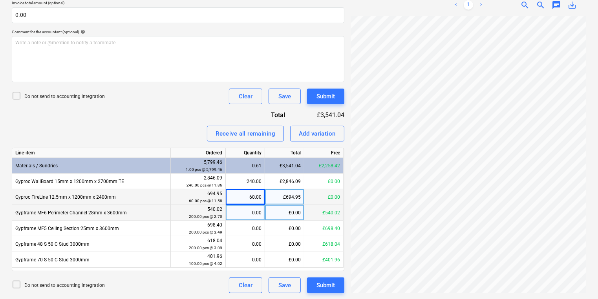
click at [251, 216] on div "0.00" at bounding box center [245, 213] width 33 height 16
type input "200"
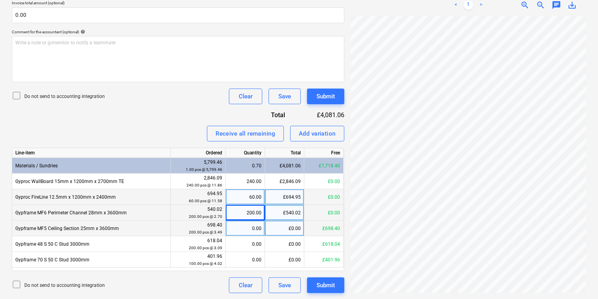
click at [249, 230] on div "0.00" at bounding box center [245, 229] width 33 height 16
type input "200"
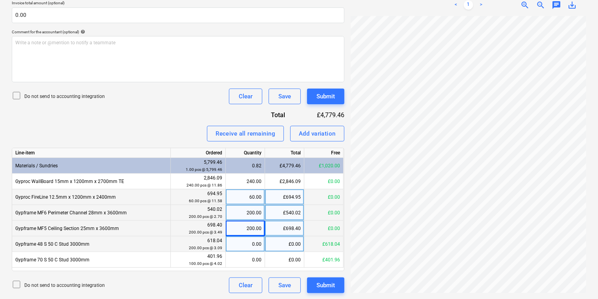
click at [250, 251] on div "0.00" at bounding box center [245, 245] width 33 height 16
type input "200"
click at [252, 269] on div "Line-item Ordered Quantity Total Free Materials / Sundries 5,799.46 1.00 pcs @ …" at bounding box center [178, 210] width 332 height 124
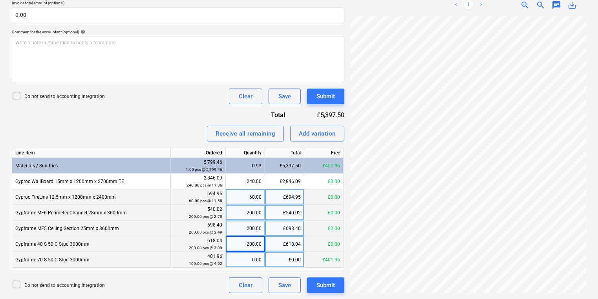
click at [252, 259] on div "0.00" at bounding box center [245, 260] width 33 height 16
type input "100"
click at [493, 292] on div at bounding box center [467, 154] width 235 height 277
click at [324, 286] on div "Submit" at bounding box center [325, 286] width 18 height 10
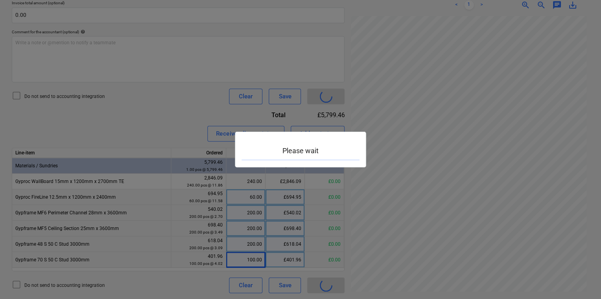
scroll to position [141, 60]
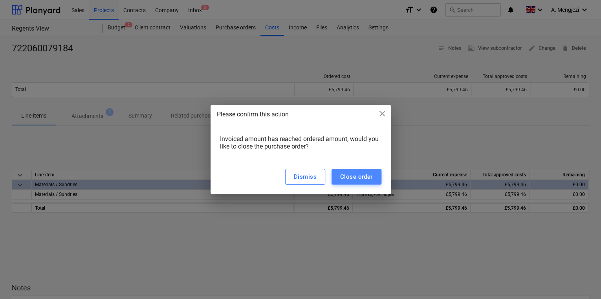
click at [341, 182] on div "Close order" at bounding box center [356, 177] width 33 height 10
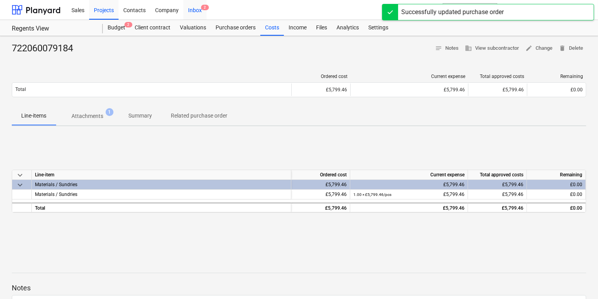
click at [199, 7] on div "Inbox 2" at bounding box center [194, 10] width 23 height 20
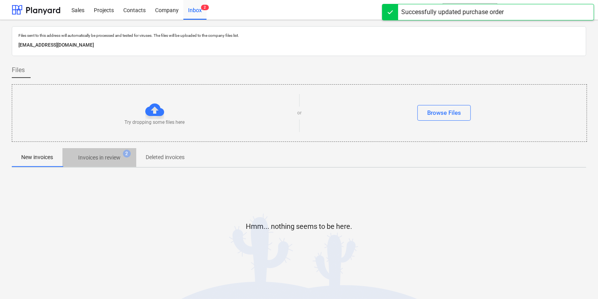
click at [117, 152] on span "Invoices in review 2" at bounding box center [99, 158] width 74 height 14
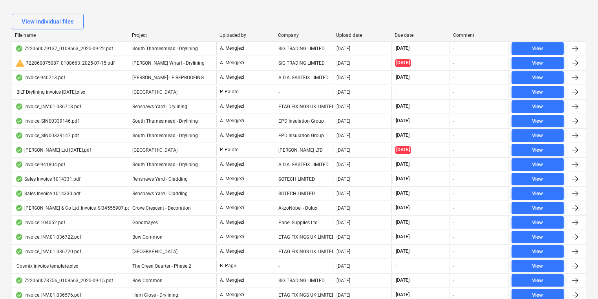
scroll to position [163, 0]
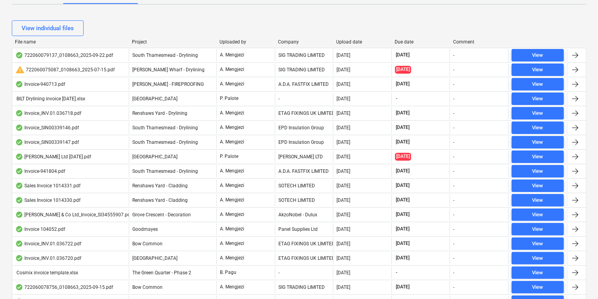
click at [382, 32] on div "View individual files" at bounding box center [299, 28] width 574 height 16
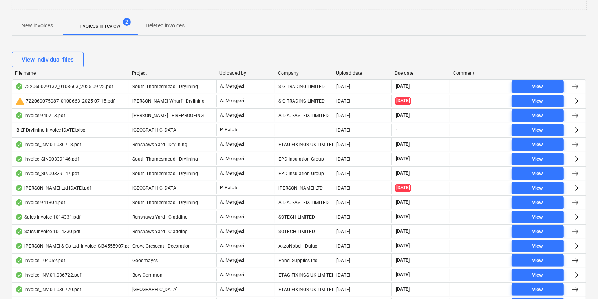
scroll to position [0, 0]
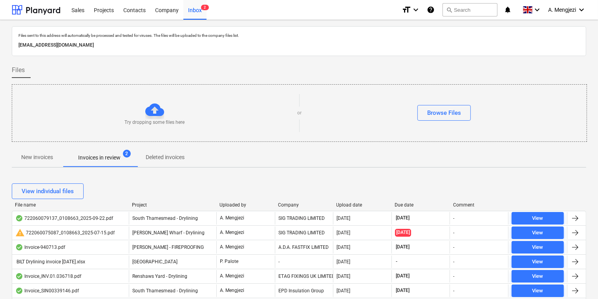
click at [36, 153] on p "New invoices" at bounding box center [37, 157] width 32 height 8
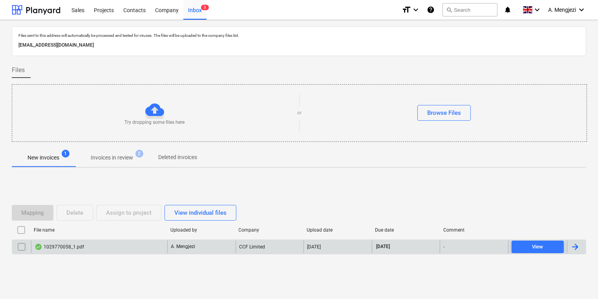
click at [120, 243] on div "1029770058_1.pdf" at bounding box center [99, 247] width 136 height 13
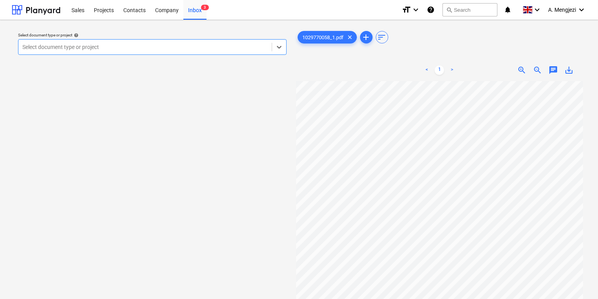
click at [96, 34] on div "Select document type or project help" at bounding box center [152, 35] width 268 height 5
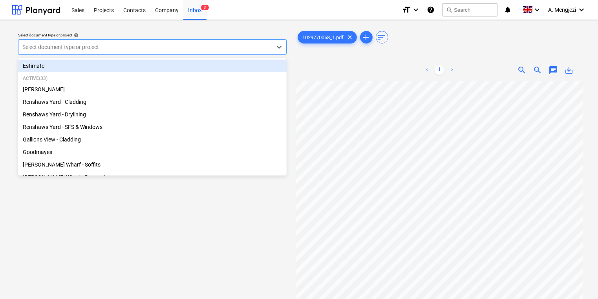
click at [98, 42] on div "Select document type or project" at bounding box center [144, 47] width 253 height 11
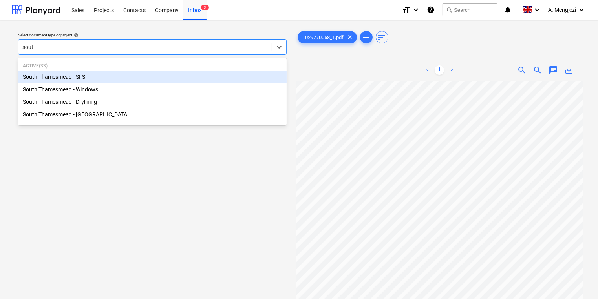
type input "south"
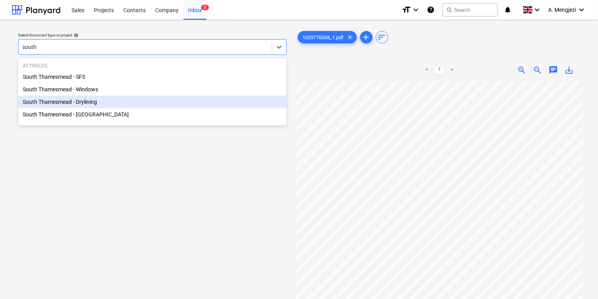
drag, startPoint x: 168, startPoint y: 96, endPoint x: 169, endPoint y: 104, distance: 8.3
click at [169, 104] on div "South Thamesmead - SFS South Thamesmead - Windows South Thamesmead - Drylining …" at bounding box center [152, 96] width 268 height 50
click at [169, 104] on div "South Thamesmead - Drylining" at bounding box center [152, 102] width 268 height 13
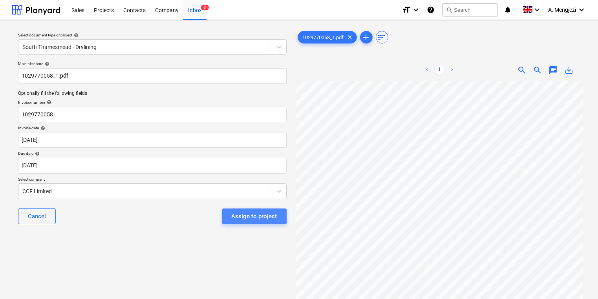
click at [254, 215] on div "Assign to project" at bounding box center [255, 217] width 46 height 10
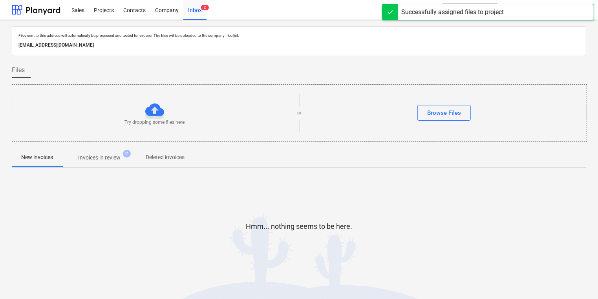
click at [97, 146] on div at bounding box center [299, 145] width 574 height 6
click at [104, 157] on p "Invoices in review" at bounding box center [99, 158] width 42 height 8
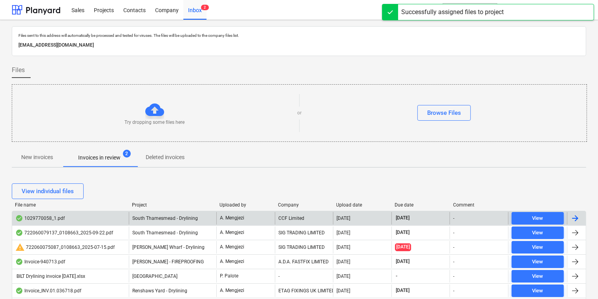
click at [312, 217] on div "CCF Limited" at bounding box center [304, 218] width 58 height 13
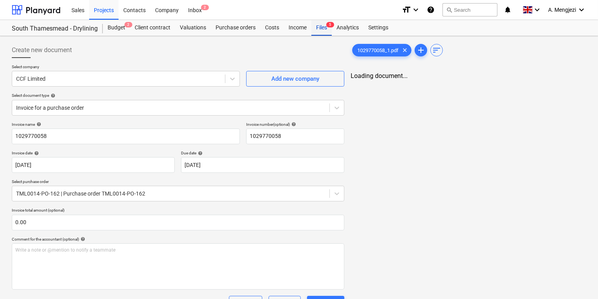
click at [327, 33] on div "Files 5" at bounding box center [321, 28] width 20 height 16
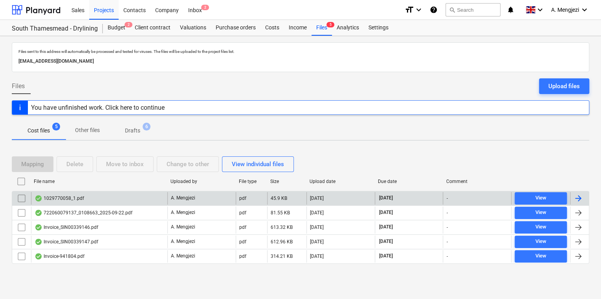
click at [152, 193] on div "1029770058_1.pdf" at bounding box center [99, 198] width 136 height 13
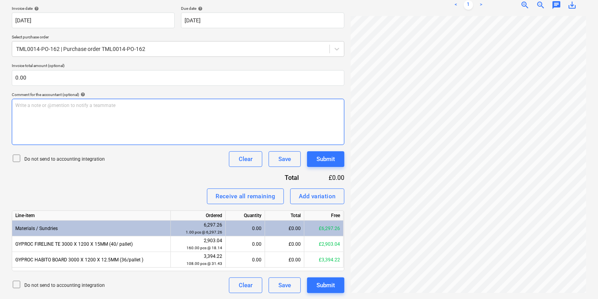
scroll to position [132, 55]
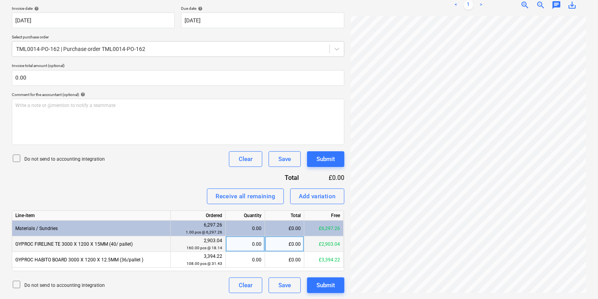
click at [234, 243] on div "0.00" at bounding box center [245, 245] width 33 height 16
type input "160"
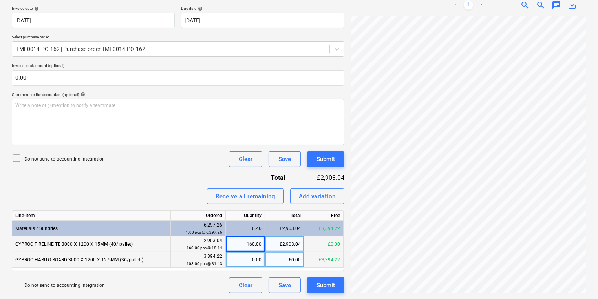
click at [235, 256] on div "0.00" at bounding box center [245, 260] width 33 height 16
type input "108"
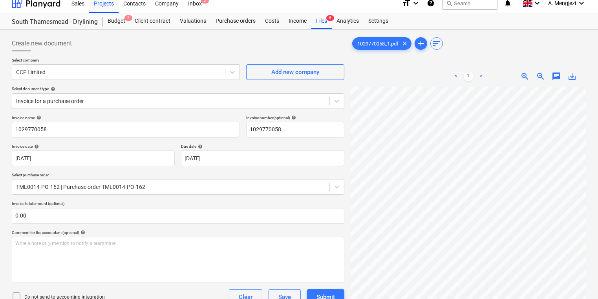
scroll to position [0, 0]
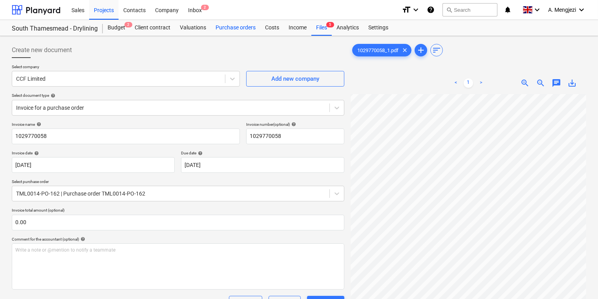
click at [209, 25] on div "Valuations" at bounding box center [193, 28] width 36 height 16
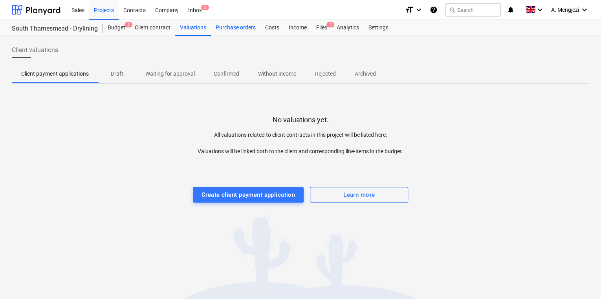
click at [215, 24] on div "Purchase orders" at bounding box center [235, 28] width 49 height 16
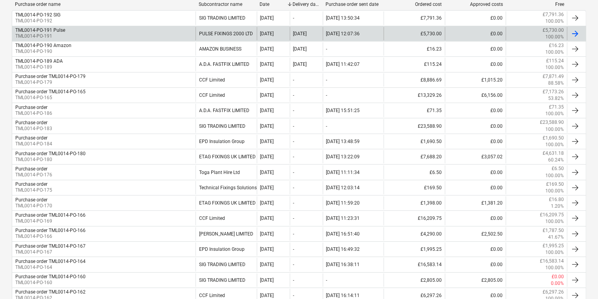
scroll to position [188, 0]
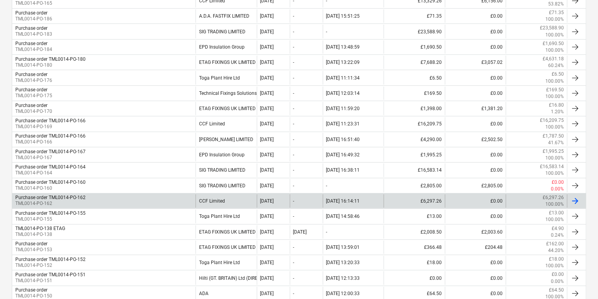
click at [120, 197] on div "Purchase order TML0014-PO-162 TML0014-PO-162" at bounding box center [103, 201] width 183 height 13
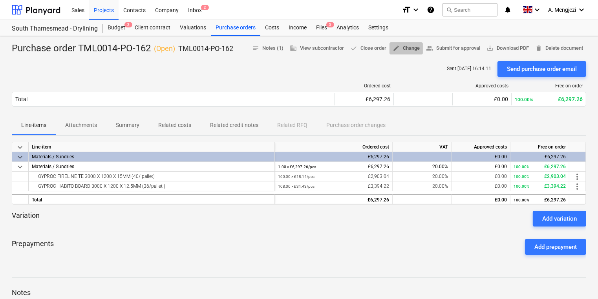
click at [405, 46] on span "edit Change" at bounding box center [405, 48] width 27 height 9
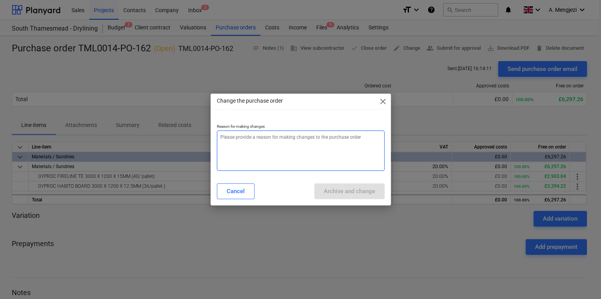
click at [242, 144] on textarea at bounding box center [301, 151] width 168 height 40
type textarea "x"
type textarea "p"
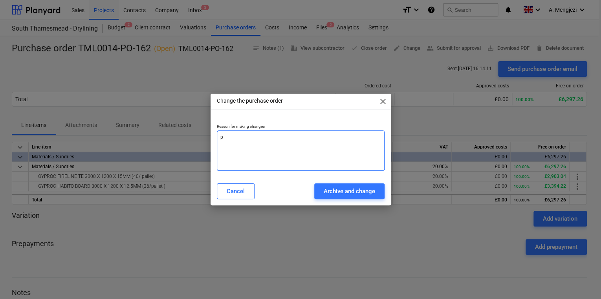
type textarea "x"
type textarea "pr"
type textarea "x"
type textarea "pri"
type textarea "x"
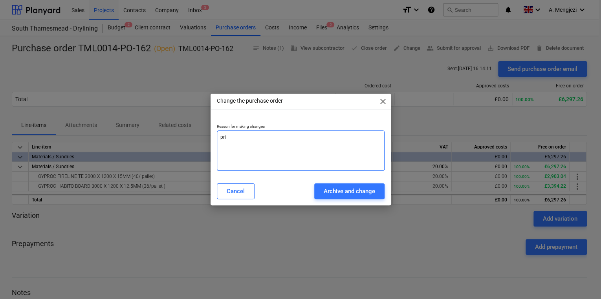
type textarea "pric"
type textarea "x"
type textarea "price"
type textarea "x"
type textarea "price"
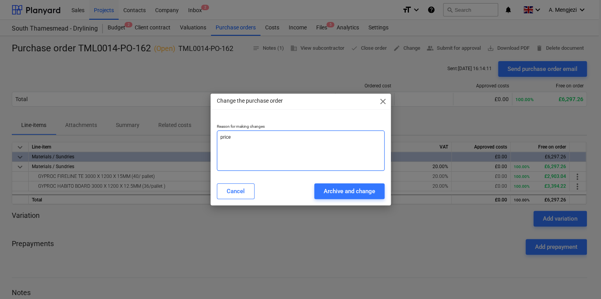
type textarea "x"
type textarea "price e"
type textarea "x"
type textarea "price er"
type textarea "x"
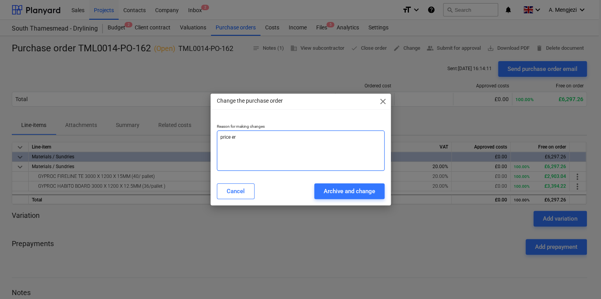
type textarea "price err"
type textarea "x"
type textarea "price erro"
type textarea "x"
click at [343, 161] on textarea "price error" at bounding box center [301, 151] width 168 height 40
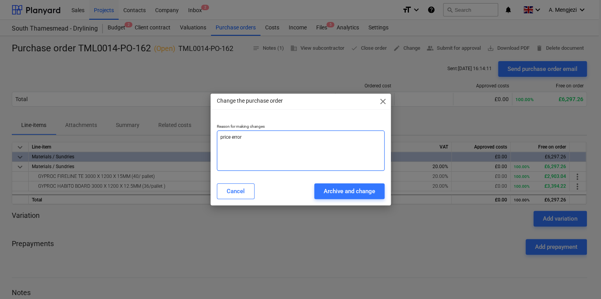
type textarea "price error"
click at [346, 182] on div "Cancel Archive and change" at bounding box center [300, 192] width 177 height 22
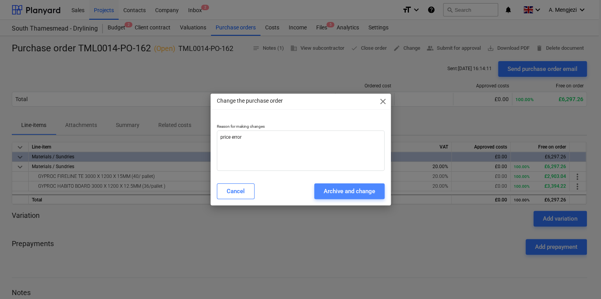
click at [345, 187] on div "Archive and change" at bounding box center [348, 191] width 51 height 10
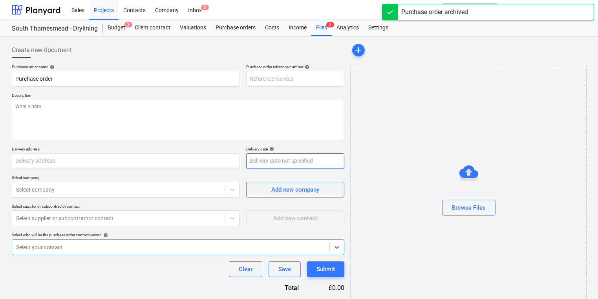
type textarea "x"
type input "Purchase order TML0014-PO-162"
type input "TML0014-PO-162"
type textarea "Afternoon, Please place an order for attached. Contact on site Ionut 0742453995…"
type input "Lovell Partnerships, Lakeside Centre, South Thamesmead, Bazalgette Way, London,…"
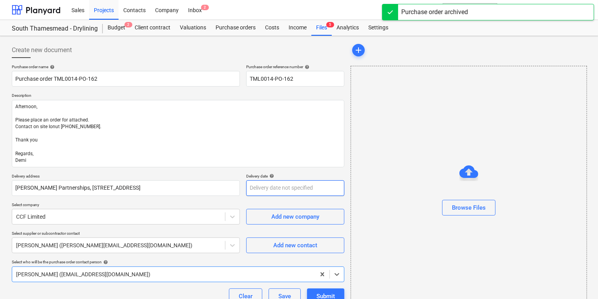
type textarea "x"
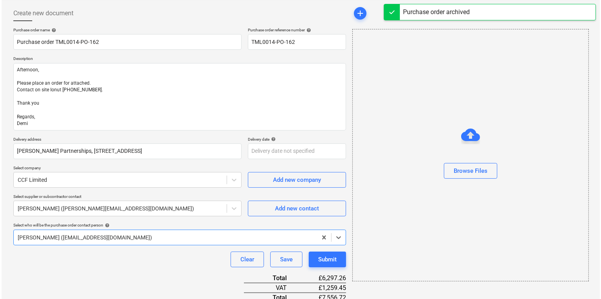
scroll to position [168, 0]
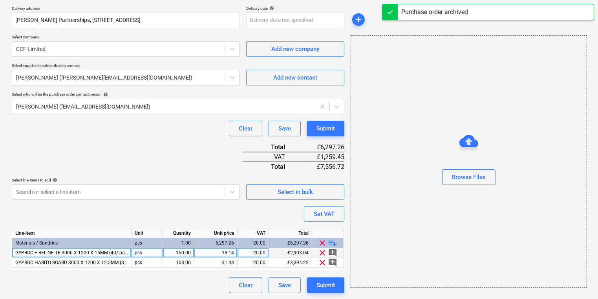
click at [218, 252] on div "18.14" at bounding box center [215, 253] width 37 height 10
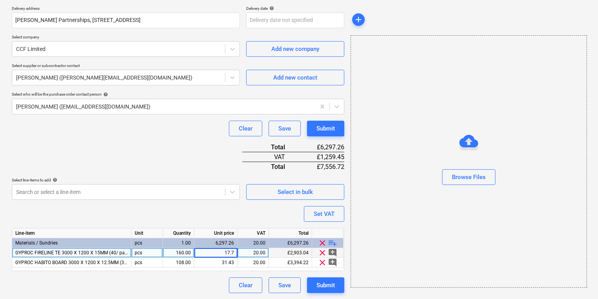
type input "17.71"
type textarea "x"
click at [214, 268] on div "Line-item Unit Quantity Unit price VAT Total Materials / Sundries pcs 1.00 6,22…" at bounding box center [178, 249] width 332 height 43
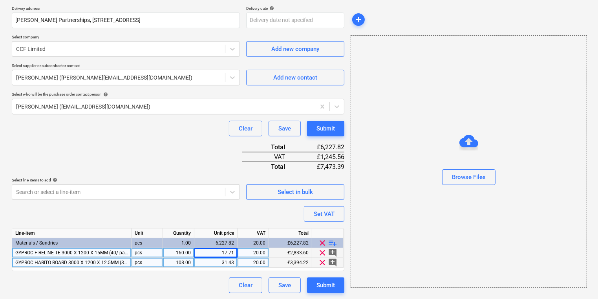
click at [217, 264] on div "31.43" at bounding box center [215, 263] width 37 height 10
type input "34.245"
click at [315, 282] on button "Submit" at bounding box center [325, 286] width 37 height 16
type textarea "x"
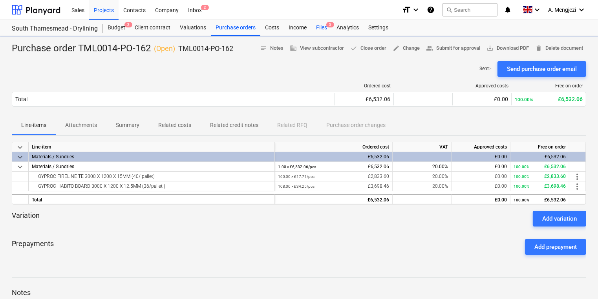
click at [317, 24] on div "Files 5" at bounding box center [321, 28] width 20 height 16
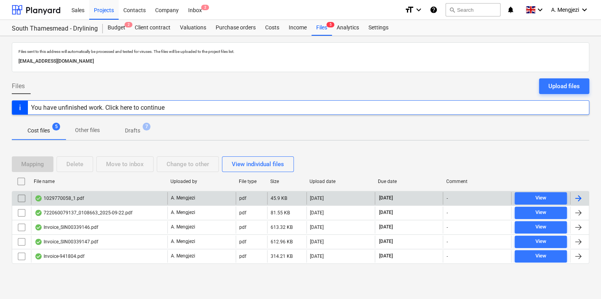
click at [118, 199] on div "1029770058_1.pdf" at bounding box center [99, 198] width 136 height 13
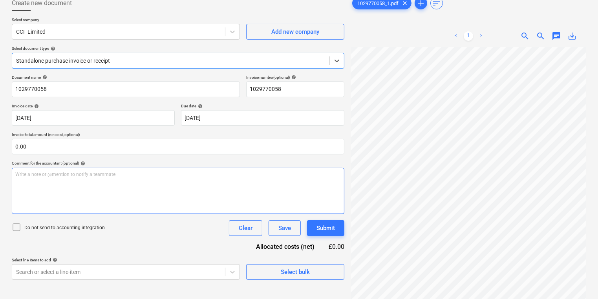
scroll to position [78, 0]
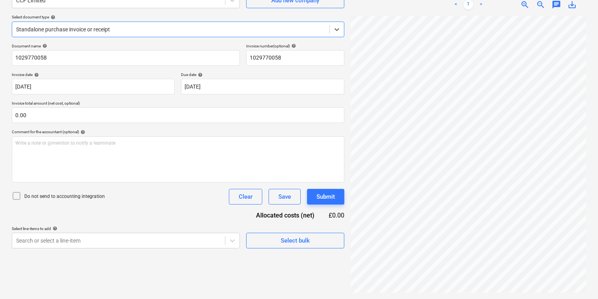
click at [93, 35] on div "Standalone purchase invoice or receipt" at bounding box center [170, 29] width 317 height 11
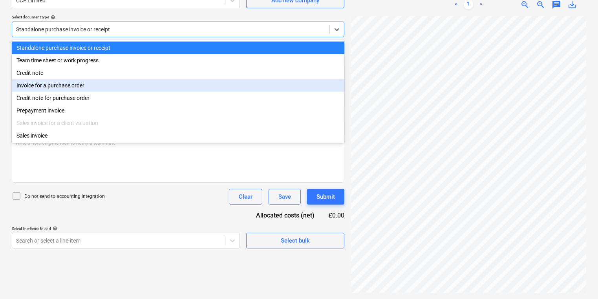
click at [88, 86] on div "Invoice for a purchase order" at bounding box center [178, 85] width 332 height 13
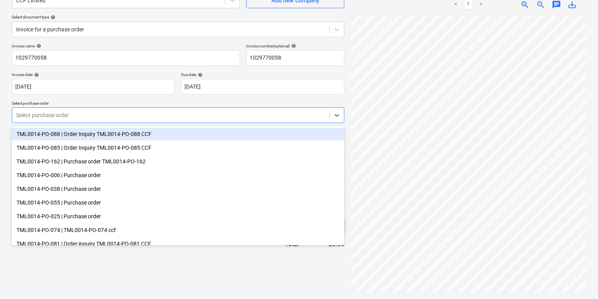
click at [98, 120] on div "Select purchase order" at bounding box center [170, 115] width 317 height 11
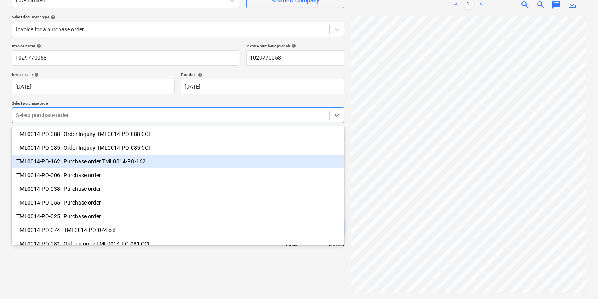
click at [127, 166] on div "TML0014-PO-162 | Purchase order TML0014-PO-162" at bounding box center [178, 161] width 332 height 13
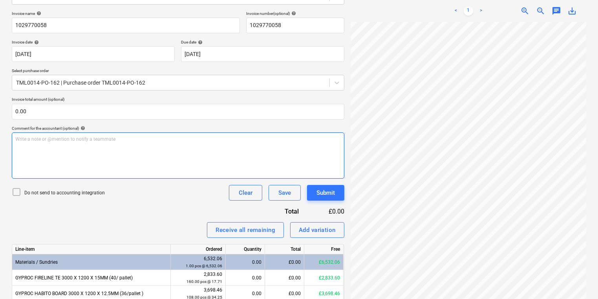
scroll to position [145, 0]
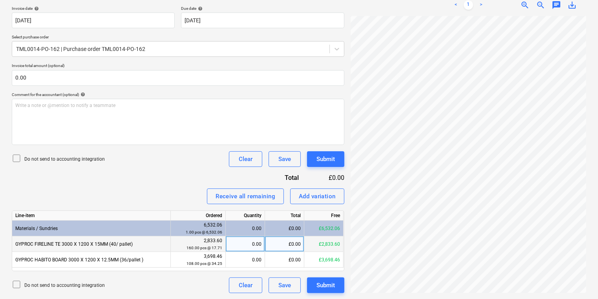
click at [248, 248] on div "0.00" at bounding box center [245, 245] width 33 height 16
type input "160"
click at [248, 248] on div "160.00" at bounding box center [245, 245] width 33 height 16
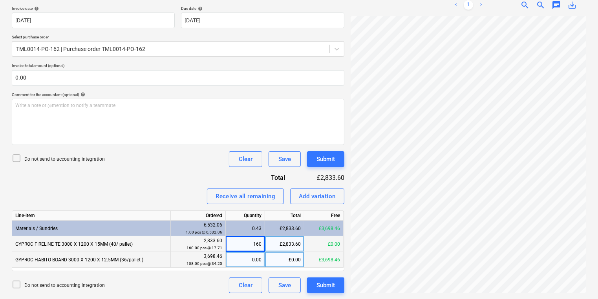
click at [248, 252] on div "Line-item Ordered Quantity Total Free Materials / Sundries 6,532.06 1.00 pcs @ …" at bounding box center [178, 241] width 332 height 61
click at [249, 262] on div "0.00" at bounding box center [245, 260] width 33 height 16
type input "108"
click at [269, 245] on div "£2,833.60" at bounding box center [284, 245] width 39 height 16
click at [270, 259] on div "£3,698.46" at bounding box center [284, 260] width 39 height 16
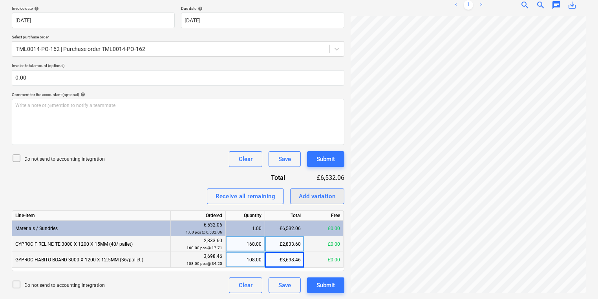
click at [319, 199] on div "Add variation" at bounding box center [317, 197] width 37 height 10
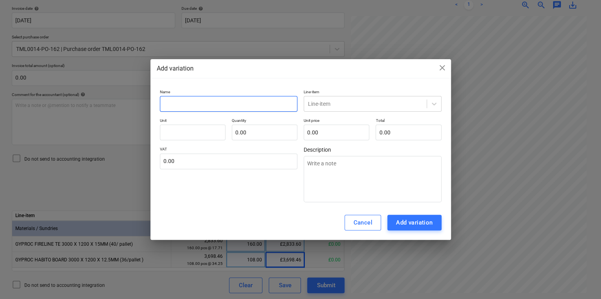
click at [194, 104] on input "text" at bounding box center [229, 104] width 138 height 16
type textarea "x"
type input "Ro"
type textarea "x"
type input "Rou"
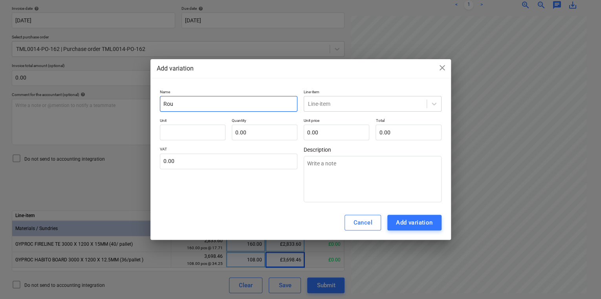
type textarea "x"
type input "Rouy"
type textarea "x"
type input "Rouyn"
type textarea "x"
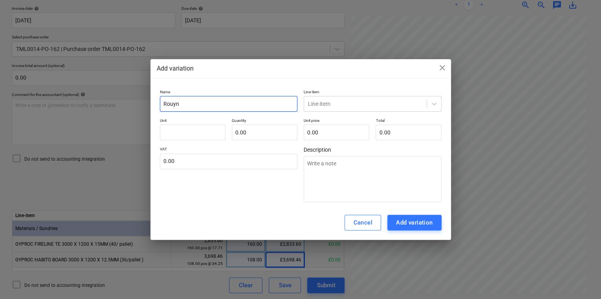
type input "Rouynd"
type textarea "x"
type input "Rouyndn"
type textarea "x"
type input "Rouynd"
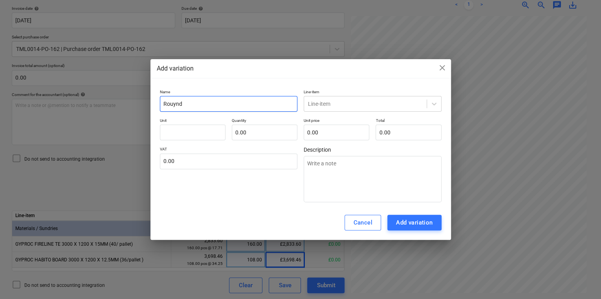
type textarea "x"
type input "Rouyn"
type textarea "x"
type input "Rouy"
type textarea "x"
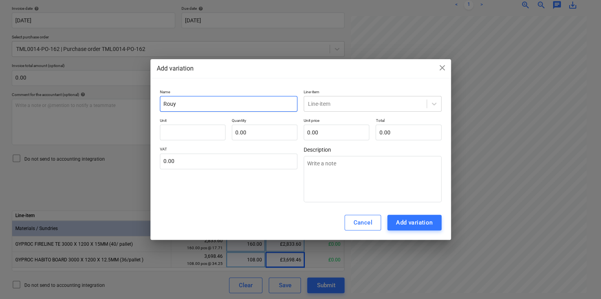
type input "Rou"
type textarea "x"
type input "Roun"
type textarea "x"
type input "Round"
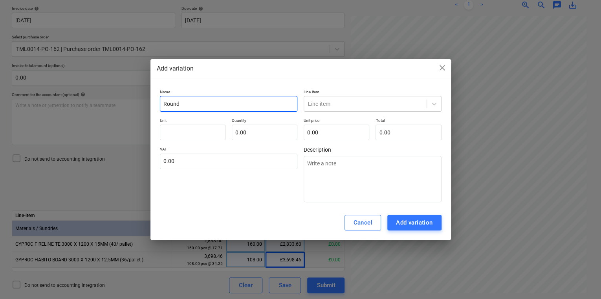
type textarea "x"
type input "Roundn"
type textarea "x"
type input "Roundng"
type textarea "x"
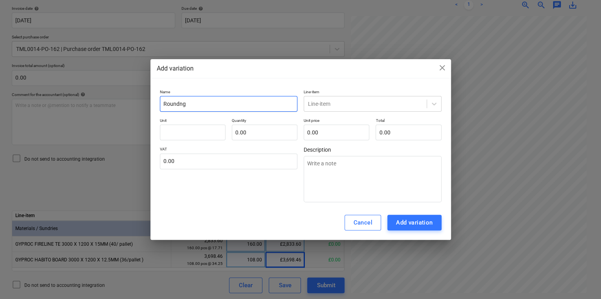
type input "Roundn"
type textarea "x"
type input "Round"
type textarea "x"
type input "Roundi"
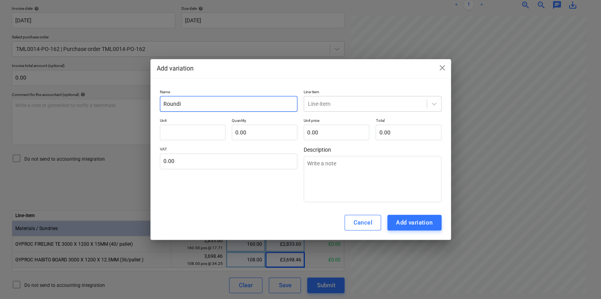
type textarea "x"
type input "Roundin"
type textarea "x"
type input "Rounding"
click at [369, 100] on div at bounding box center [365, 104] width 115 height 8
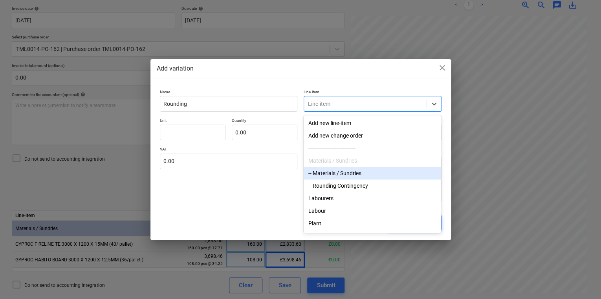
click at [344, 186] on div "-- Rounding Contingency" at bounding box center [371, 186] width 137 height 13
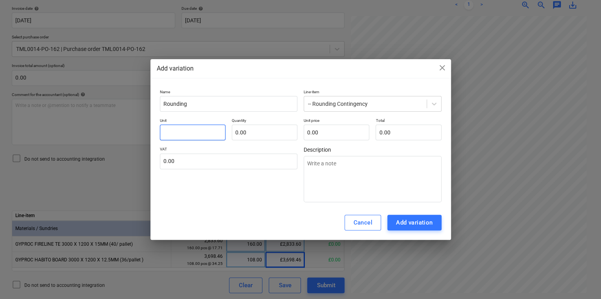
click at [214, 132] on input "text" at bounding box center [193, 133] width 66 height 16
type textarea "x"
type input "p"
type textarea "x"
type input "pc"
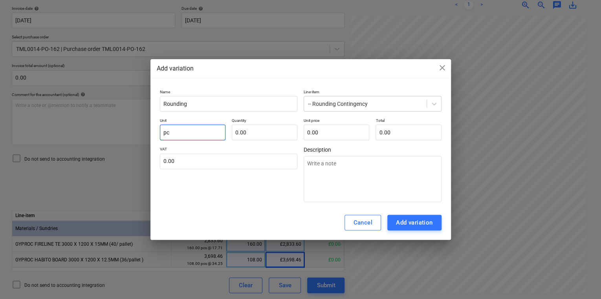
type textarea "x"
type input "pcs"
type textarea "x"
type input "1.00"
type textarea "x"
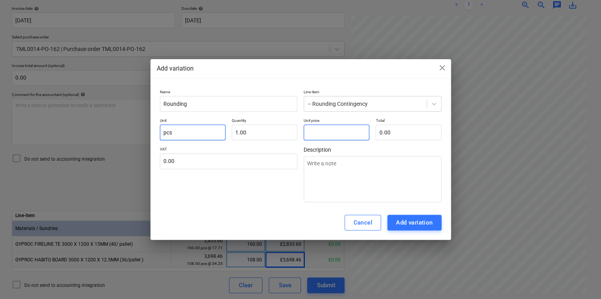
type input "0"
type textarea "x"
type input "0."
type textarea "x"
type input "0.1"
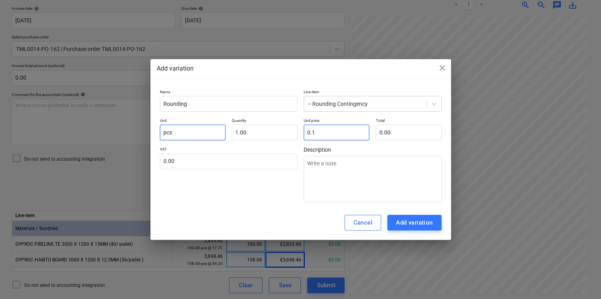
type input "0.10"
type textarea "x"
type input "0.15"
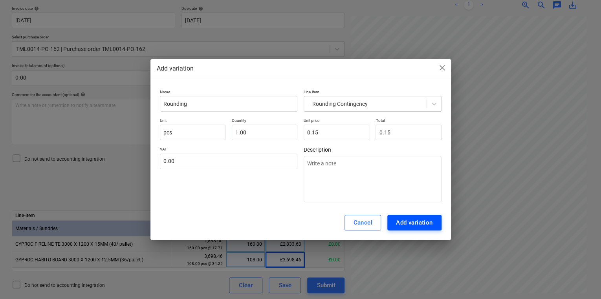
click at [424, 225] on div "Add variation" at bounding box center [414, 223] width 37 height 10
type textarea "x"
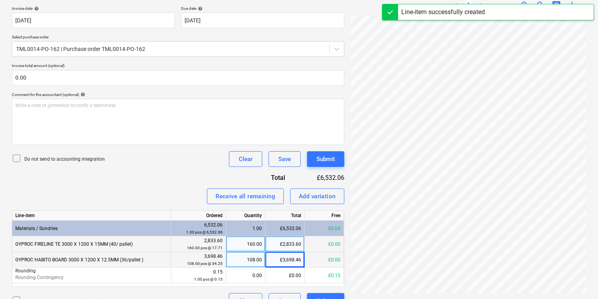
scroll to position [141, 60]
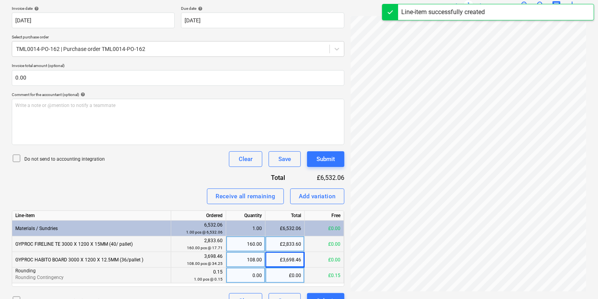
click at [273, 279] on div "£0.00" at bounding box center [284, 276] width 39 height 16
type input "1"
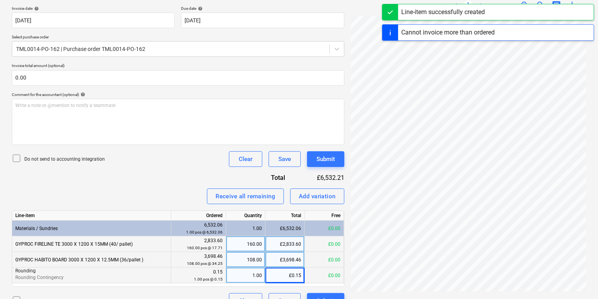
scroll to position [110, 60]
click at [328, 155] on html "Sales Projects Contacts Company Inbox 2 format_size keyboard_arrow_down help se…" at bounding box center [299, 4] width 598 height 299
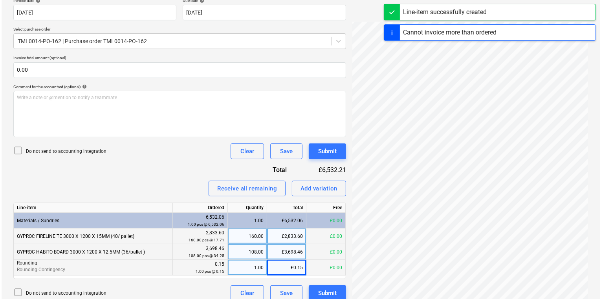
scroll to position [161, 0]
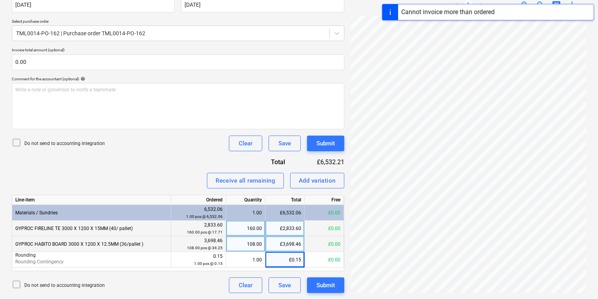
click at [325, 276] on div "Invoice name help 1029770058 Invoice number (optional) help 1029770058 Invoice …" at bounding box center [178, 128] width 332 height 332
click at [325, 280] on button "Submit" at bounding box center [325, 286] width 37 height 16
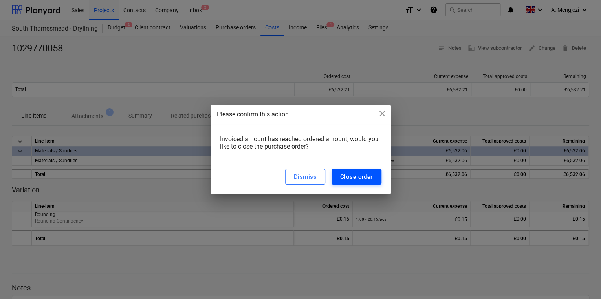
click at [349, 178] on div "Close order" at bounding box center [356, 177] width 33 height 10
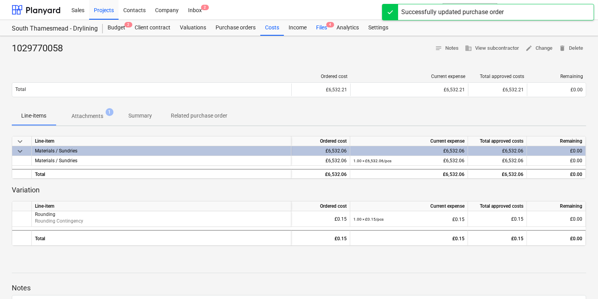
click at [321, 25] on div "Files 4" at bounding box center [321, 28] width 20 height 16
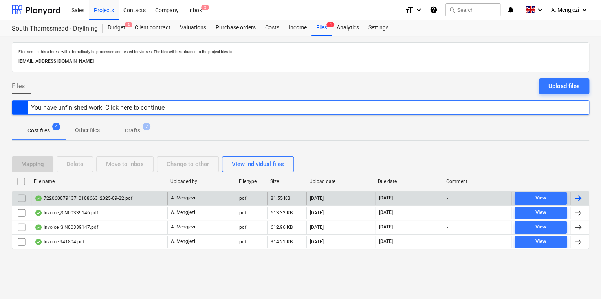
click at [89, 199] on div "722060079137_0108663_2025-09-22.pdf" at bounding box center [84, 198] width 98 height 6
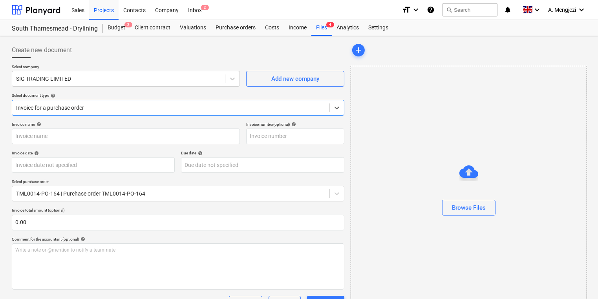
type input "722060079137"
type input "[DATE]"
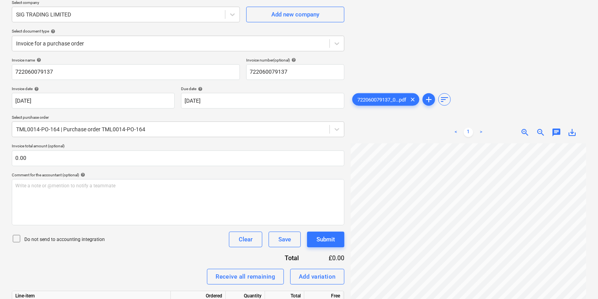
scroll to position [192, 0]
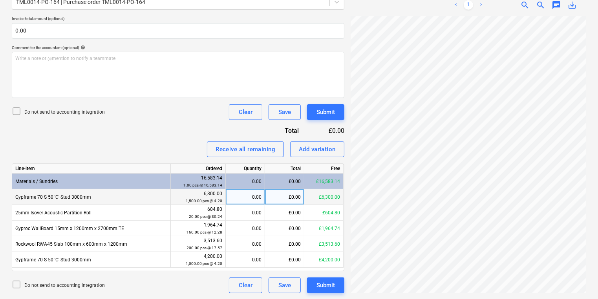
click at [262, 194] on div "0.00" at bounding box center [245, 198] width 39 height 16
type input "989"
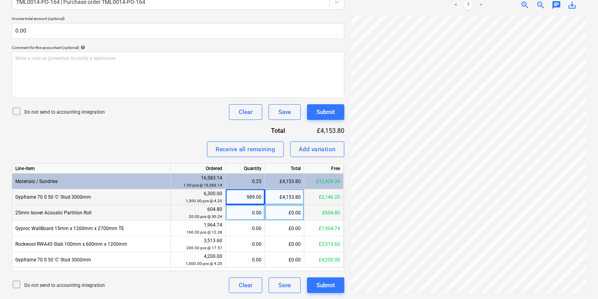
click at [241, 210] on div "0.00" at bounding box center [245, 213] width 33 height 16
type input "20"
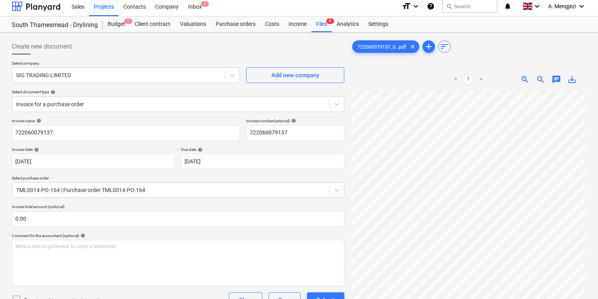
scroll to position [0, 0]
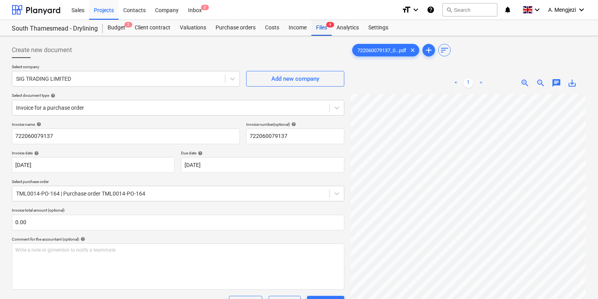
click at [318, 27] on div "Files 4" at bounding box center [321, 28] width 20 height 16
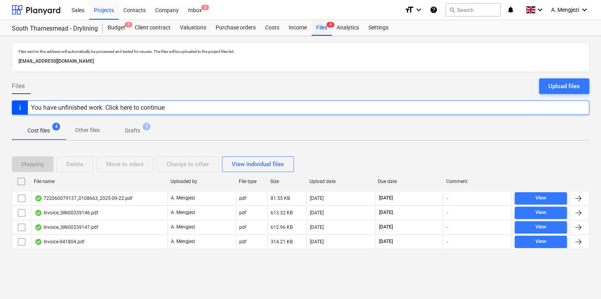
click at [318, 27] on div "Files 4" at bounding box center [321, 28] width 20 height 16
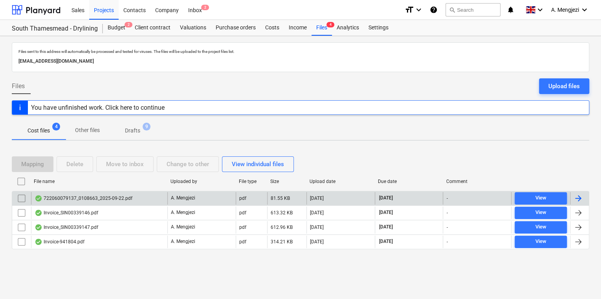
click at [94, 197] on div "722060079137_0108663_2025-09-22.pdf" at bounding box center [84, 198] width 98 height 6
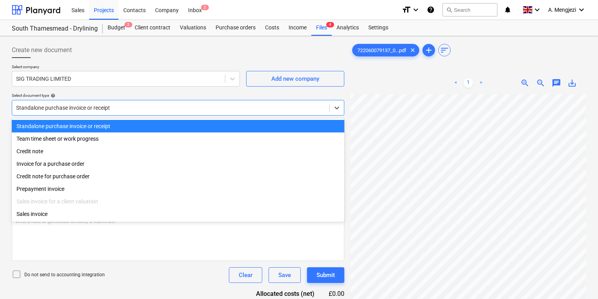
click at [208, 109] on div at bounding box center [170, 108] width 309 height 8
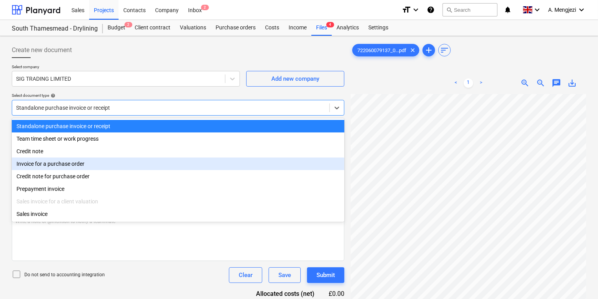
click at [155, 163] on div "Invoice for a purchase order" at bounding box center [178, 164] width 332 height 13
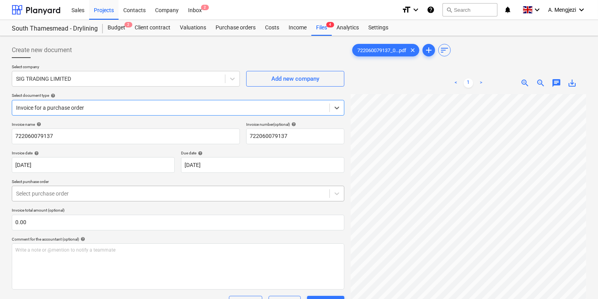
click at [140, 197] on body "Sales Projects Contacts Company Inbox 2 format_size keyboard_arrow_down help se…" at bounding box center [299, 149] width 598 height 299
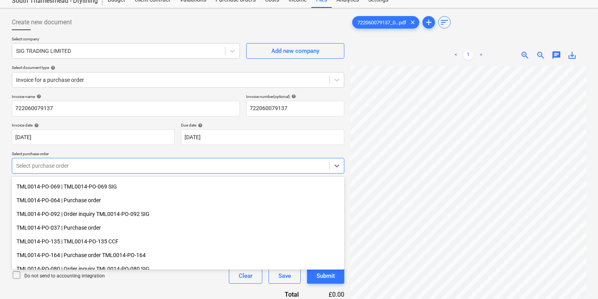
scroll to position [157, 0]
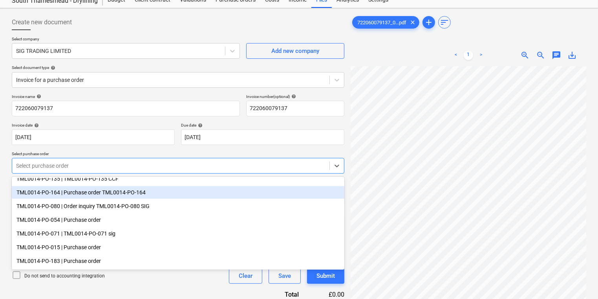
click at [146, 192] on div "TML0014-PO-164 | Purchase order TML0014-PO-164" at bounding box center [178, 192] width 332 height 13
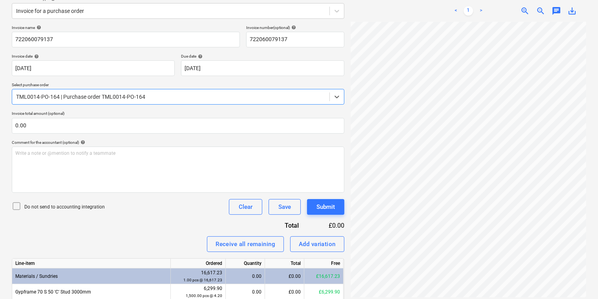
scroll to position [185, 0]
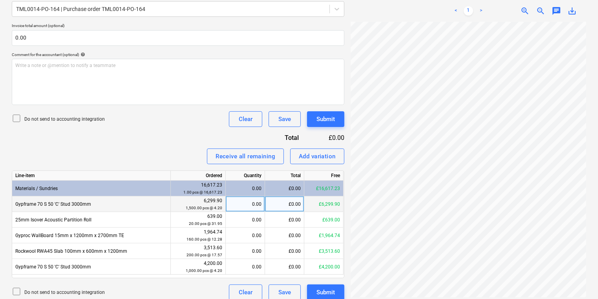
click at [249, 207] on div "0.00" at bounding box center [245, 205] width 33 height 16
type input "989"
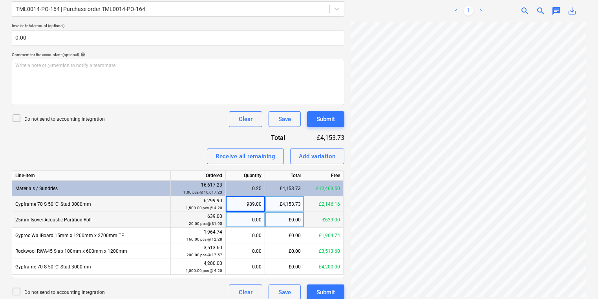
click at [252, 223] on div "0.00" at bounding box center [245, 220] width 33 height 16
type input "20"
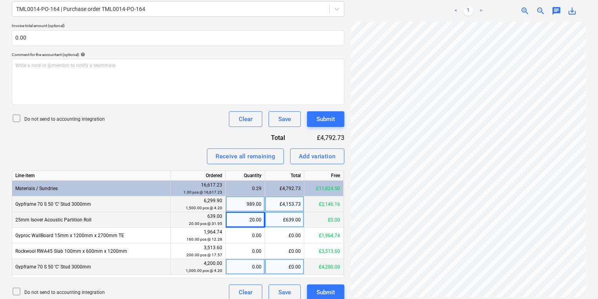
scroll to position [141, 60]
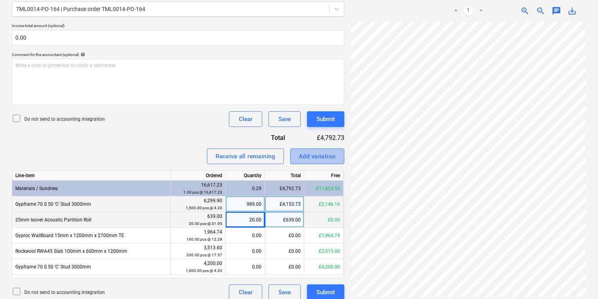
click at [322, 159] on div "Add variation" at bounding box center [317, 157] width 37 height 10
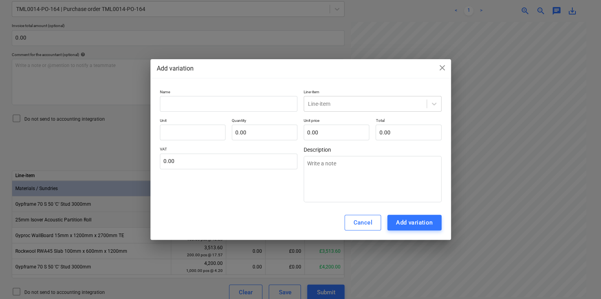
drag, startPoint x: 224, startPoint y: 85, endPoint x: 217, endPoint y: 90, distance: 8.3
click at [223, 85] on div "Add variation close Name Line-item Line-item Unit Quantity 0.00 Unit price 0.00…" at bounding box center [300, 149] width 300 height 181
click at [212, 99] on input "text" at bounding box center [229, 104] width 138 height 16
type textarea "x"
type input "R"
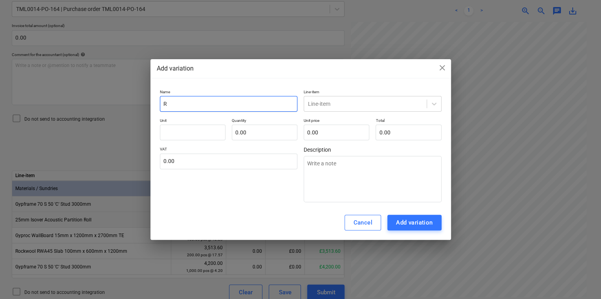
type textarea "x"
type input "Rp"
type textarea "x"
type input "R"
type textarea "x"
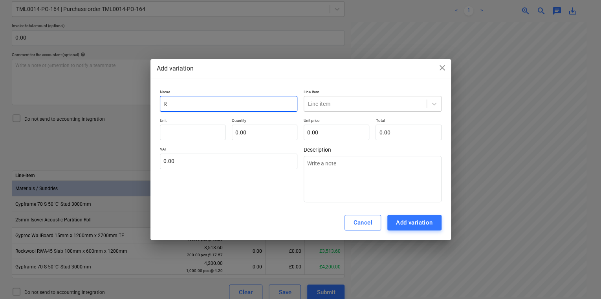
type input "Ro"
type textarea "x"
type input "Ron"
type textarea "x"
type input "Ro"
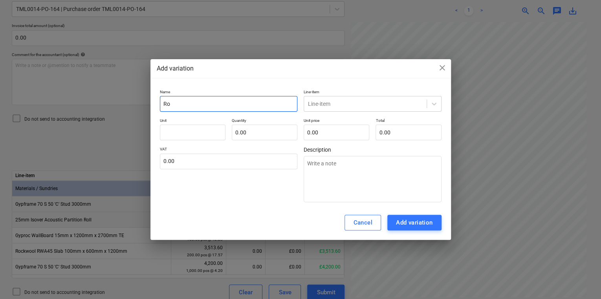
type textarea "x"
type input "Rou"
type textarea "x"
type input "Roun"
type textarea "x"
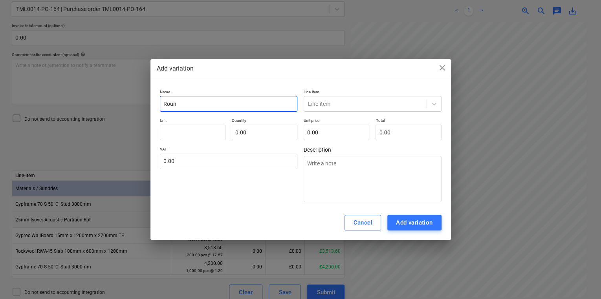
type input "Round"
type textarea "x"
type input "Roundi"
type textarea "x"
type input "Roundin"
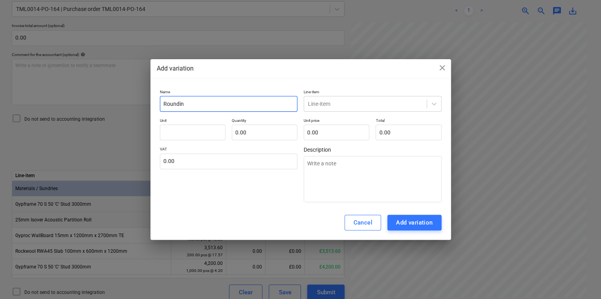
type textarea "x"
type input "Rounding"
type textarea "x"
type input "Rounding"
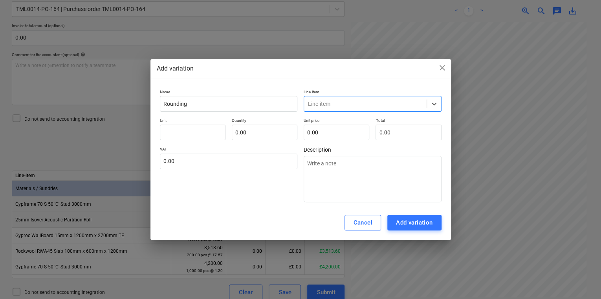
type input "r"
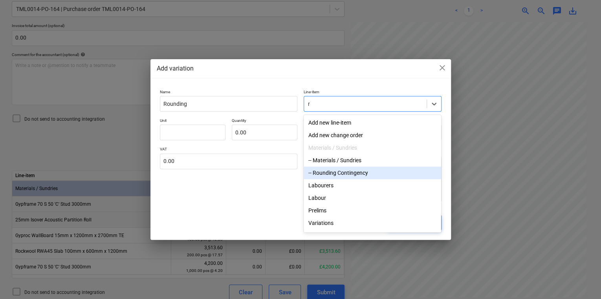
click at [367, 173] on div "-- Rounding Contingency" at bounding box center [371, 173] width 137 height 13
type textarea "x"
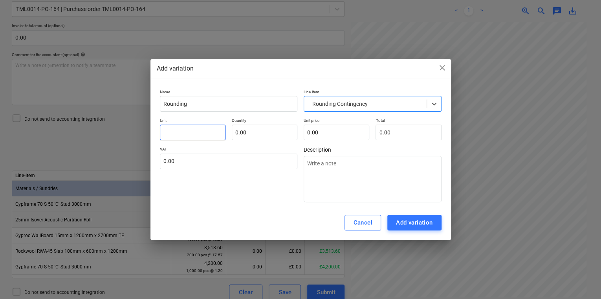
click at [201, 135] on input "text" at bounding box center [193, 133] width 66 height 16
click at [433, 228] on button "Add variation" at bounding box center [414, 223] width 54 height 16
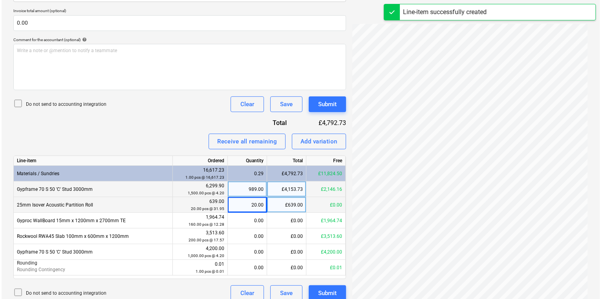
scroll to position [208, 0]
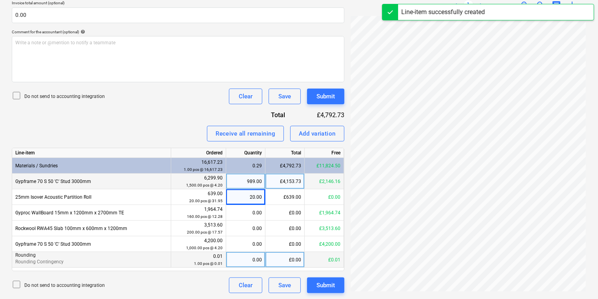
click at [255, 261] on div "0.00" at bounding box center [245, 260] width 33 height 16
click at [327, 287] on div "Submit" at bounding box center [325, 286] width 18 height 10
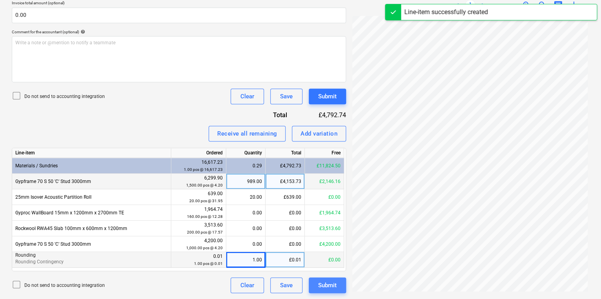
scroll to position [141, 60]
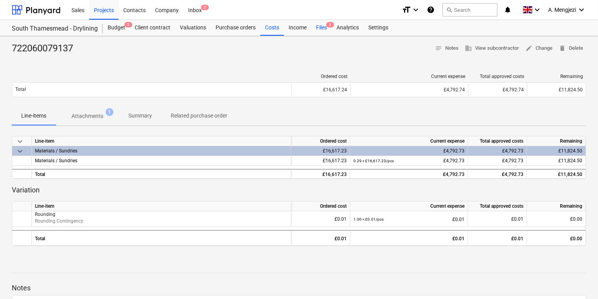
click at [327, 27] on span "3" at bounding box center [330, 24] width 8 height 5
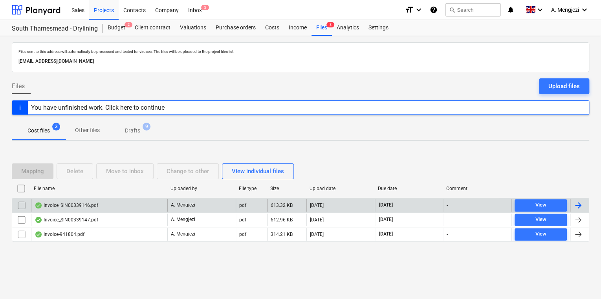
click at [166, 201] on div "Invoice_SIN00339146.pdf" at bounding box center [99, 205] width 136 height 13
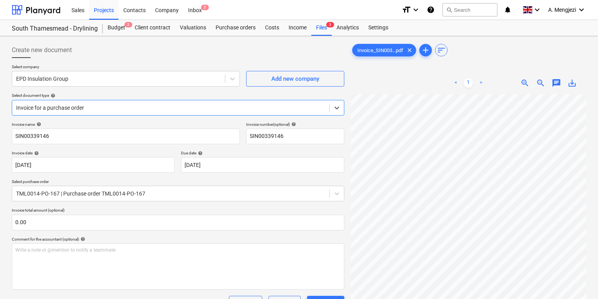
scroll to position [0, 60]
click at [196, 17] on div "Inbox 2" at bounding box center [194, 10] width 23 height 20
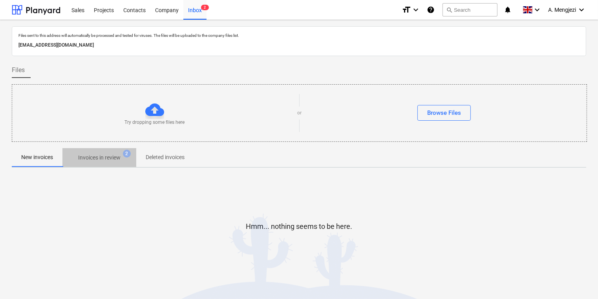
click at [115, 154] on p "Invoices in review" at bounding box center [99, 158] width 42 height 8
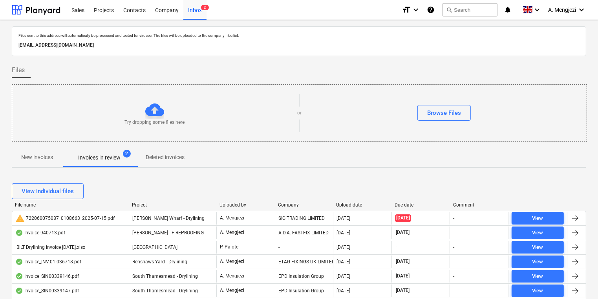
click at [292, 201] on div "View individual files" at bounding box center [299, 192] width 574 height 22
click at [291, 203] on div "Company" at bounding box center [304, 205] width 52 height 5
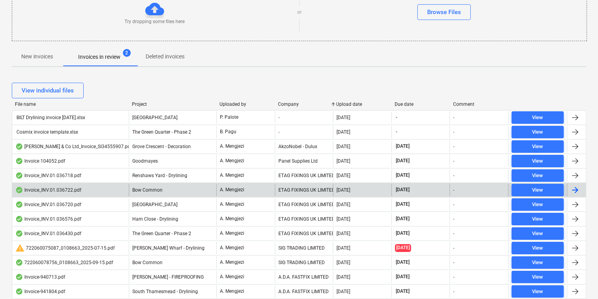
scroll to position [94, 0]
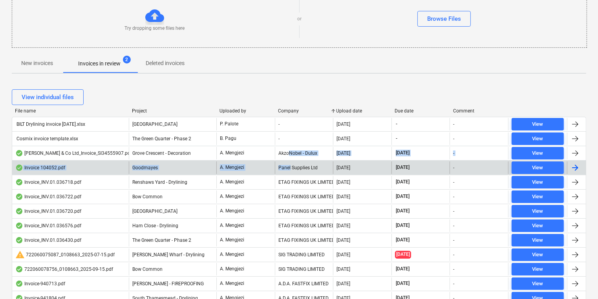
drag, startPoint x: 290, startPoint y: 159, endPoint x: 290, endPoint y: 166, distance: 7.1
click at [290, 166] on div "BILT Drylining invoice 22.09.2025.xlsx Camden Goods Yard P. Palote - 23.09.2025…" at bounding box center [299, 269] width 574 height 305
click at [290, 166] on div "Panel Supplies Ltd" at bounding box center [304, 168] width 58 height 13
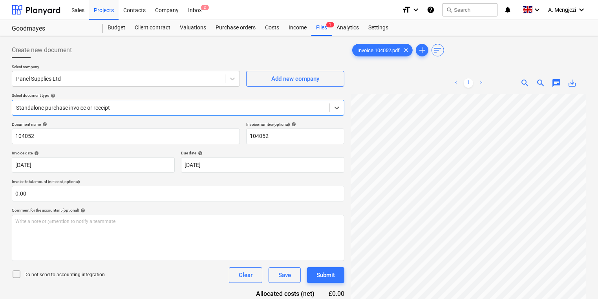
click at [286, 109] on div at bounding box center [170, 108] width 309 height 8
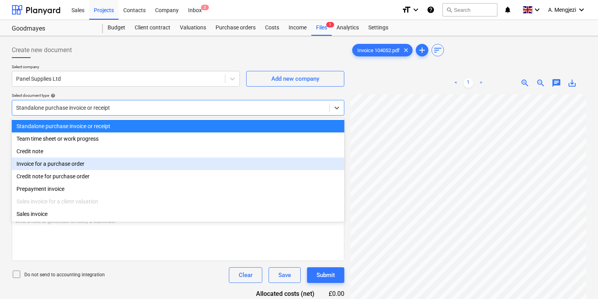
click at [193, 168] on div "Invoice for a purchase order" at bounding box center [178, 164] width 332 height 13
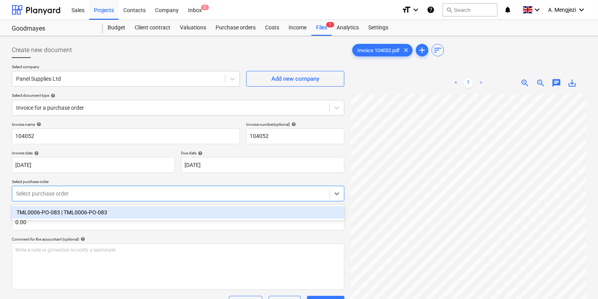
click at [137, 195] on div at bounding box center [170, 194] width 309 height 8
click at [137, 208] on div "TML0006-PO-083 | TML0006-PO-083" at bounding box center [178, 212] width 332 height 13
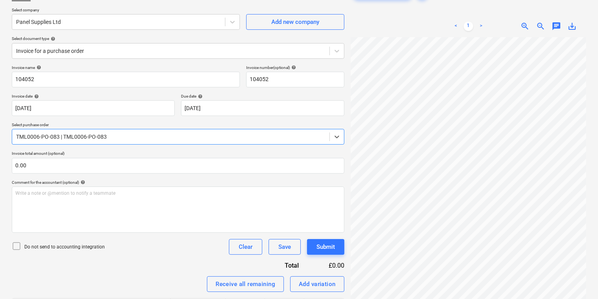
scroll to position [129, 0]
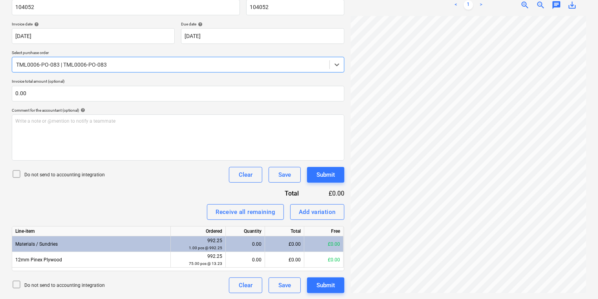
click at [145, 203] on div "Invoice name help 104052 Invoice number (optional) help 104052 Invoice date hel…" at bounding box center [178, 143] width 332 height 301
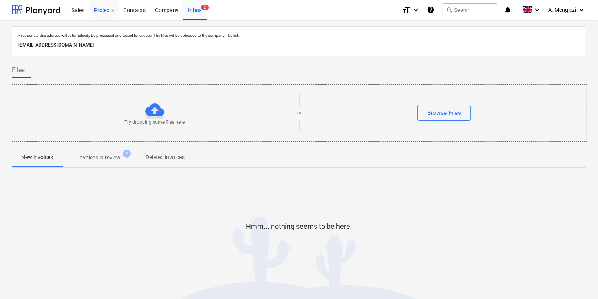
click at [105, 12] on div "Projects" at bounding box center [103, 10] width 29 height 20
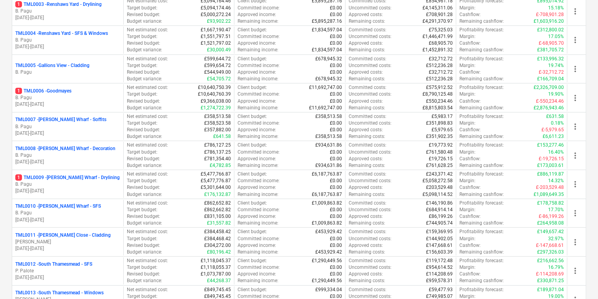
scroll to position [314, 0]
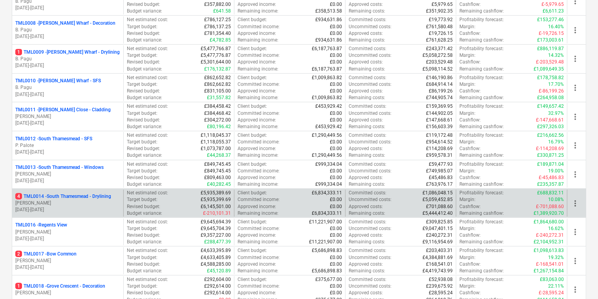
click at [107, 198] on p "4 TML0014 - South Thamesmead - Drylining" at bounding box center [63, 196] width 96 height 7
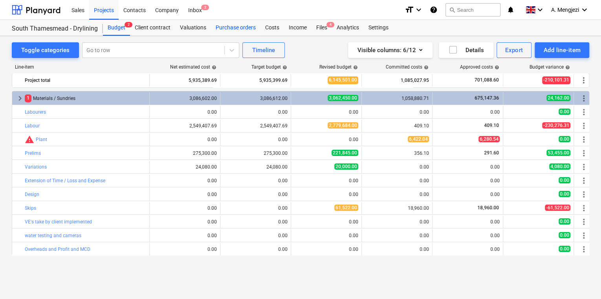
click at [225, 29] on div "Purchase orders" at bounding box center [235, 28] width 49 height 16
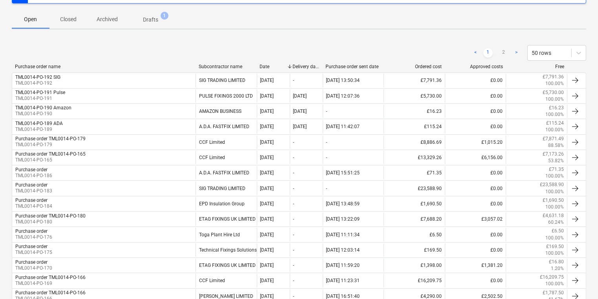
scroll to position [251, 0]
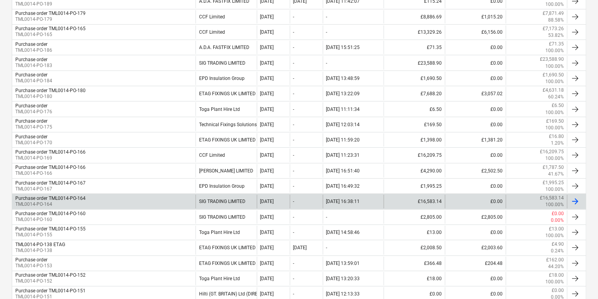
click at [139, 198] on div "Purchase order TML0014-PO-164 TML0014-PO-164" at bounding box center [103, 201] width 183 height 13
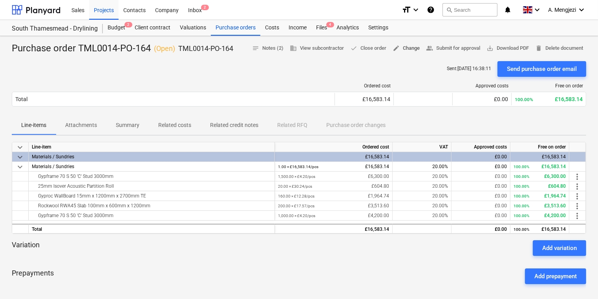
click at [406, 50] on span "edit Change" at bounding box center [405, 48] width 27 height 9
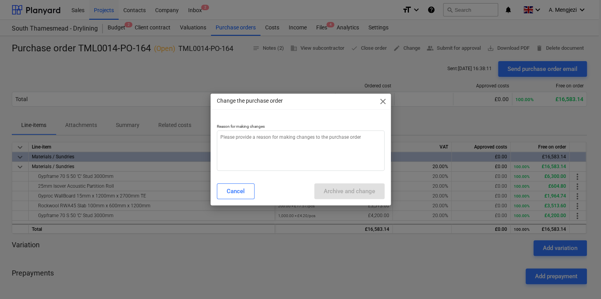
type textarea "x"
click at [319, 138] on textarea at bounding box center [301, 151] width 168 height 40
type textarea "p"
type textarea "x"
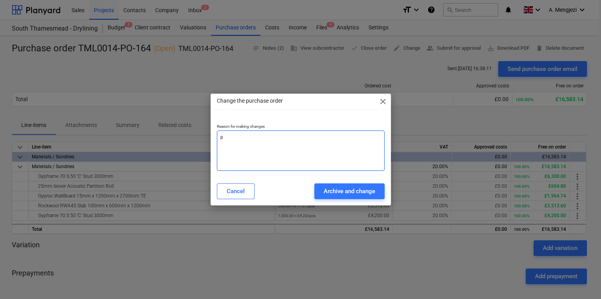
type textarea "pr"
type textarea "x"
type textarea "pri"
type textarea "x"
type textarea "pric"
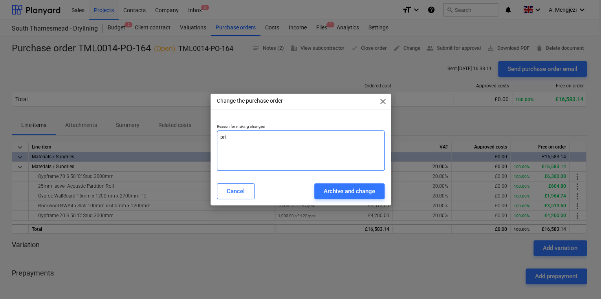
type textarea "x"
type textarea "price"
type textarea "x"
type textarea "price"
type textarea "x"
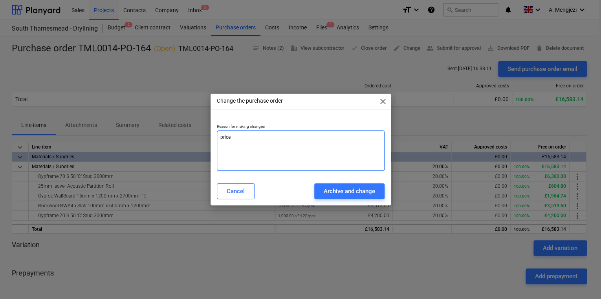
type textarea "price e"
type textarea "x"
type textarea "price er"
type textarea "x"
type textarea "price err"
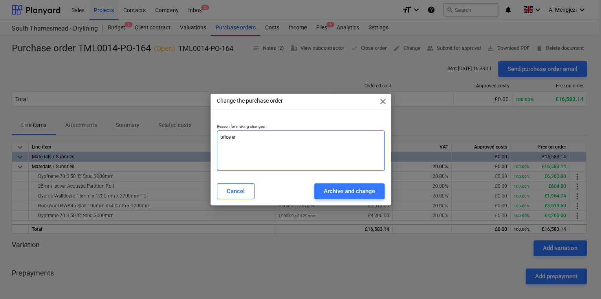
type textarea "x"
type textarea "price erro"
type textarea "x"
type textarea "price error"
type textarea "x"
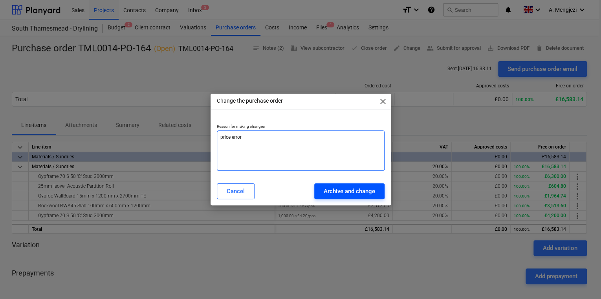
type textarea "price error"
click at [332, 187] on div "Archive and change" at bounding box center [348, 191] width 51 height 10
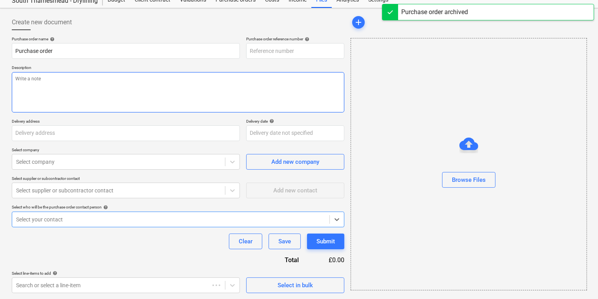
type textarea "x"
type input "TML0014-PO-194"
type textarea "x"
type input "Purchase order TML0014-PO-164"
type input "TML0014-PO-164"
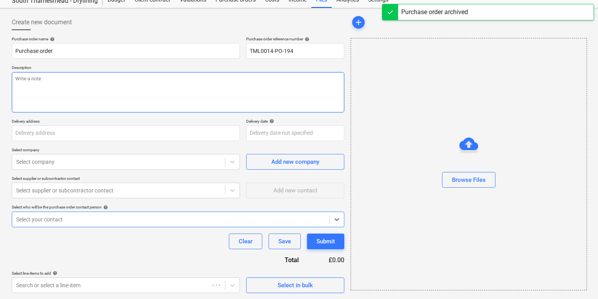
type textarea "Afternoon, Please proceed with attached order. Deliveries as per below : C stud…"
type input "Lovell Partnerships, Lakeside Centre, South Thamesmead, Bazalgette Way, London,…"
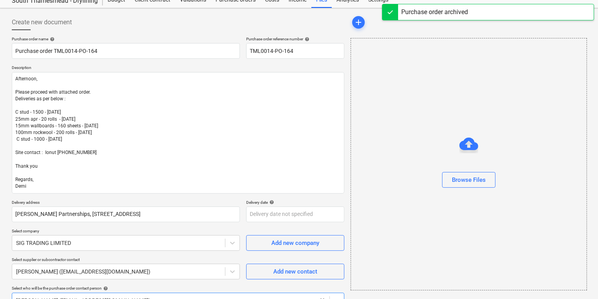
type textarea "x"
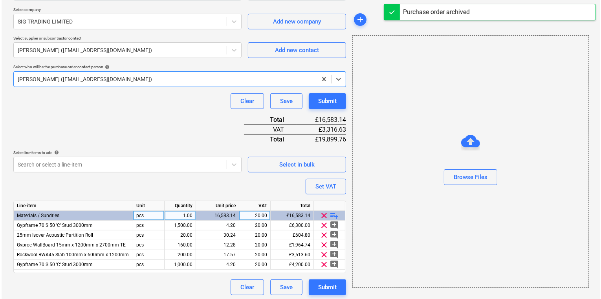
scroll to position [251, 0]
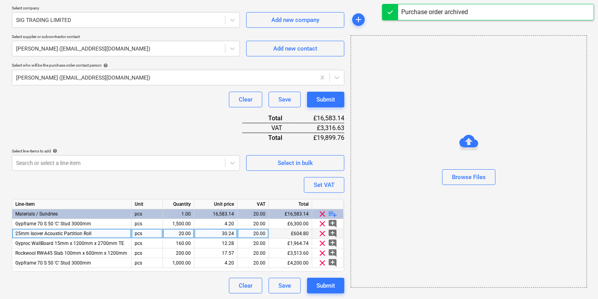
click at [215, 230] on div "30.24" at bounding box center [215, 234] width 37 height 10
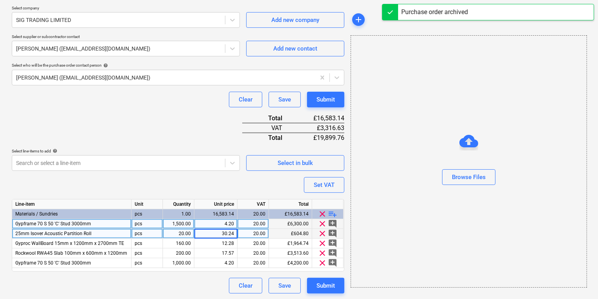
click at [215, 225] on div "4.20" at bounding box center [215, 224] width 37 height 10
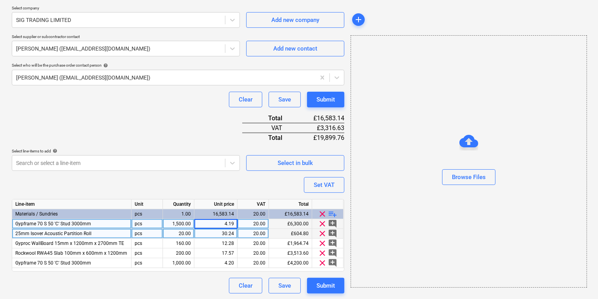
type input "4.199"
type textarea "x"
click at [395, 225] on div "Browse Files" at bounding box center [468, 161] width 236 height 253
click at [217, 227] on div "4.20" at bounding box center [215, 224] width 37 height 10
type input "4.19993"
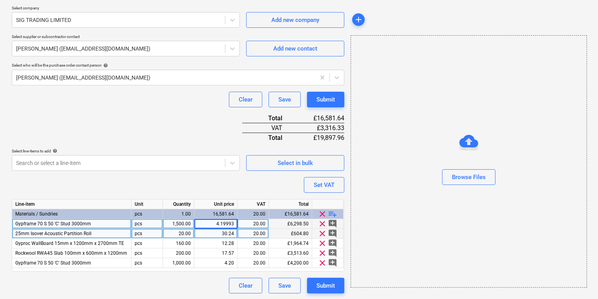
type textarea "x"
click at [207, 232] on div "30.24" at bounding box center [215, 234] width 37 height 10
type input "31.95"
click at [324, 272] on div "Purchase order name help Purchase order TML0014-PO-164 Purchase order reference…" at bounding box center [178, 53] width 332 height 481
click at [326, 279] on button "Submit" at bounding box center [325, 286] width 37 height 16
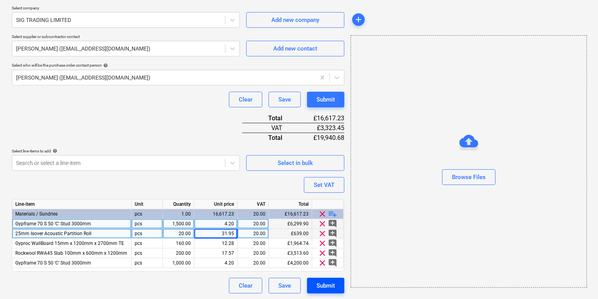
type textarea "x"
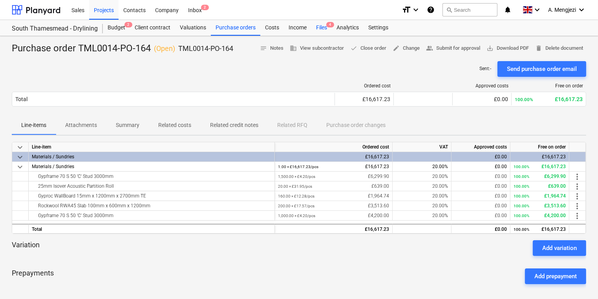
click at [321, 22] on div "Files 4" at bounding box center [321, 28] width 20 height 16
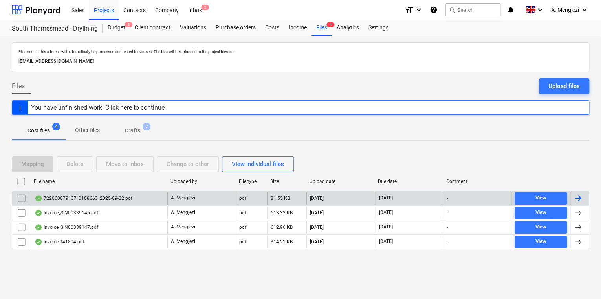
click at [110, 197] on div "722060079137_0108663_2025-09-22.pdf" at bounding box center [84, 198] width 98 height 6
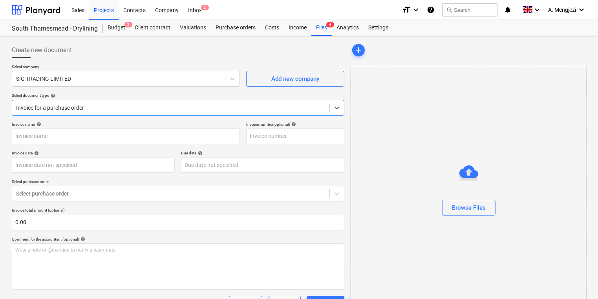
type input "722060079137"
type input "[DATE]"
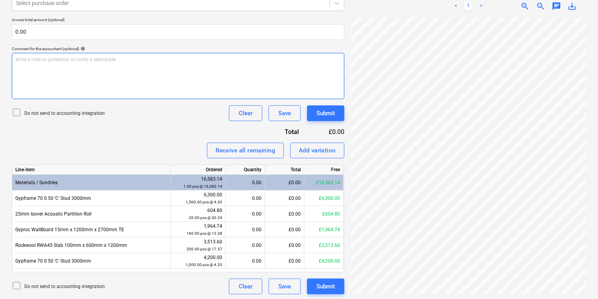
scroll to position [192, 0]
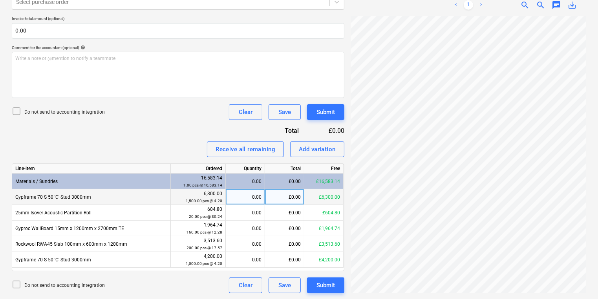
click at [254, 199] on div "0.00" at bounding box center [245, 198] width 33 height 16
type input "989"
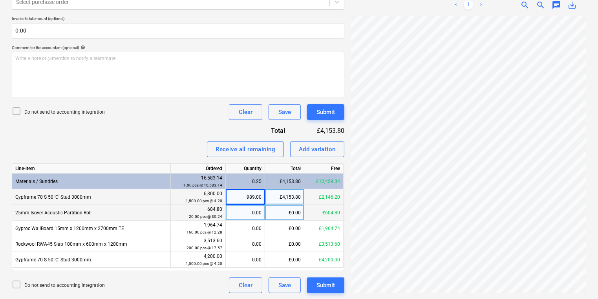
click at [252, 213] on div "0.00" at bounding box center [245, 213] width 33 height 16
type input "20"
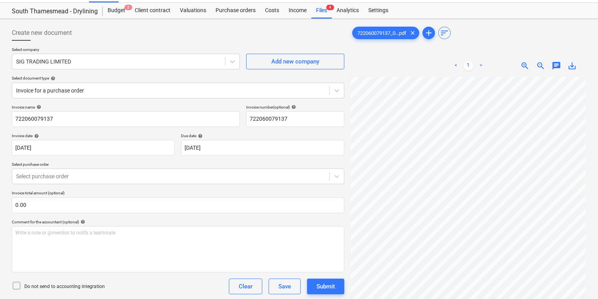
scroll to position [0, 0]
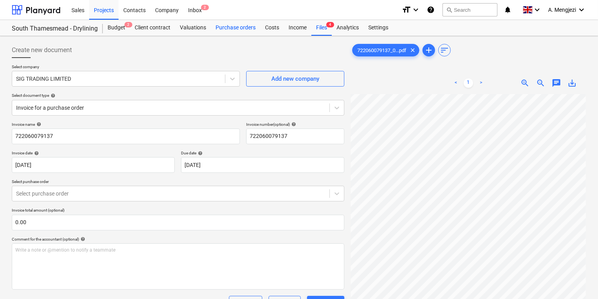
click at [229, 20] on div "Purchase orders" at bounding box center [235, 28] width 49 height 16
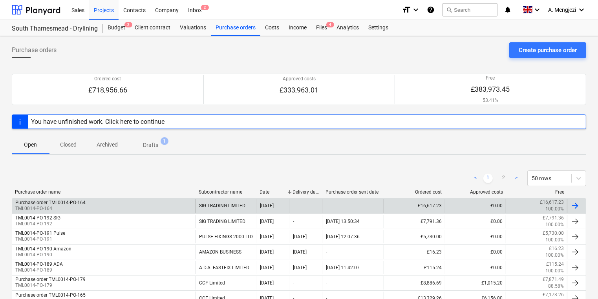
click at [146, 210] on div "Purchase order TML0014-PO-164 TML0014-PO-164" at bounding box center [103, 205] width 183 height 13
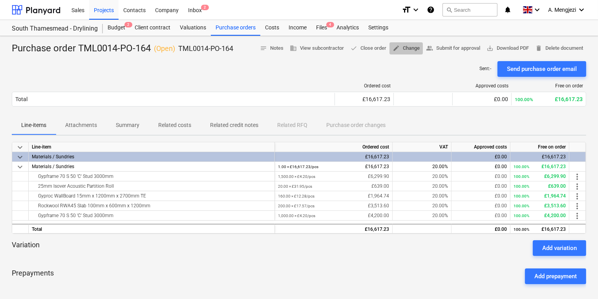
click at [410, 48] on span "edit Change" at bounding box center [405, 48] width 27 height 9
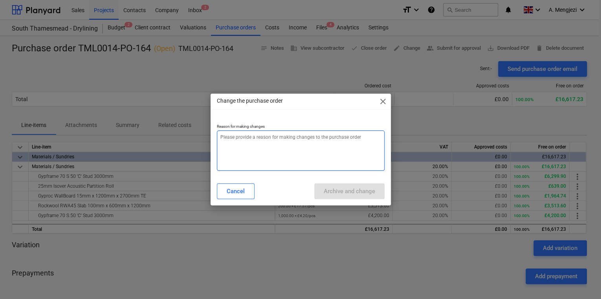
click at [285, 148] on textarea at bounding box center [301, 151] width 168 height 40
type textarea "x"
type textarea "p"
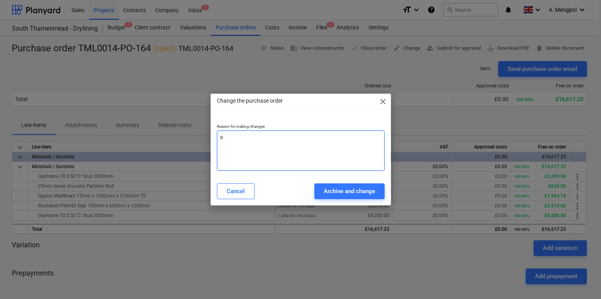
type textarea "x"
type textarea "pri"
type textarea "x"
type textarea "prio"
type textarea "x"
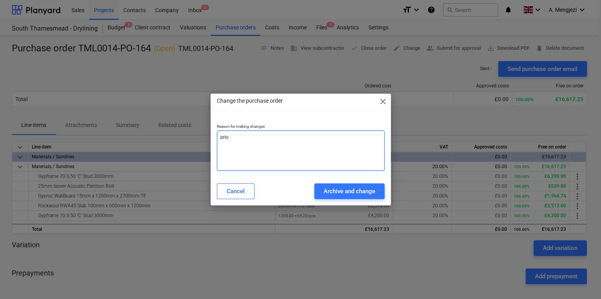
type textarea "prioc"
type textarea "x"
type textarea "prioce"
type textarea "x"
type textarea "prioce"
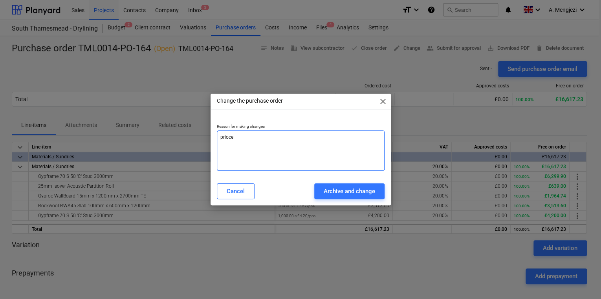
type textarea "x"
type textarea "prioce"
type textarea "x"
type textarea "prioc"
type textarea "x"
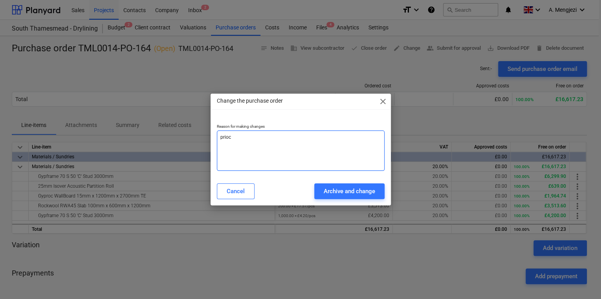
type textarea "prio"
type textarea "x"
type textarea "pri"
type textarea "x"
type textarea "pric"
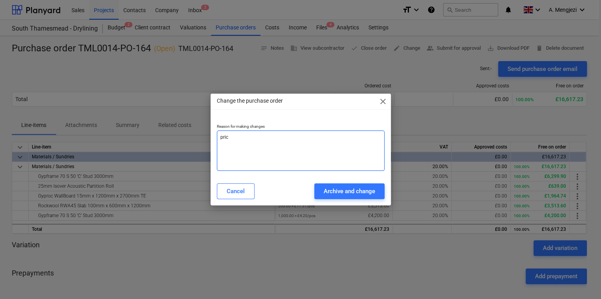
type textarea "x"
type textarea "price"
type textarea "x"
type textarea "price"
type textarea "x"
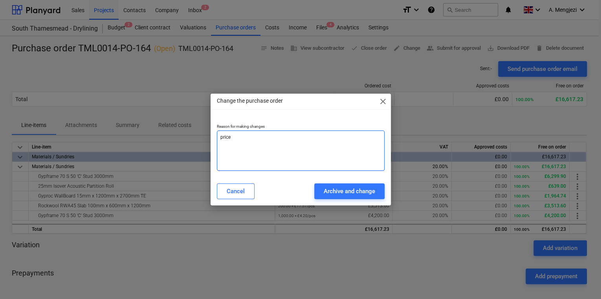
type textarea "price e"
type textarea "x"
type textarea "price er"
type textarea "x"
type textarea "price err"
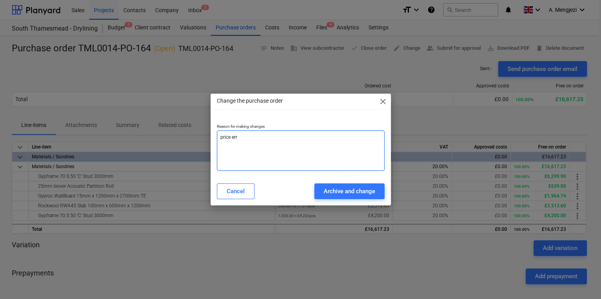
type textarea "x"
type textarea "price erro"
type textarea "x"
type textarea "price error"
type textarea "x"
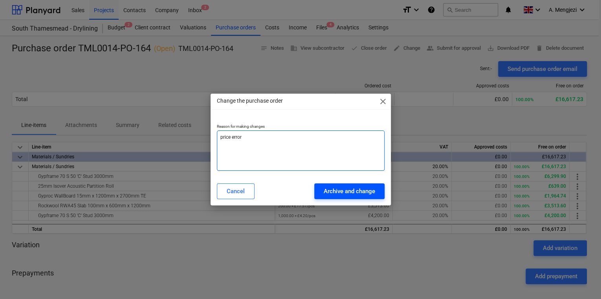
type textarea "price error"
click at [343, 188] on div "Archive and change" at bounding box center [348, 191] width 51 height 10
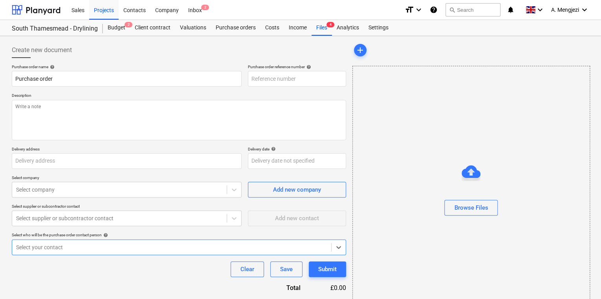
type textarea "x"
type input "TML0014-PO-194"
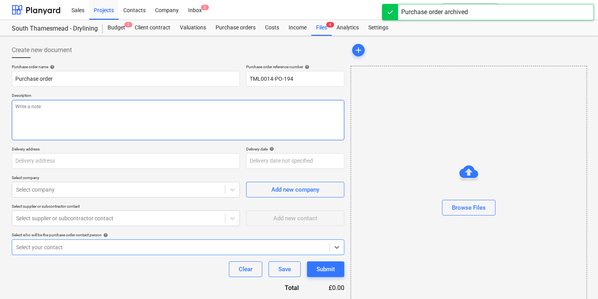
type textarea "x"
type input "Purchase order TML0014-PO-164"
type input "TML0014-PO-164"
type textarea "Afternoon, Please proceed with attached order. Deliveries as per below : C stud…"
type input "Lovell Partnerships, Lakeside Centre, South Thamesmead, Bazalgette Way, London,…"
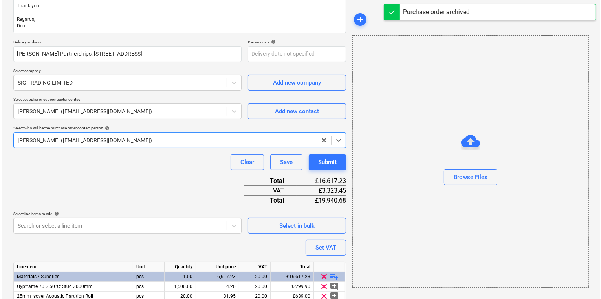
scroll to position [251, 0]
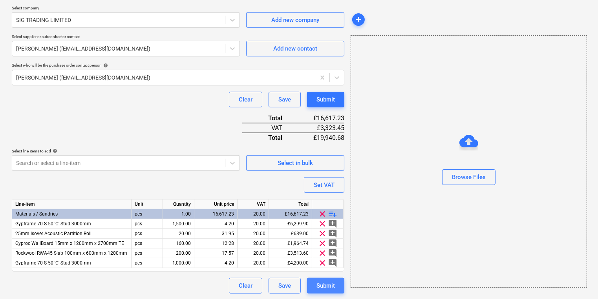
click at [325, 288] on div "Submit" at bounding box center [325, 286] width 18 height 10
type textarea "x"
